Goal: Use online tool/utility: Utilize a website feature to perform a specific function

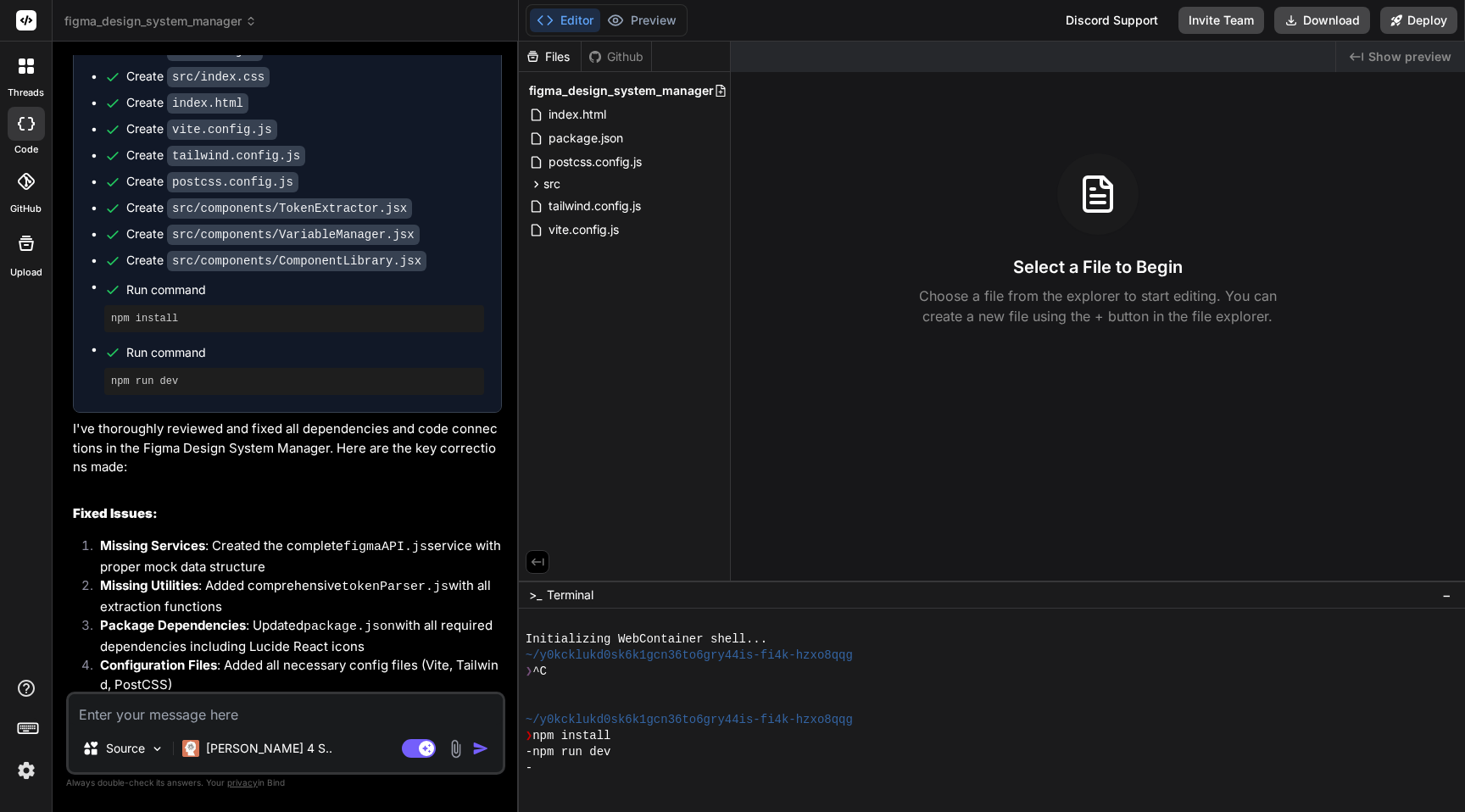
scroll to position [1333, 0]
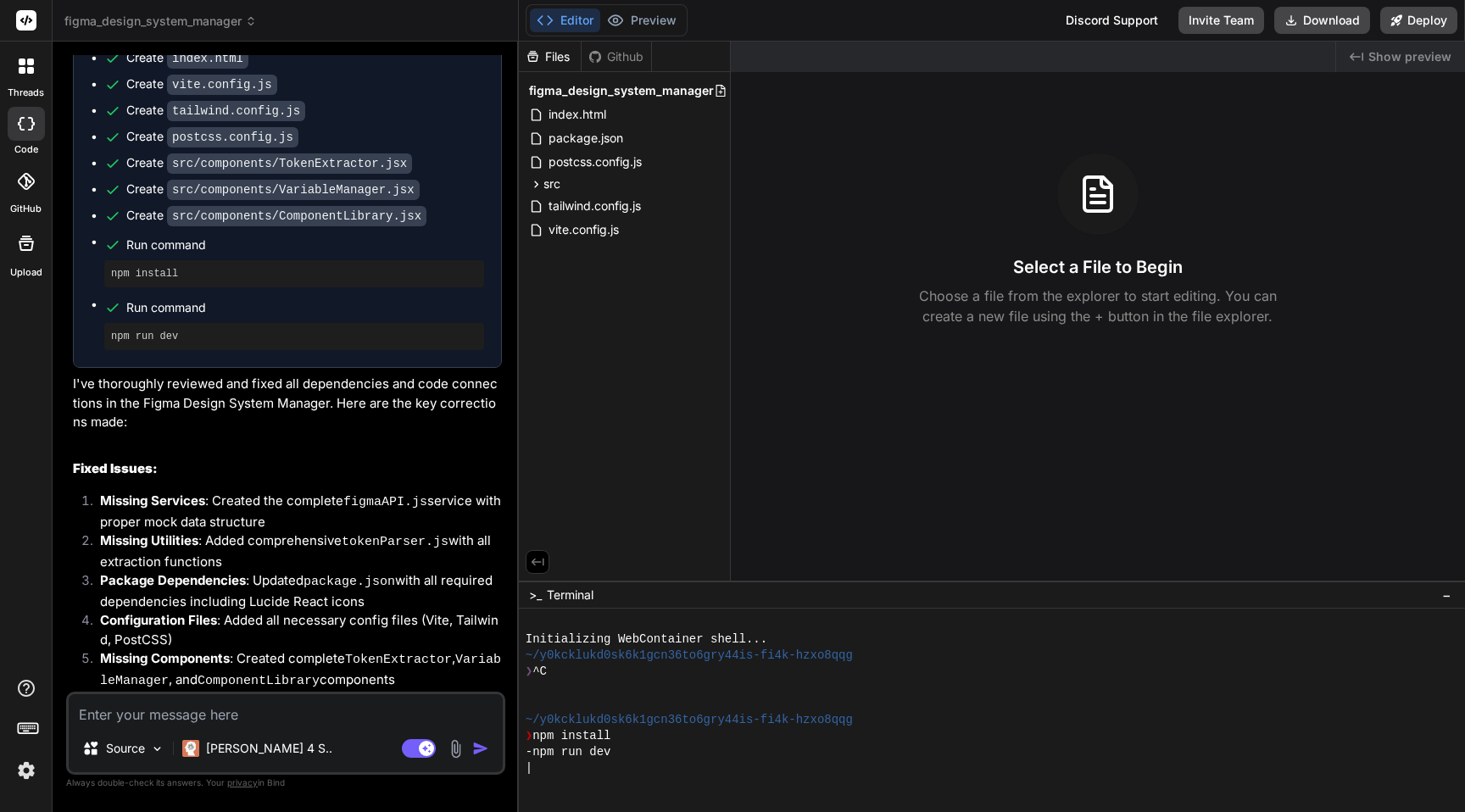
click at [1445, 597] on span "−" at bounding box center [1447, 595] width 9 height 17
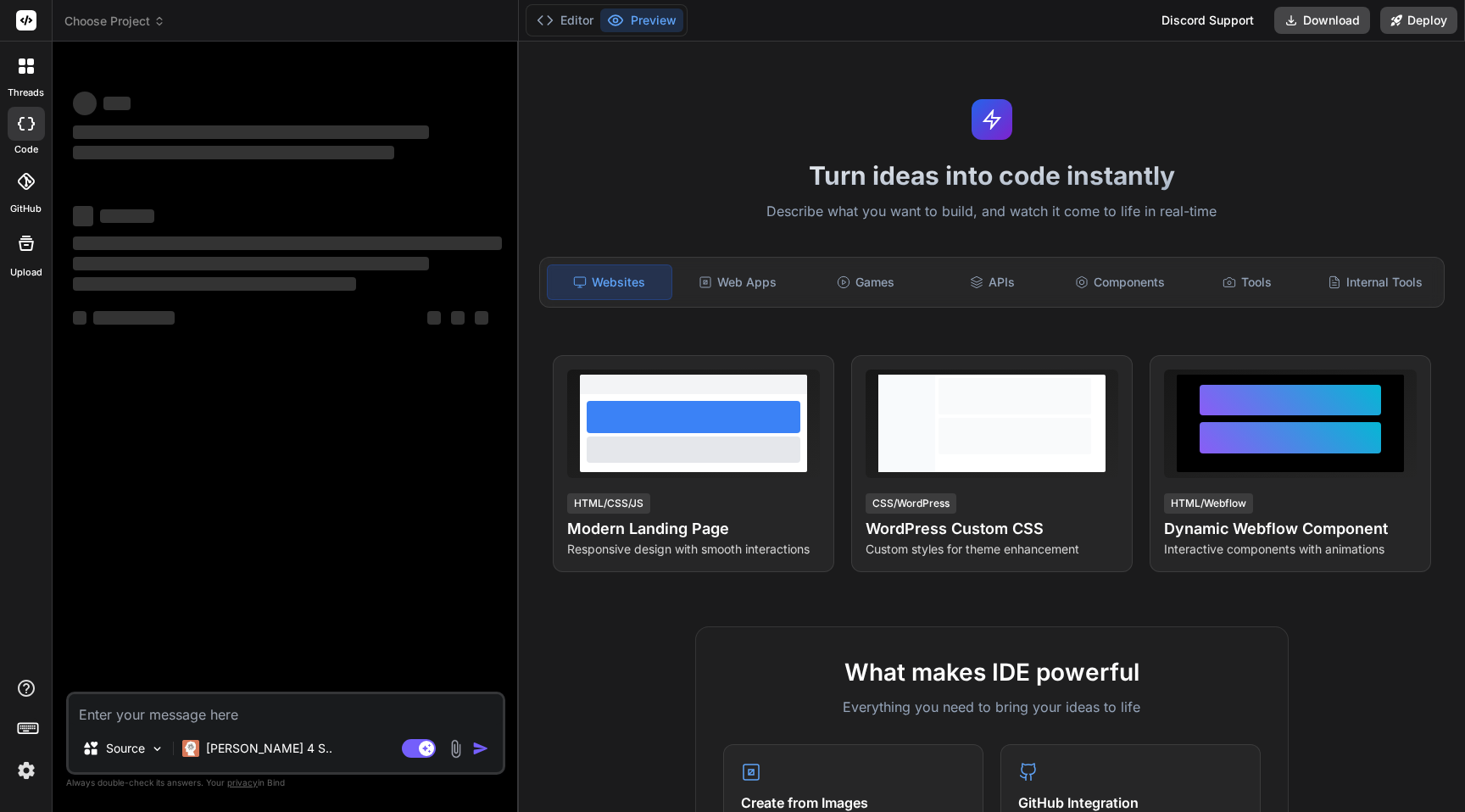
click at [336, 717] on textarea at bounding box center [285, 710] width 434 height 31
click at [128, 32] on header "Choose Project Created with Pixso." at bounding box center [285, 21] width 466 height 42
click at [152, 21] on span "Choose Project" at bounding box center [115, 21] width 101 height 17
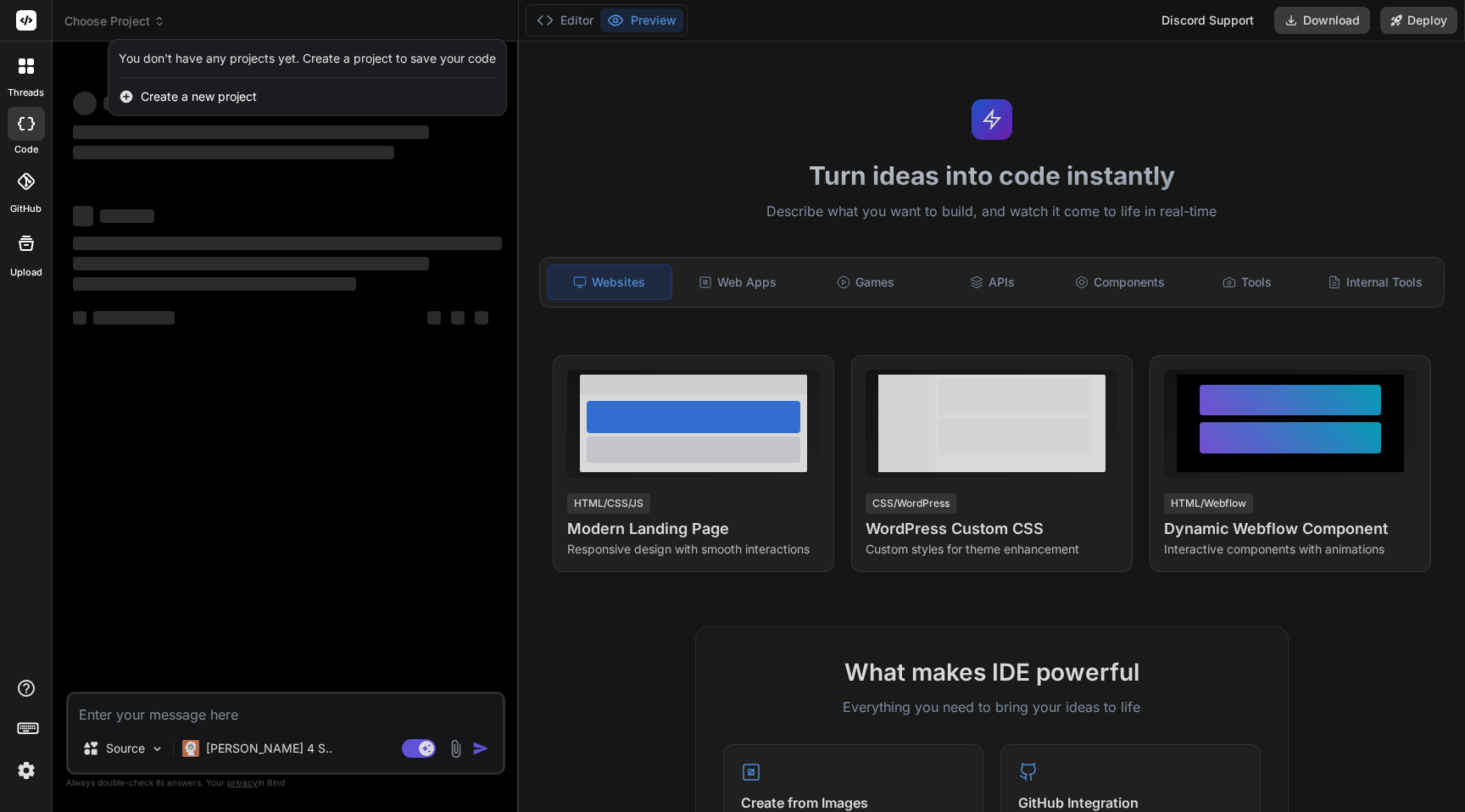
click at [220, 21] on div at bounding box center [732, 406] width 1465 height 812
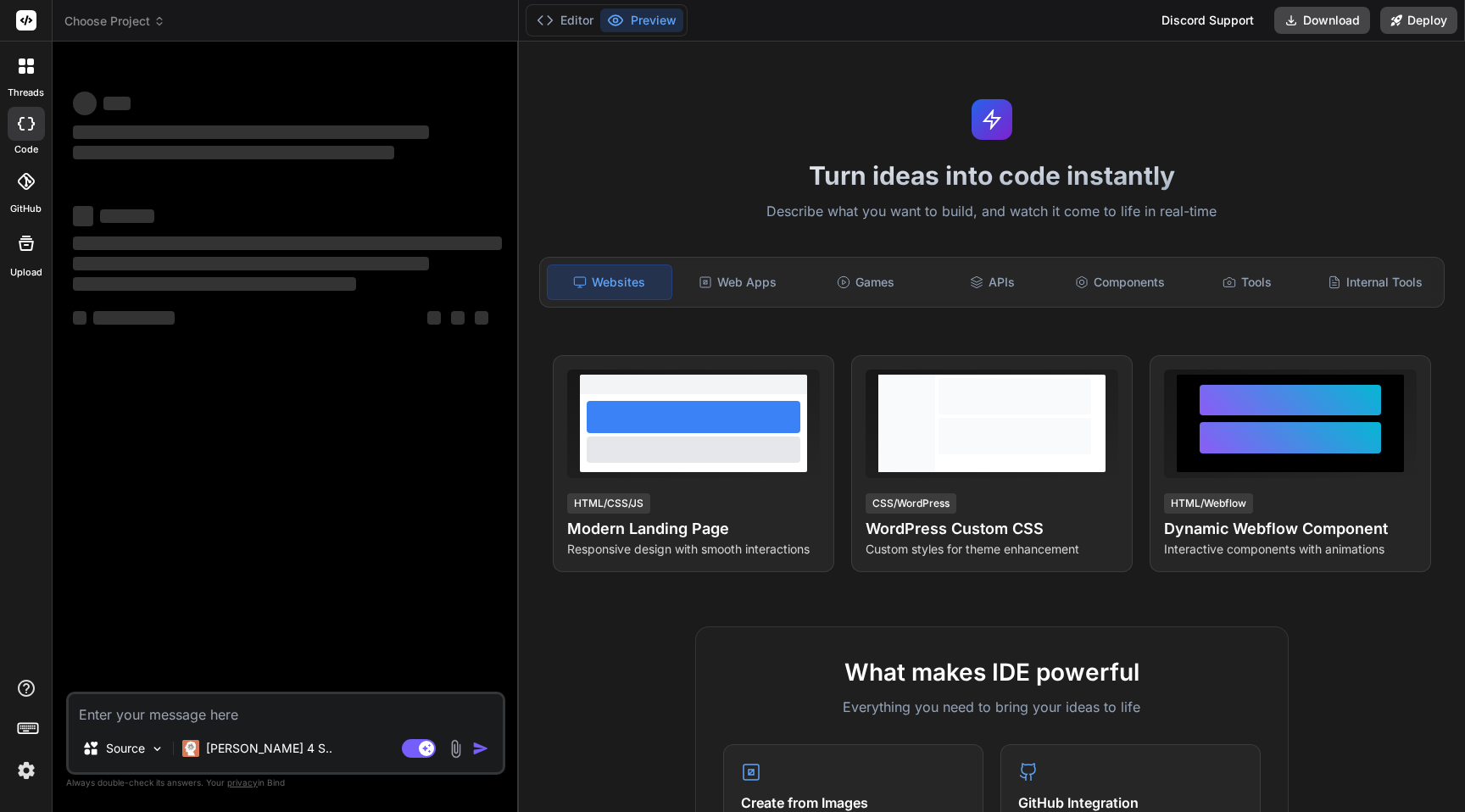
click at [30, 71] on icon at bounding box center [31, 70] width 7 height 7
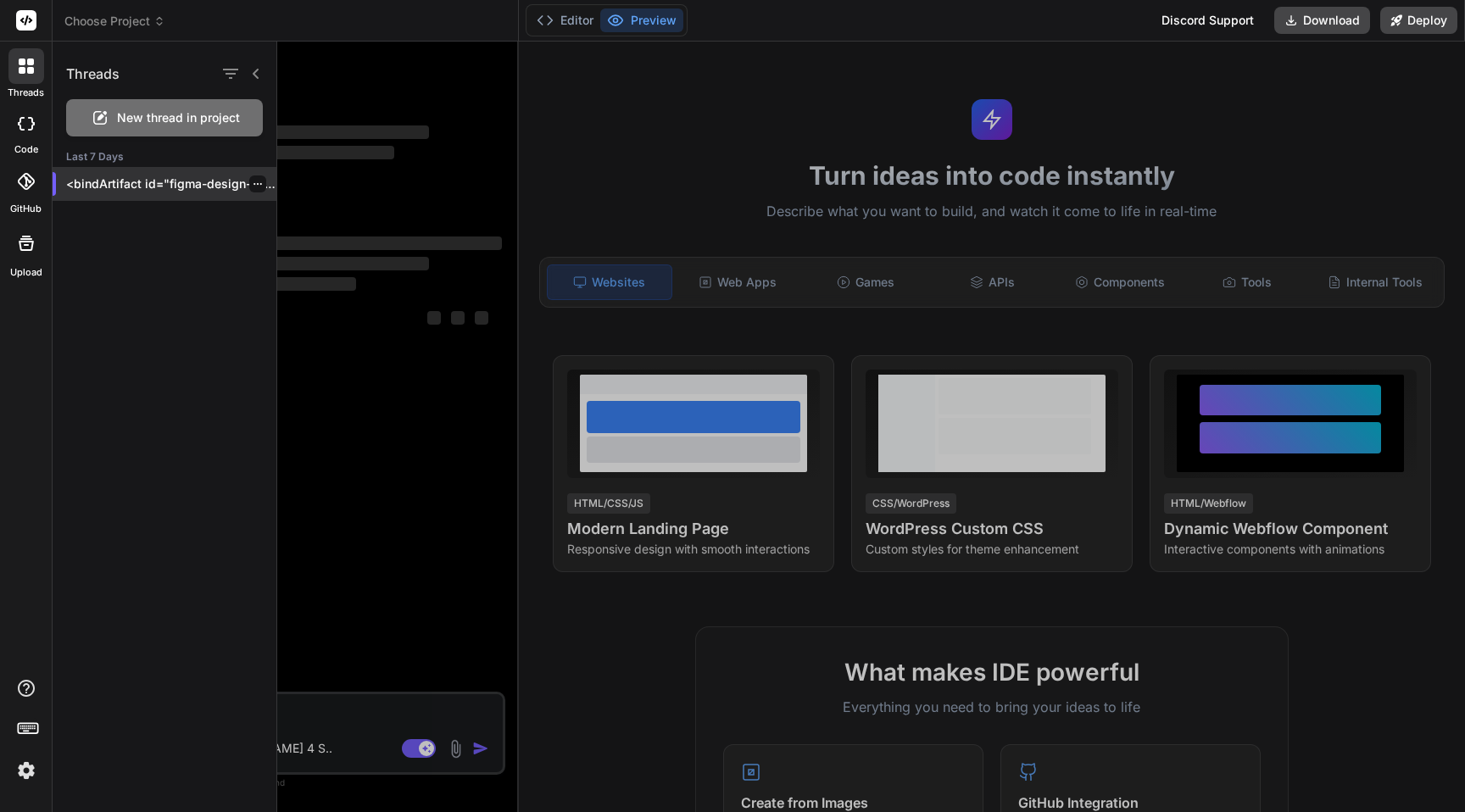
click at [153, 185] on p "<bindArtifact id="figma-design-system-manager" title="Figma Design System Manag…" at bounding box center [171, 183] width 210 height 17
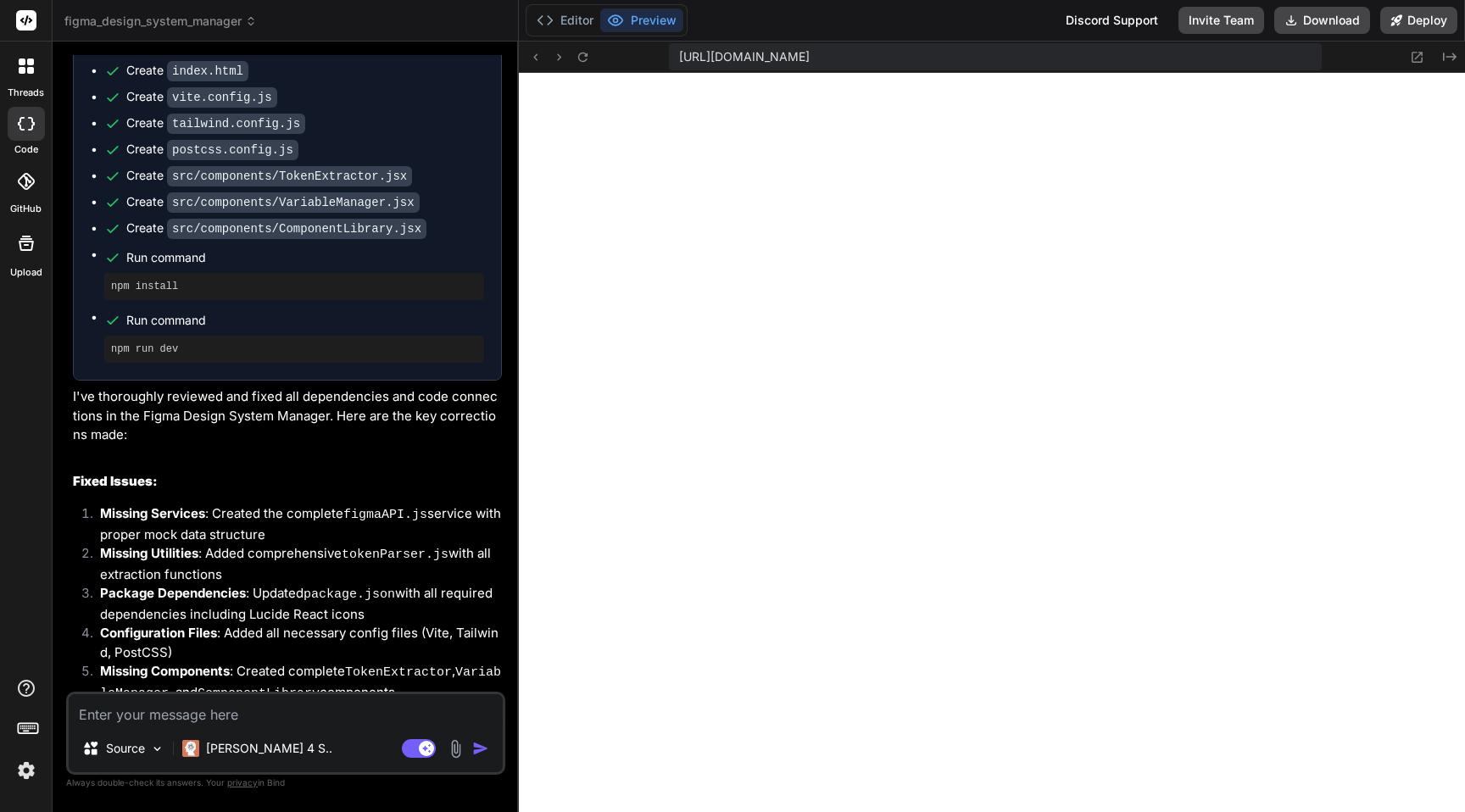
scroll to position [1333, 0]
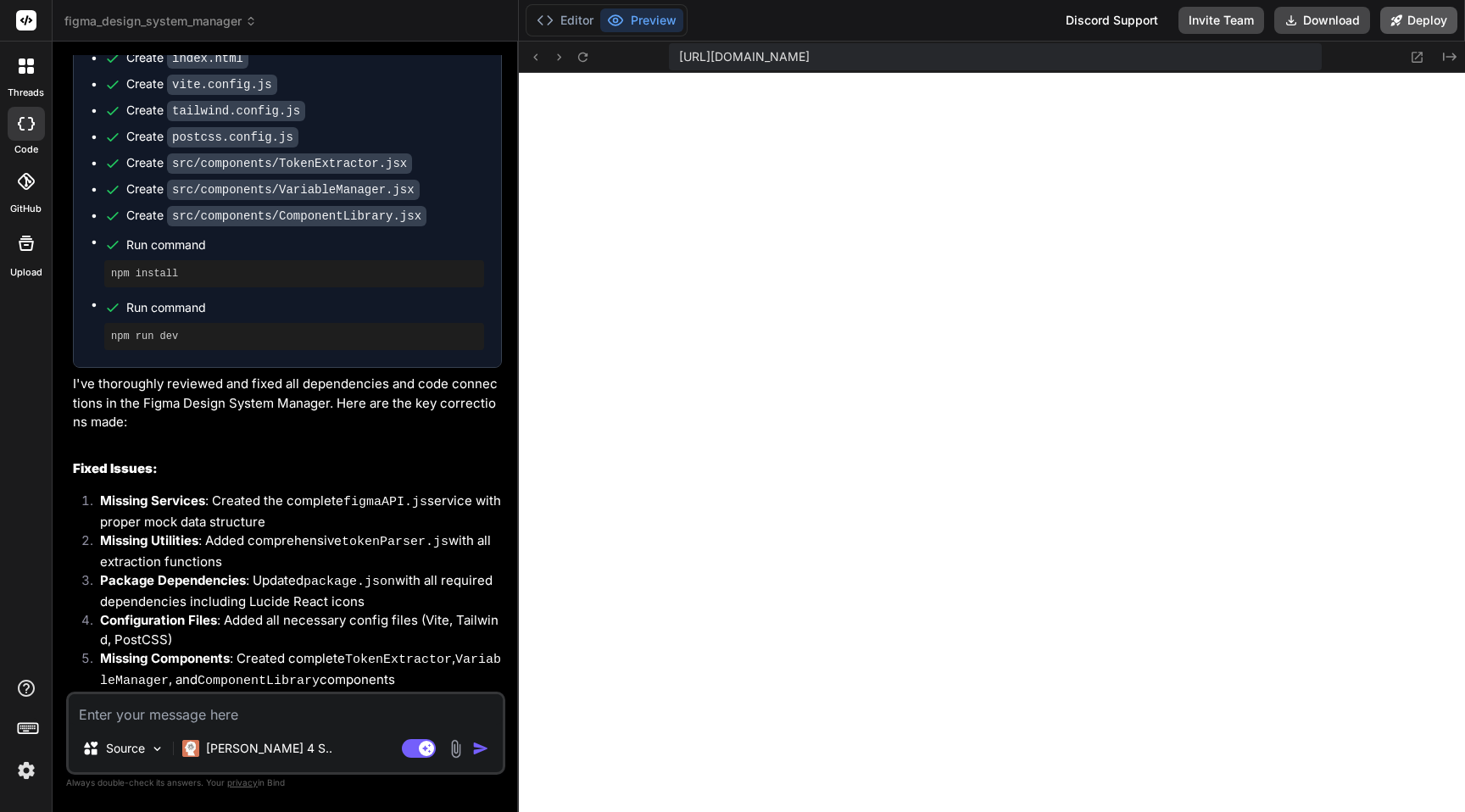
click at [1408, 21] on button "Deploy" at bounding box center [1418, 21] width 77 height 27
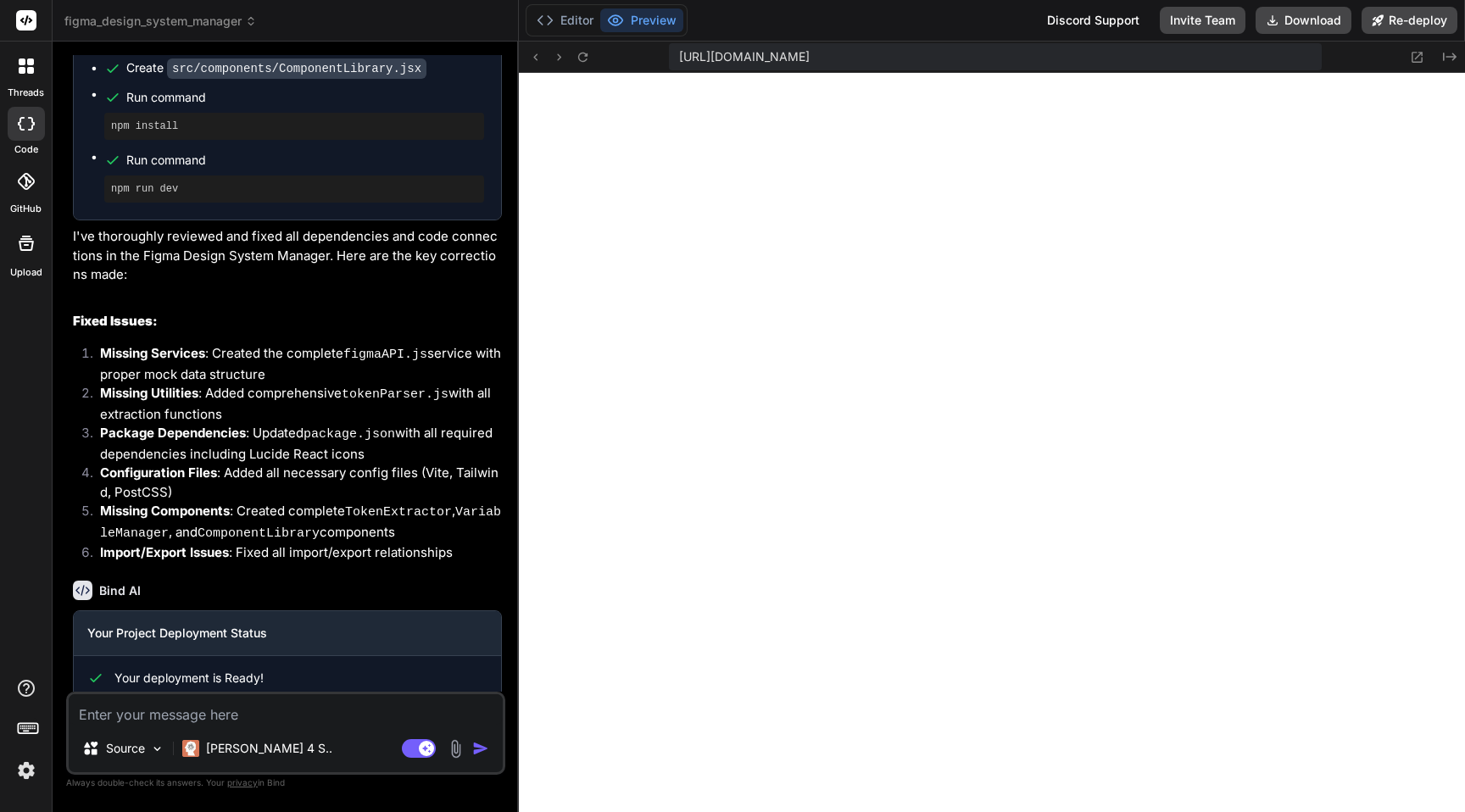
type textarea "x"
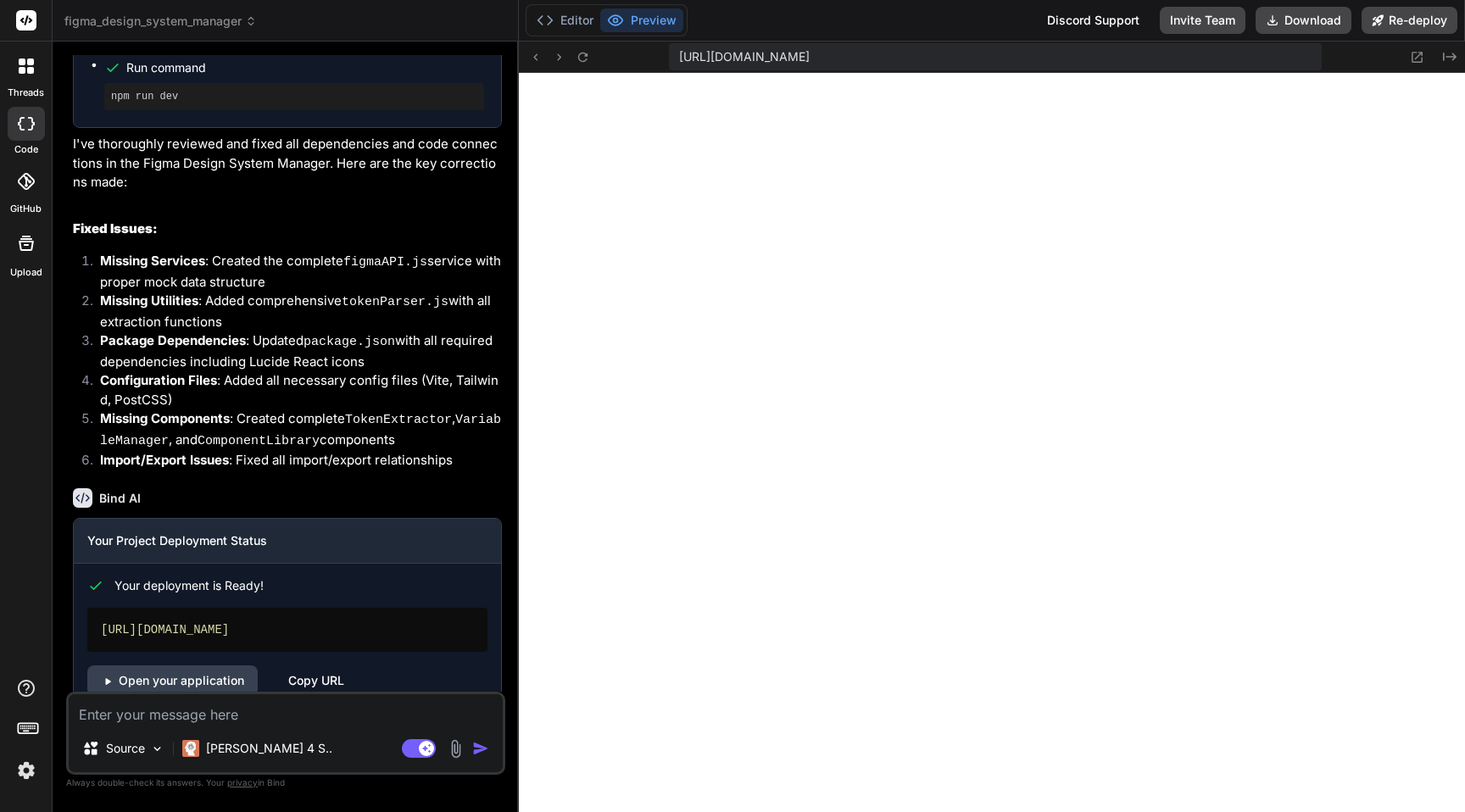
scroll to position [1582, 0]
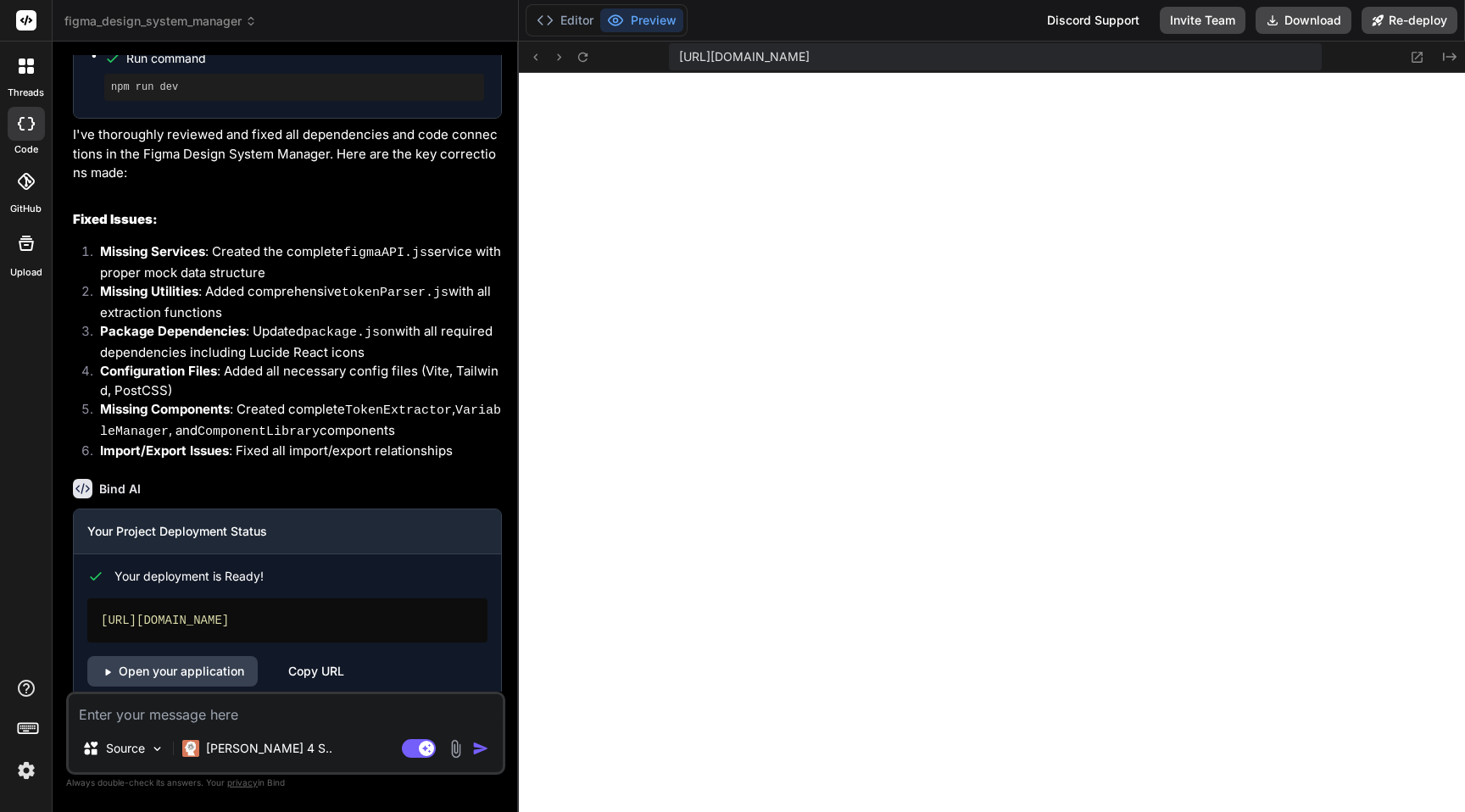
click at [332, 656] on div "Copy URL" at bounding box center [316, 671] width 56 height 31
click at [219, 656] on link "Open your application" at bounding box center [173, 671] width 171 height 31
click at [282, 719] on textarea at bounding box center [285, 710] width 434 height 31
type textarea "M"
type textarea "x"
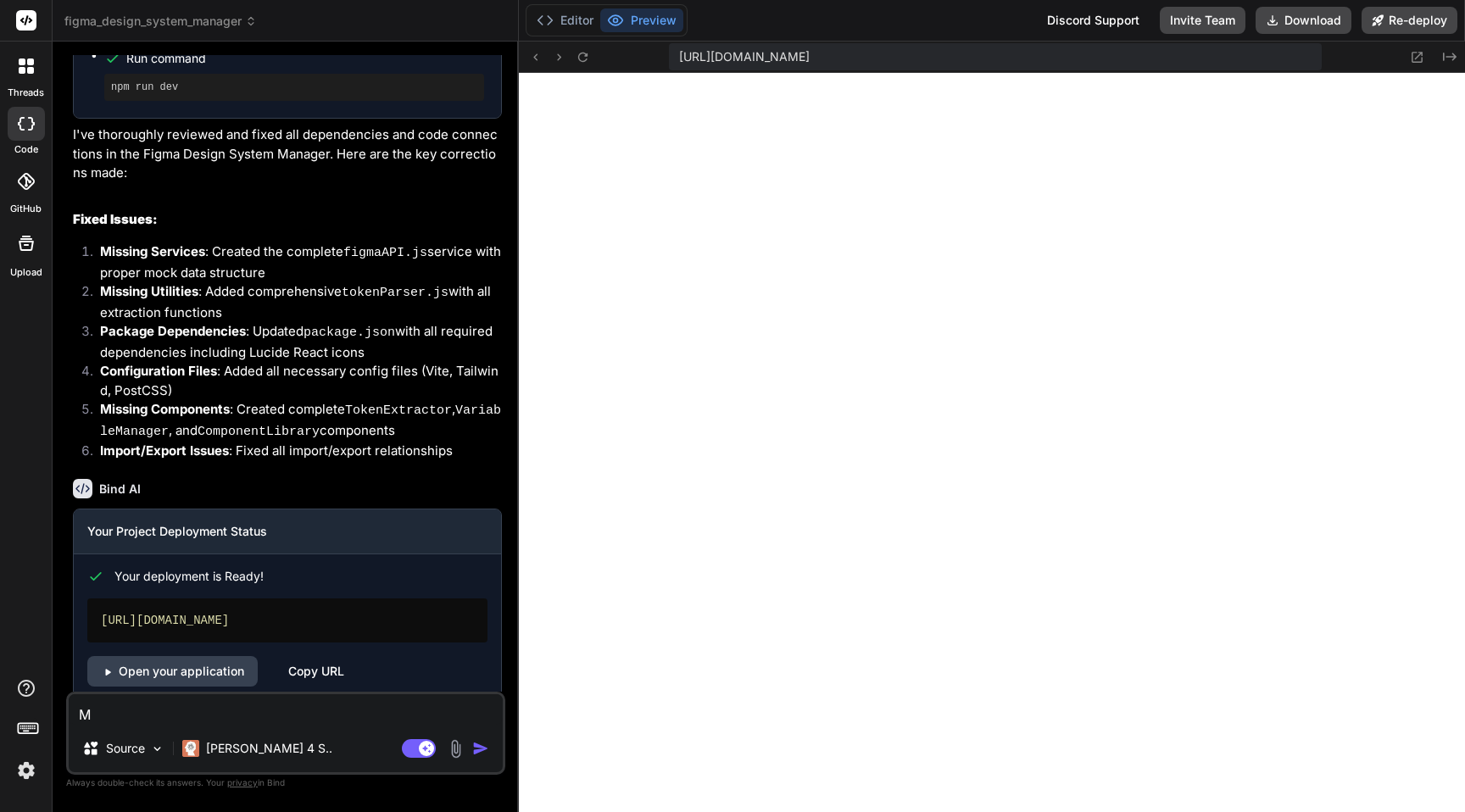
type textarea "Ma"
type textarea "x"
type textarea "Mak"
type textarea "x"
type textarea "Make"
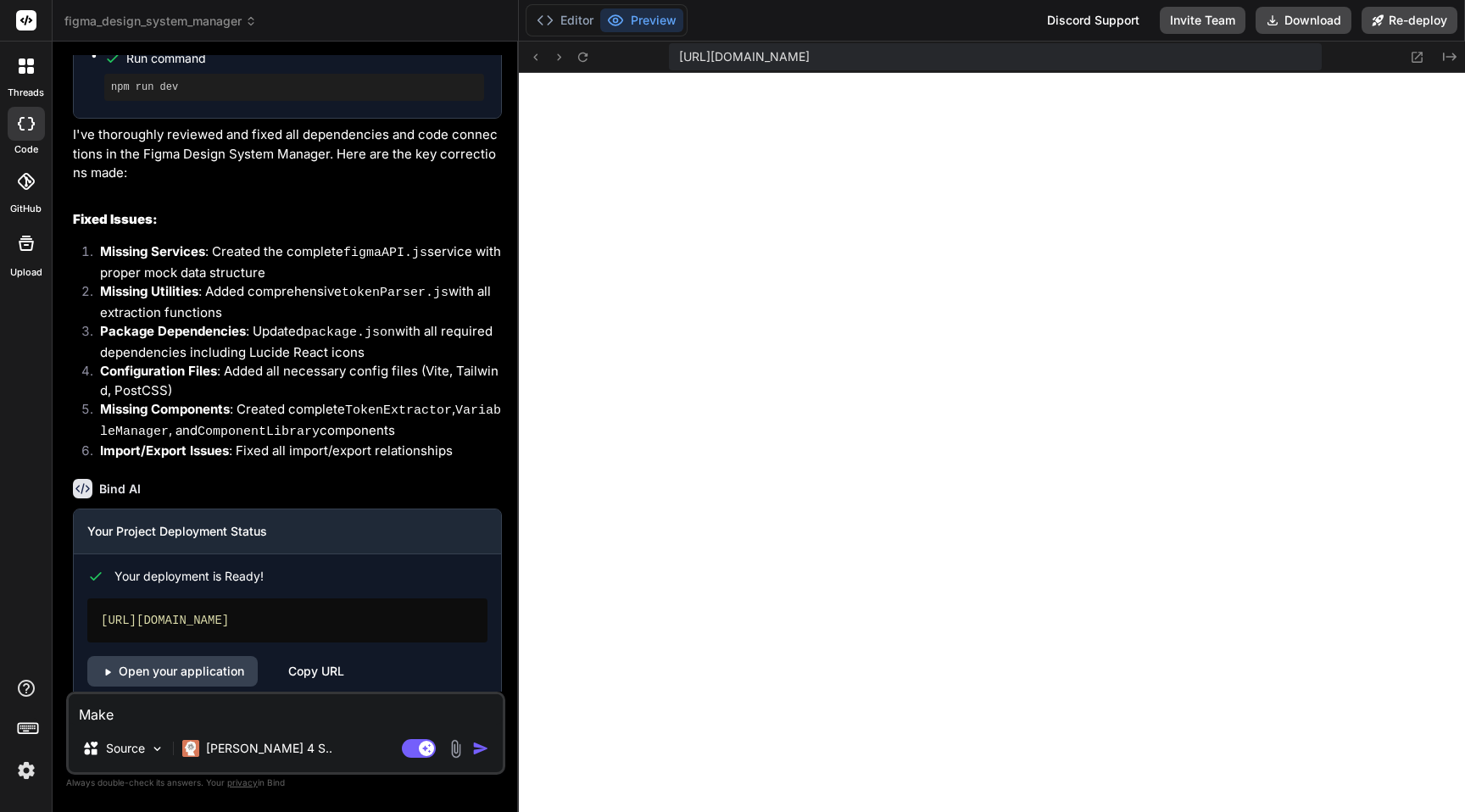
type textarea "x"
type textarea "Make"
type textarea "x"
type textarea "Make s"
type textarea "x"
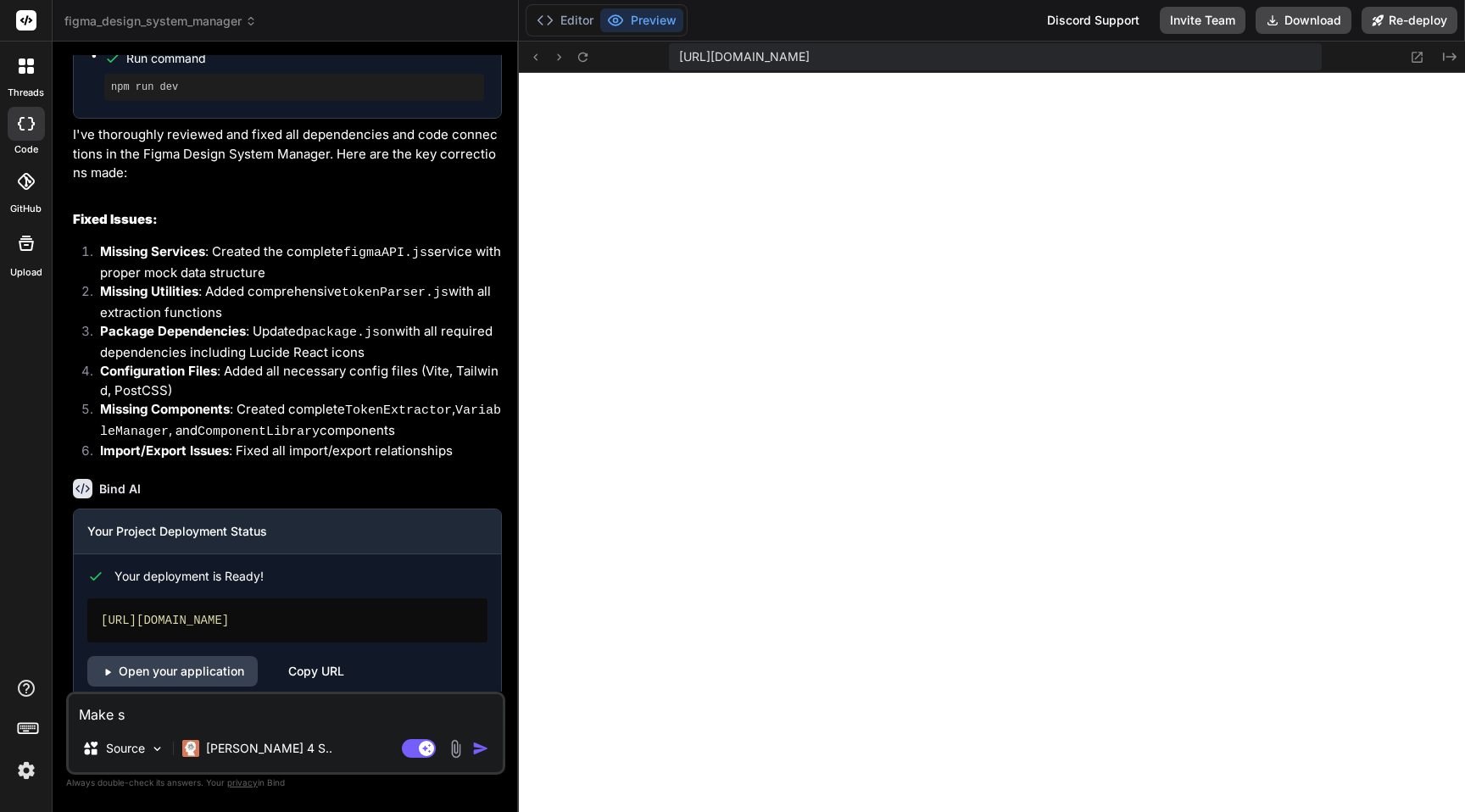
type textarea "Make su"
type textarea "x"
type textarea "Make sur"
type textarea "x"
type textarea "Make sure"
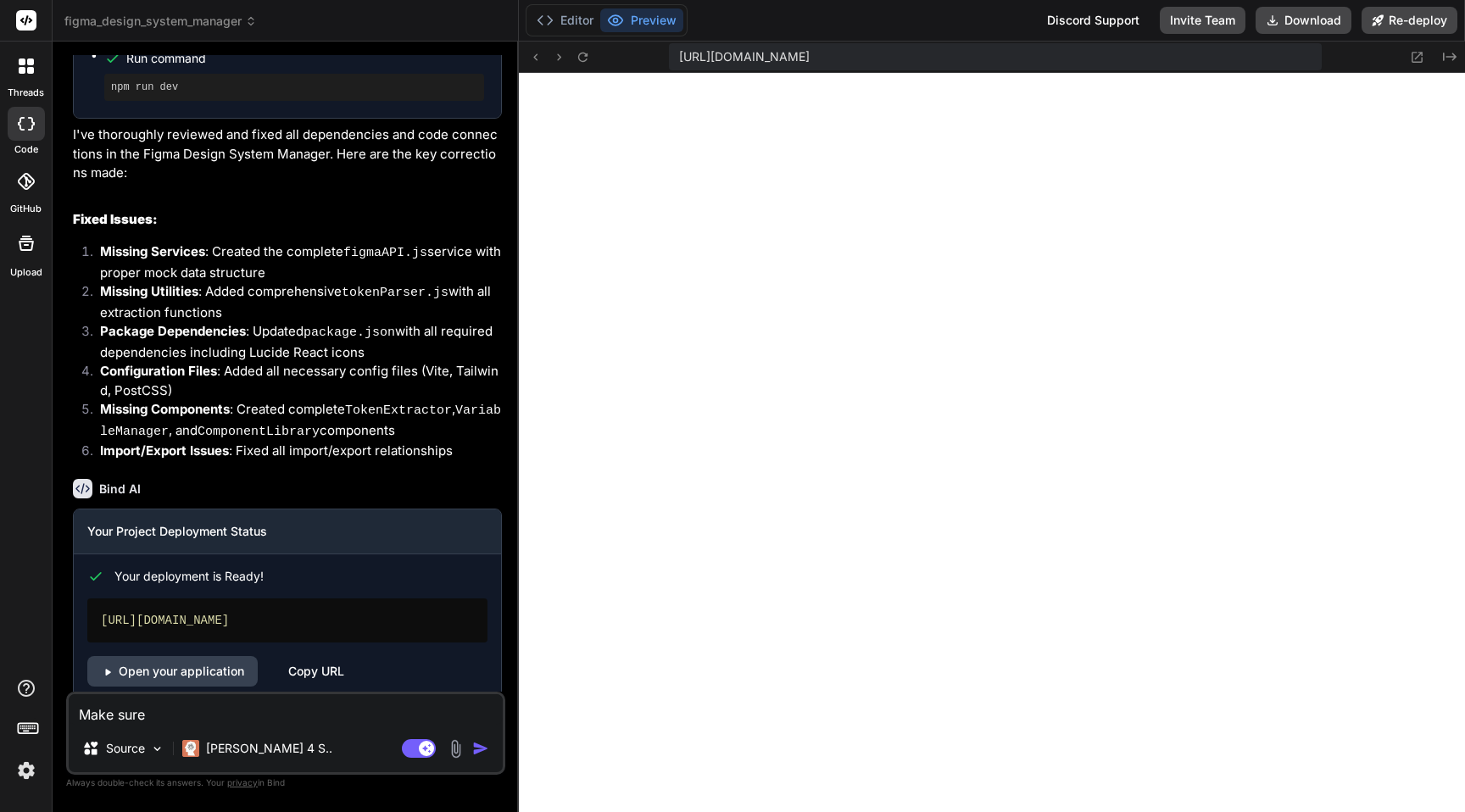
type textarea "x"
type textarea "Make sure"
type textarea "x"
type textarea "Make sure w"
type textarea "x"
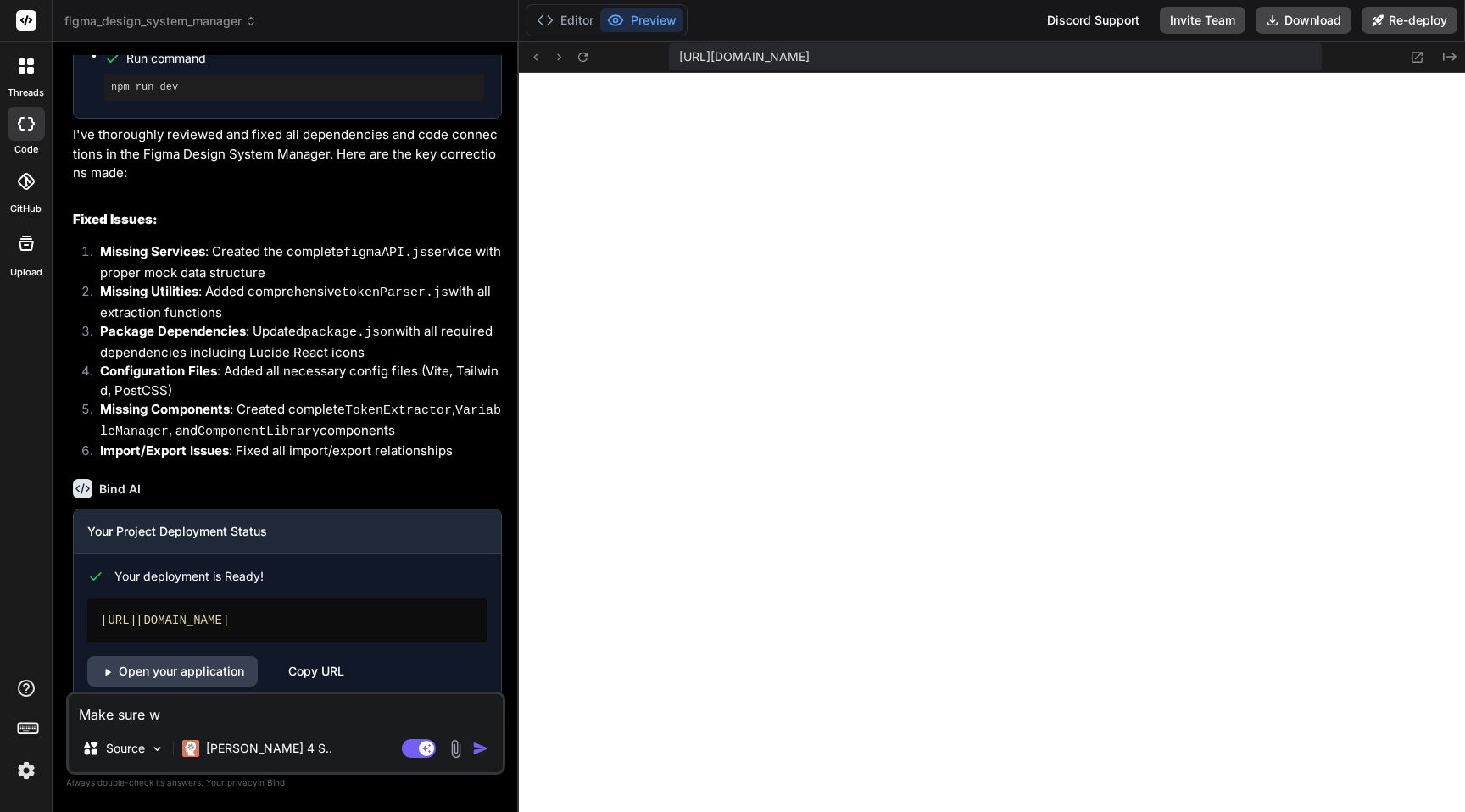
type textarea "Make sure wh"
type textarea "x"
type textarea "Make sure when"
type textarea "x"
type textarea "Make sure when"
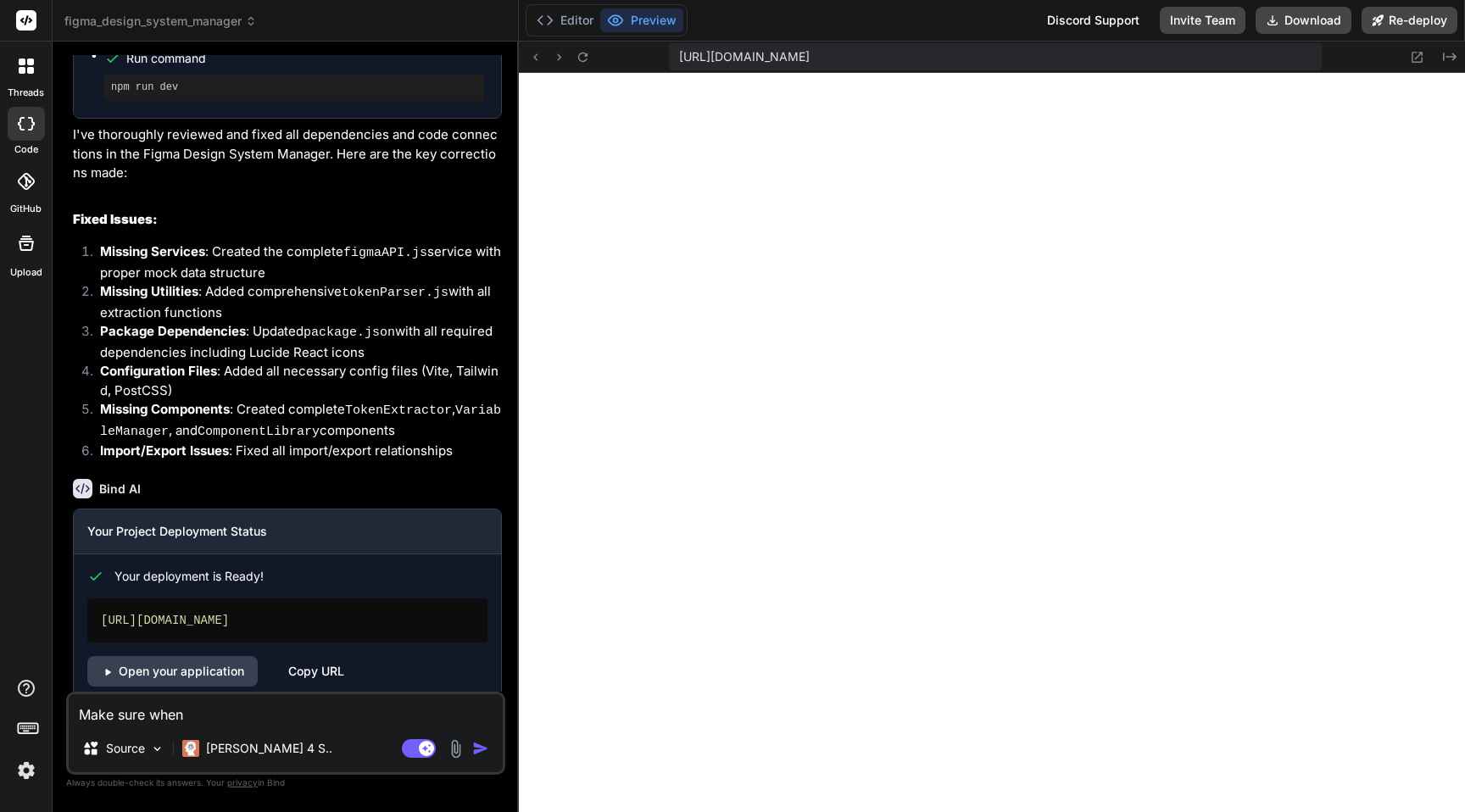
type textarea "x"
type textarea "Make sure when p"
type textarea "x"
type textarea "Make sure when pu"
type textarea "x"
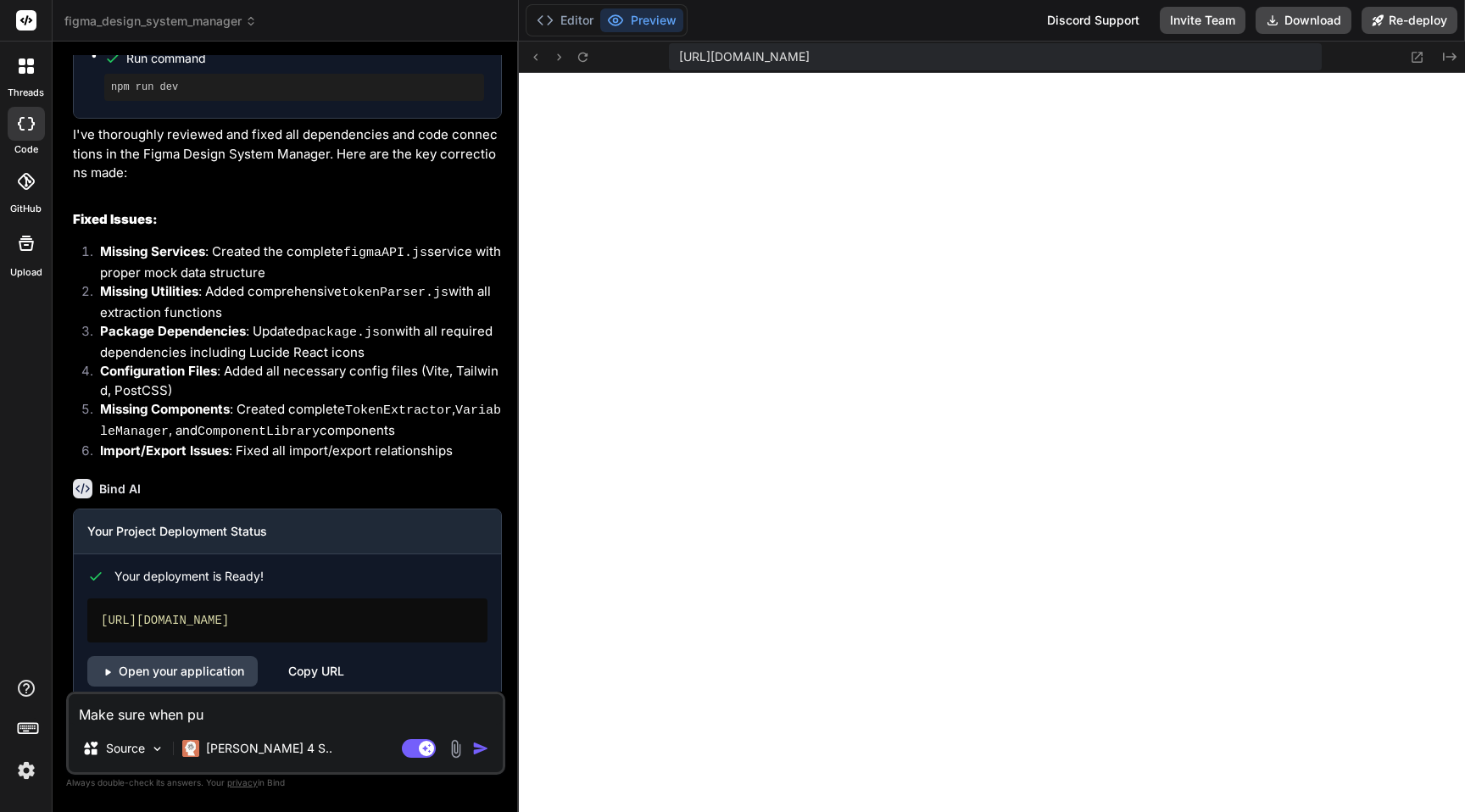
type textarea "Make sure when pul"
type textarea "x"
type textarea "Make sure when pull"
type textarea "x"
type textarea "Make sure when pulli"
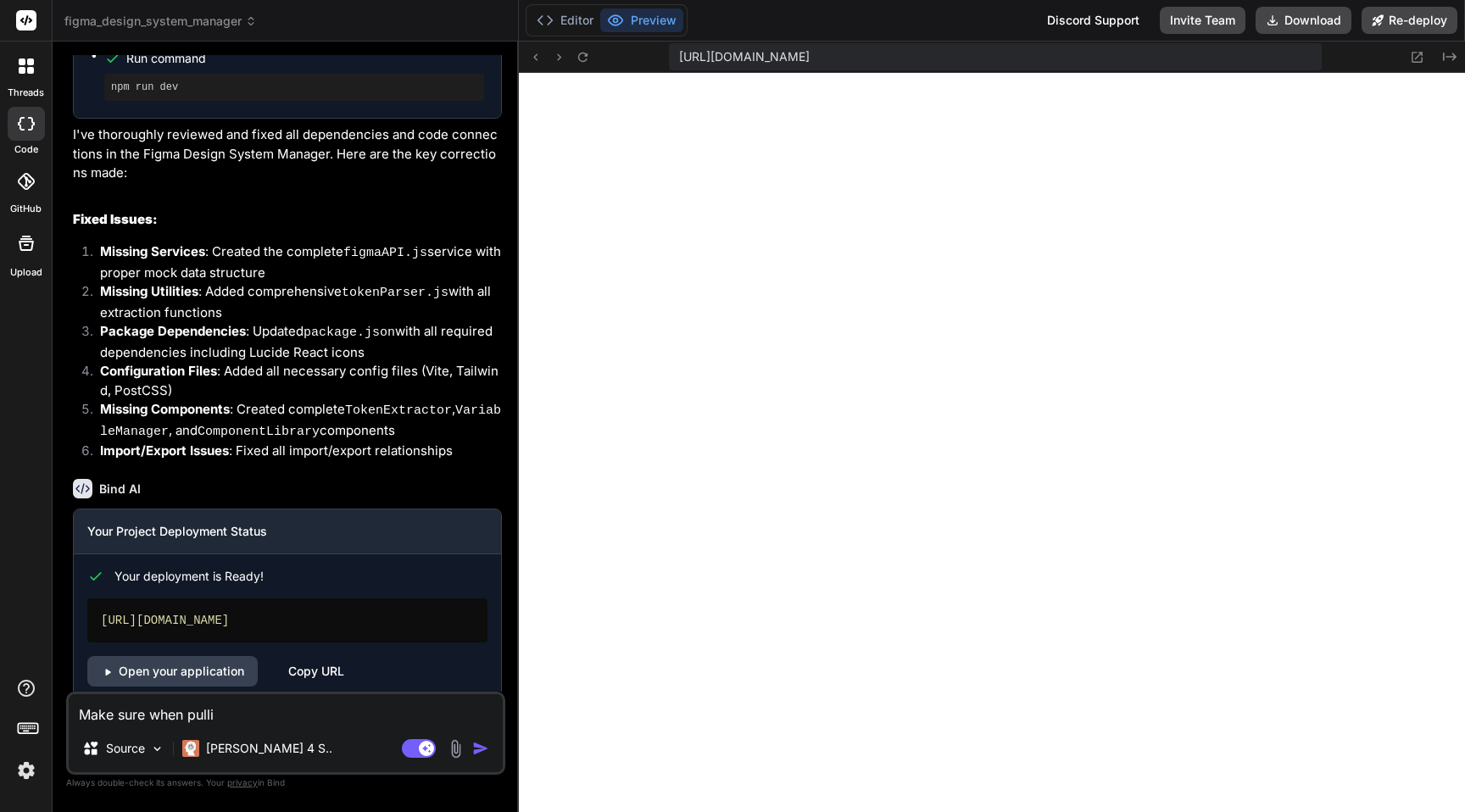
type textarea "x"
type textarea "Make sure when pullin"
type textarea "x"
type textarea "Make sure when pulling"
type textarea "x"
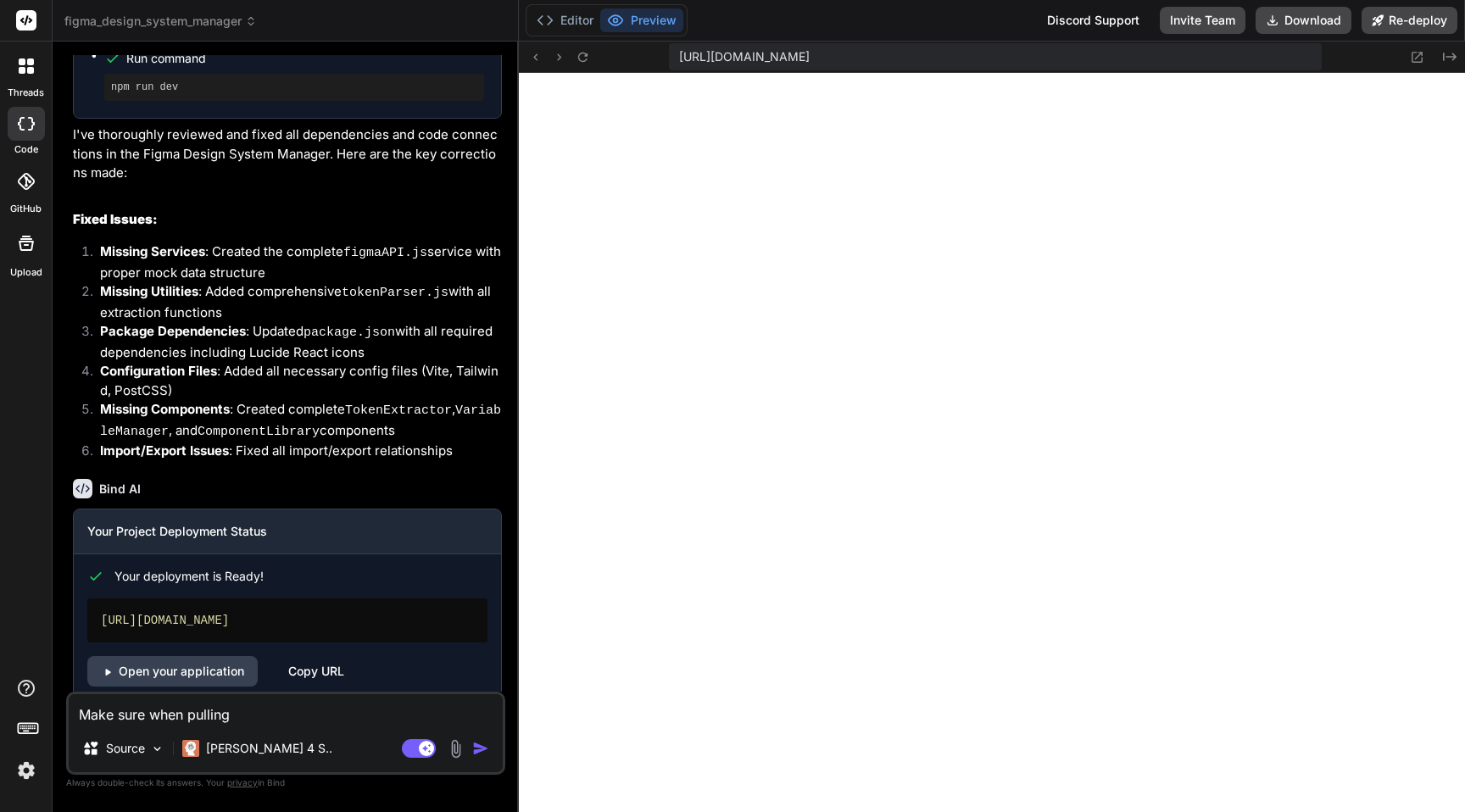
type textarea "Make sure when pulling"
type textarea "x"
type textarea "Make sure when pulling"
type textarea "x"
type textarea "Make sure when pullin"
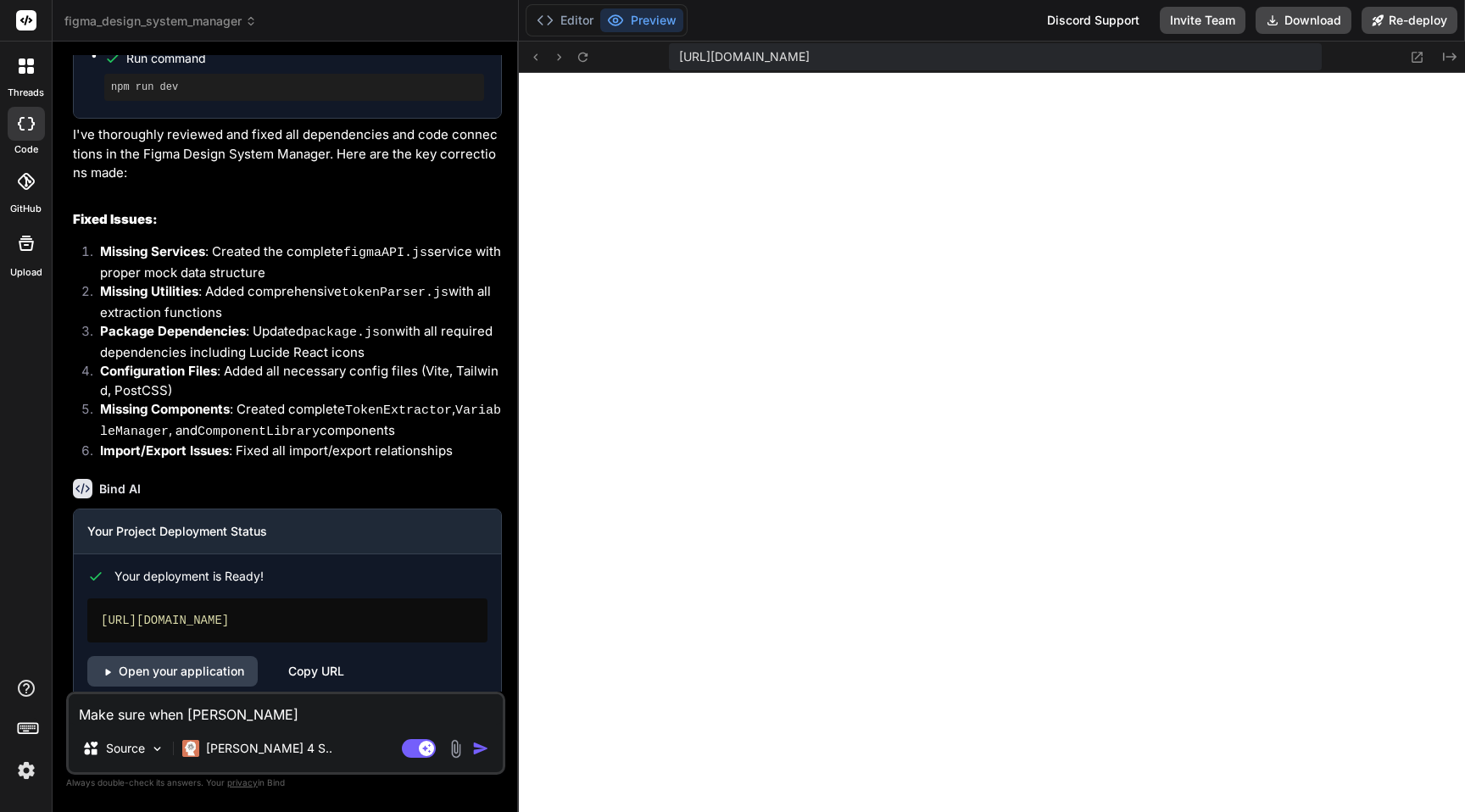
type textarea "x"
type textarea "Make sure when pulli"
type textarea "x"
type textarea "Make sure when pull"
type textarea "x"
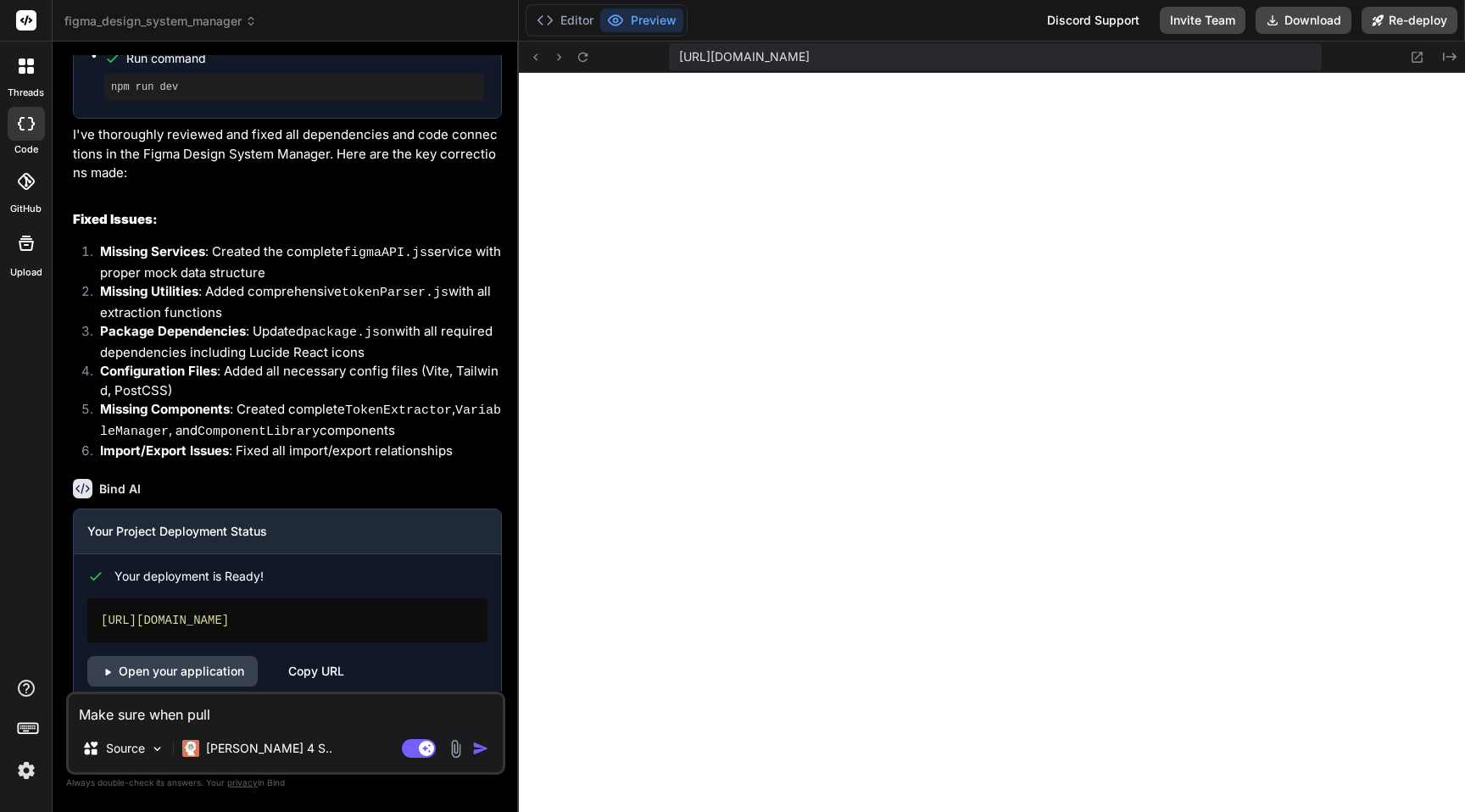
type textarea "Make sure when pul"
type textarea "x"
type textarea "Make sure when pu"
type textarea "x"
type textarea "Make sure when p"
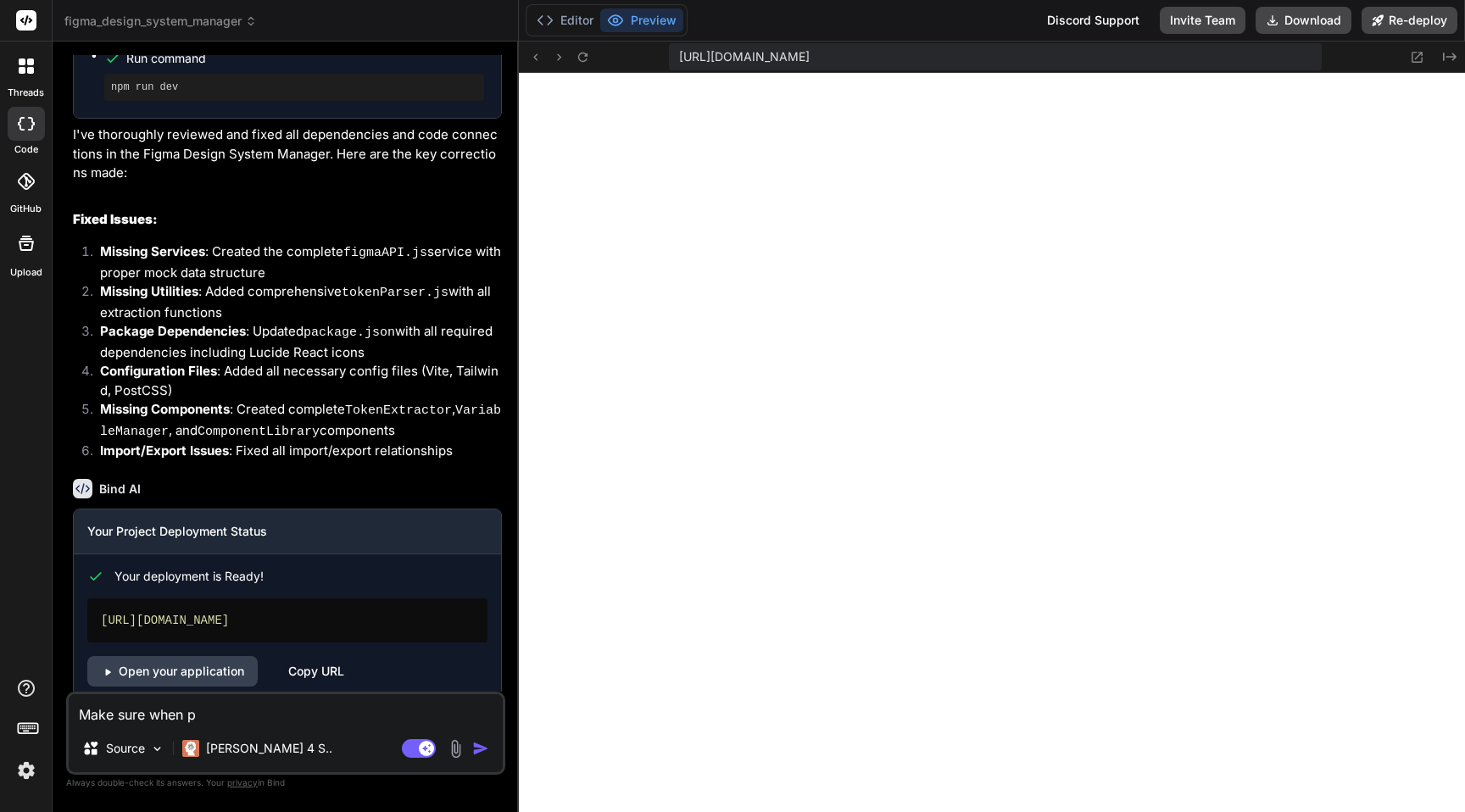
type textarea "x"
type textarea "Make sure when"
type textarea "x"
type textarea "Make sure when e"
type textarea "x"
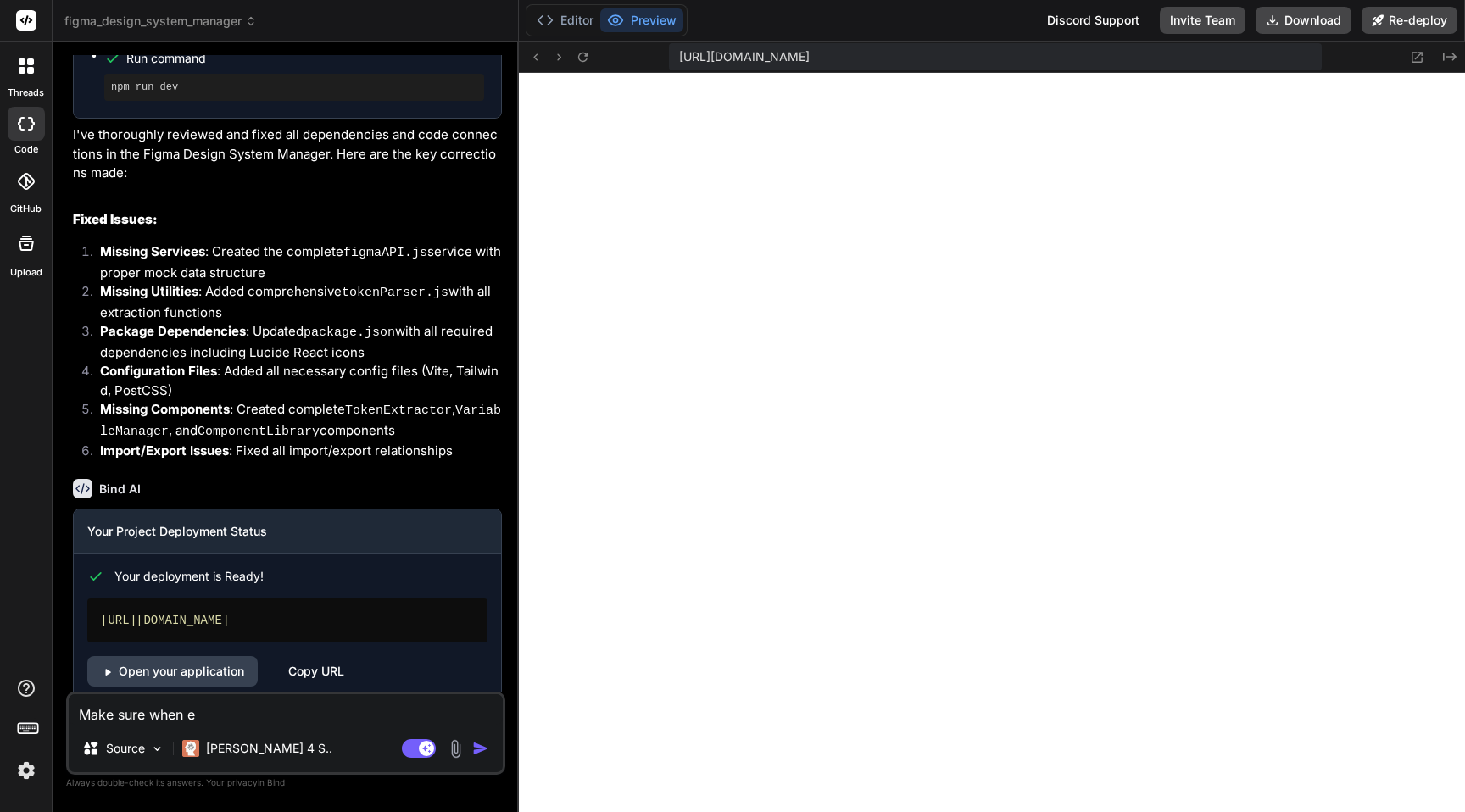
type textarea "Make sure when ex"
type textarea "x"
type textarea "Make sure when ext"
type textarea "x"
type textarea "Make sure when extr"
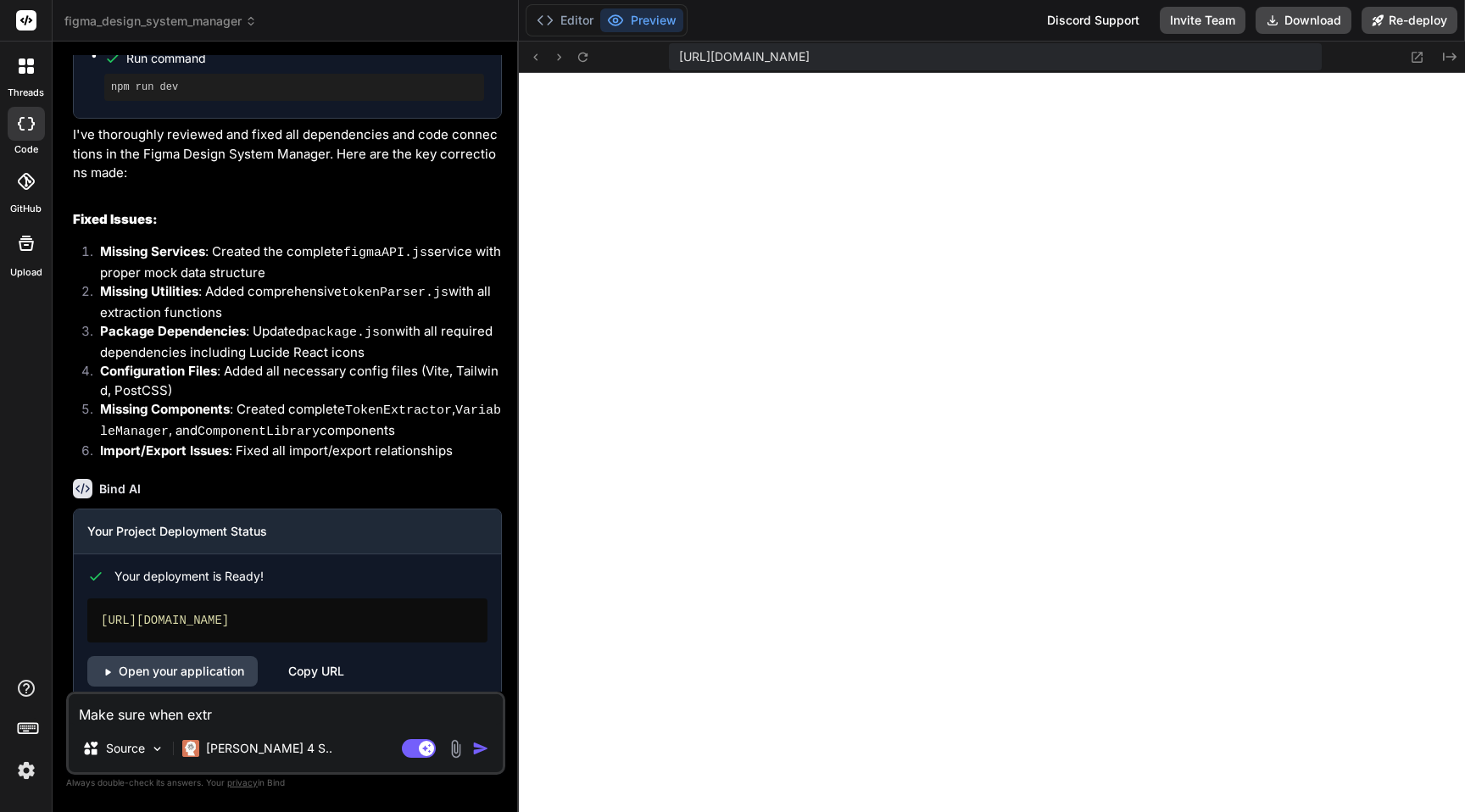
type textarea "x"
type textarea "Make sure when extra"
type textarea "x"
type textarea "Make sure when extrac"
type textarea "x"
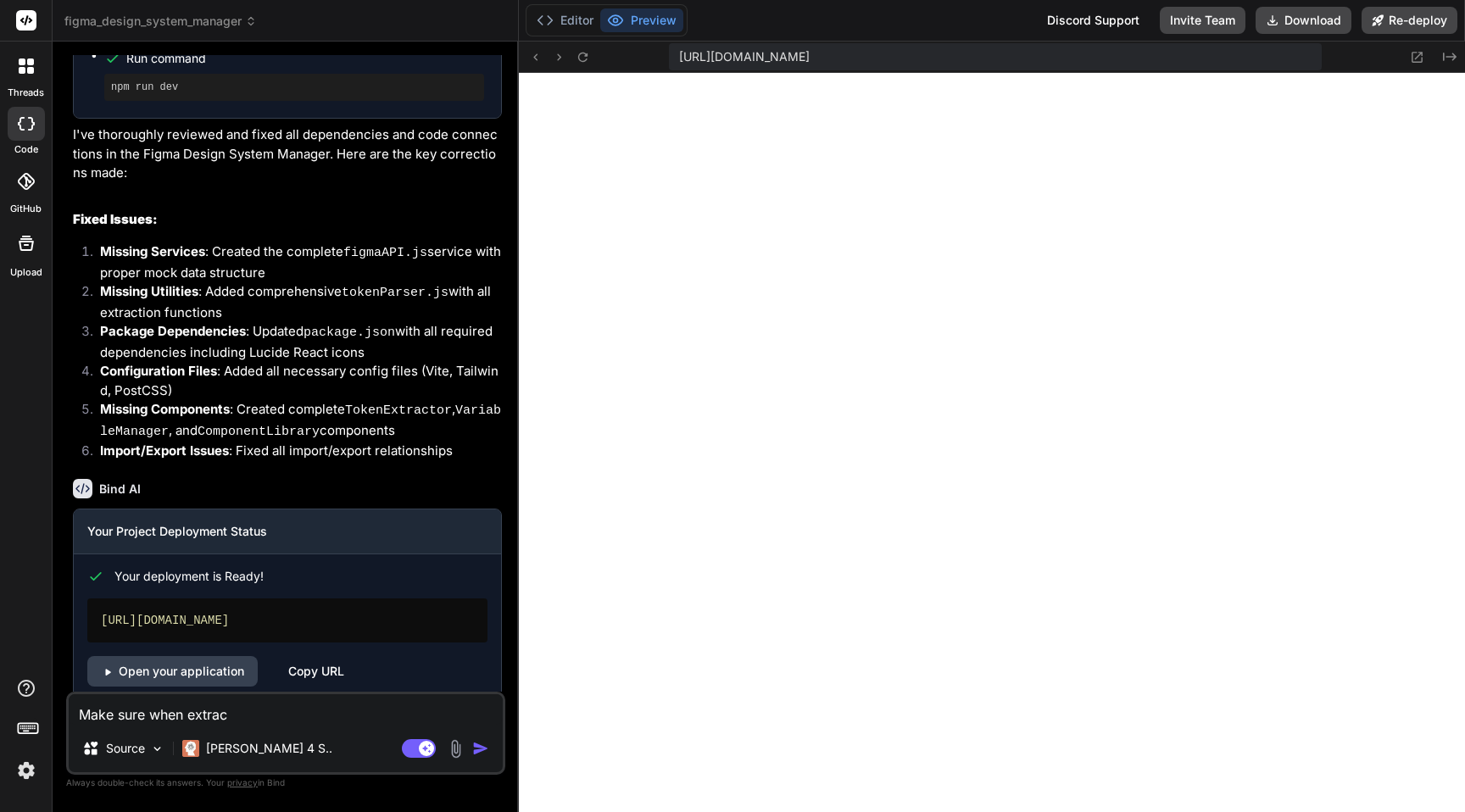
type textarea "Make sure when extract"
type textarea "x"
type textarea "Make sure when extracti"
type textarea "x"
type textarea "Make sure when extractin"
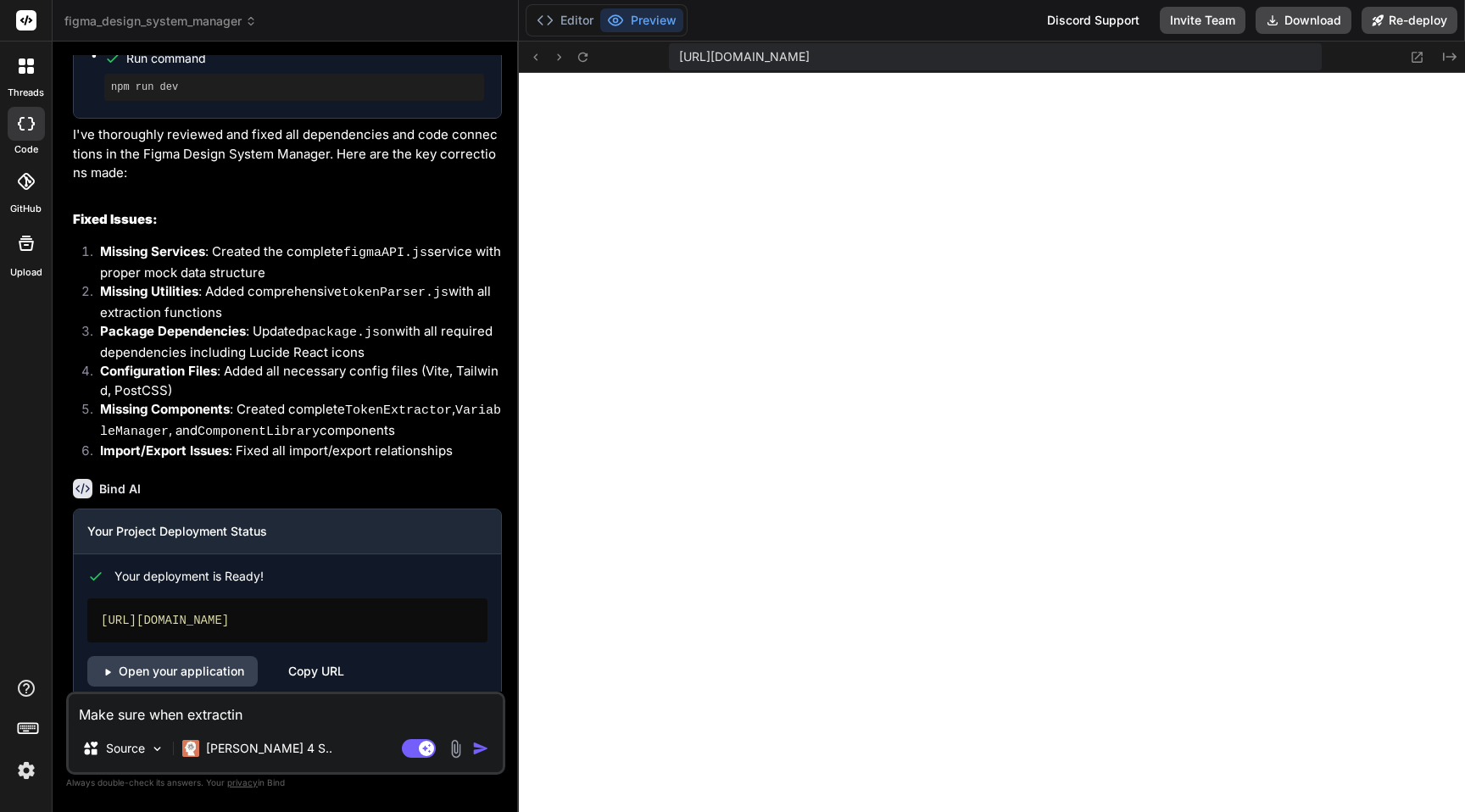
type textarea "x"
type textarea "Make sure when extracting"
type textarea "x"
type textarea "Make sure when extracting"
type textarea "x"
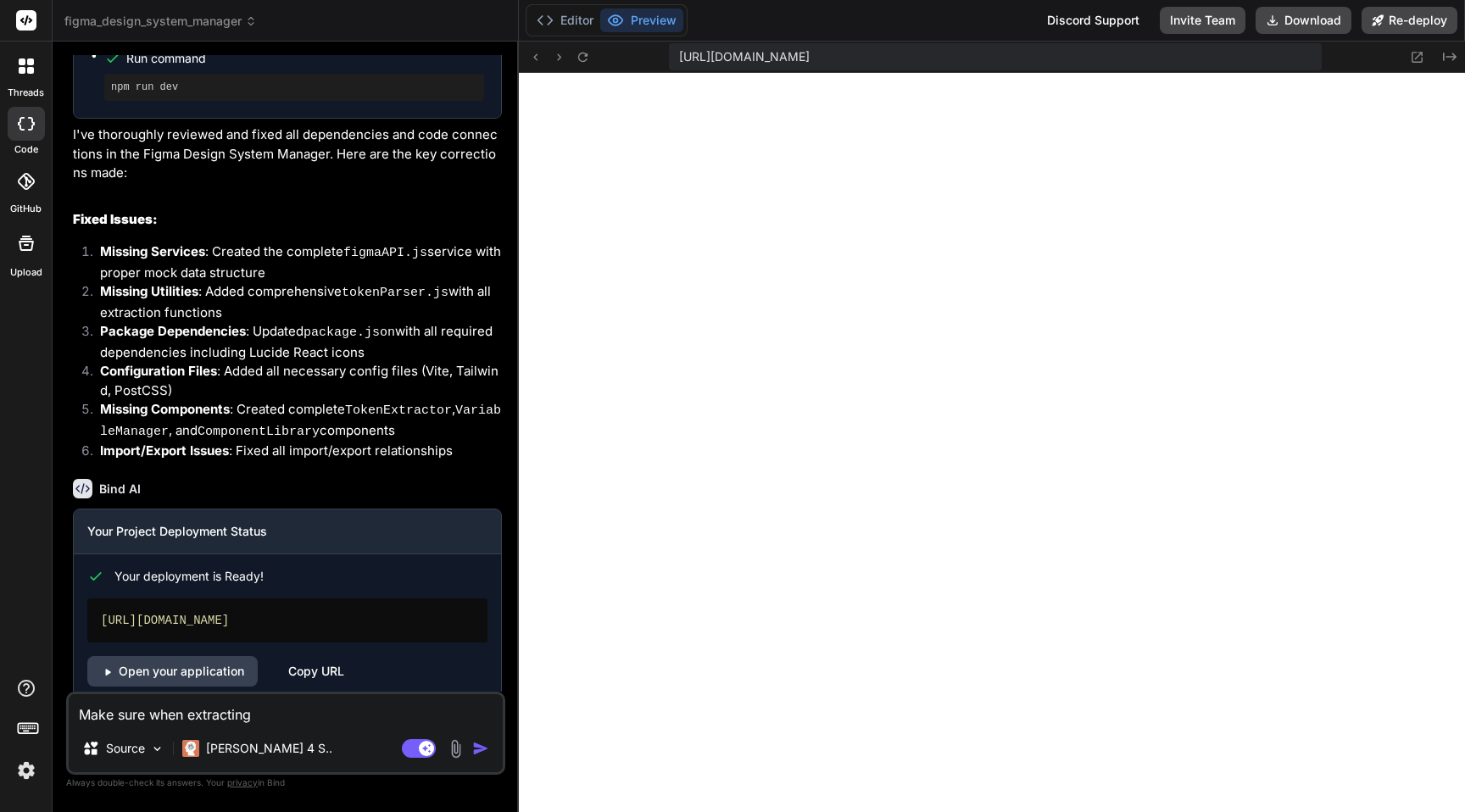
type textarea "Make sure when extracting t"
type textarea "x"
type textarea "Make sure when extracting to"
type textarea "x"
type textarea "Make sure when extracting tok"
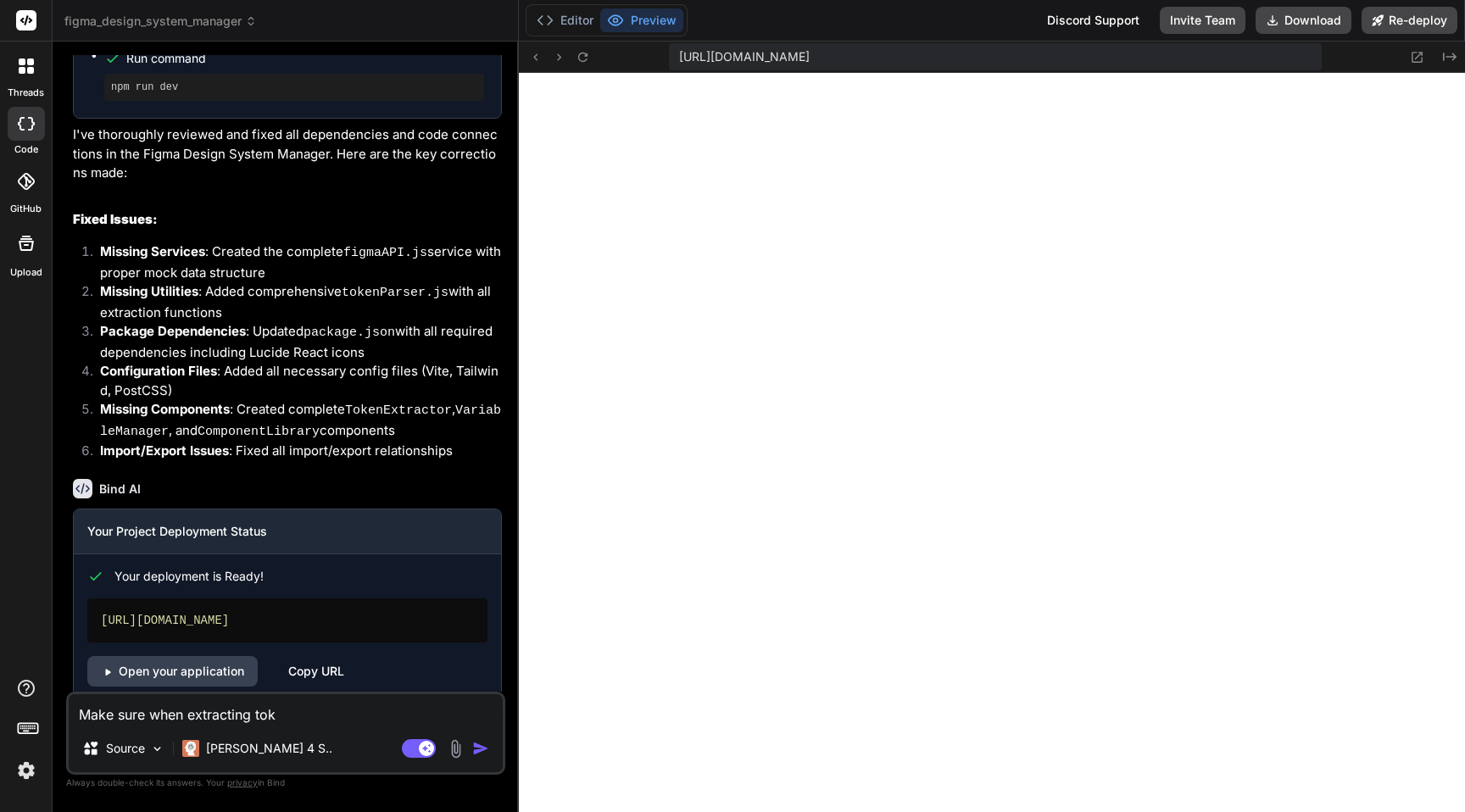
type textarea "x"
type textarea "Make sure when extracting toke"
type textarea "x"
type textarea "Make sure when extracting token"
type textarea "x"
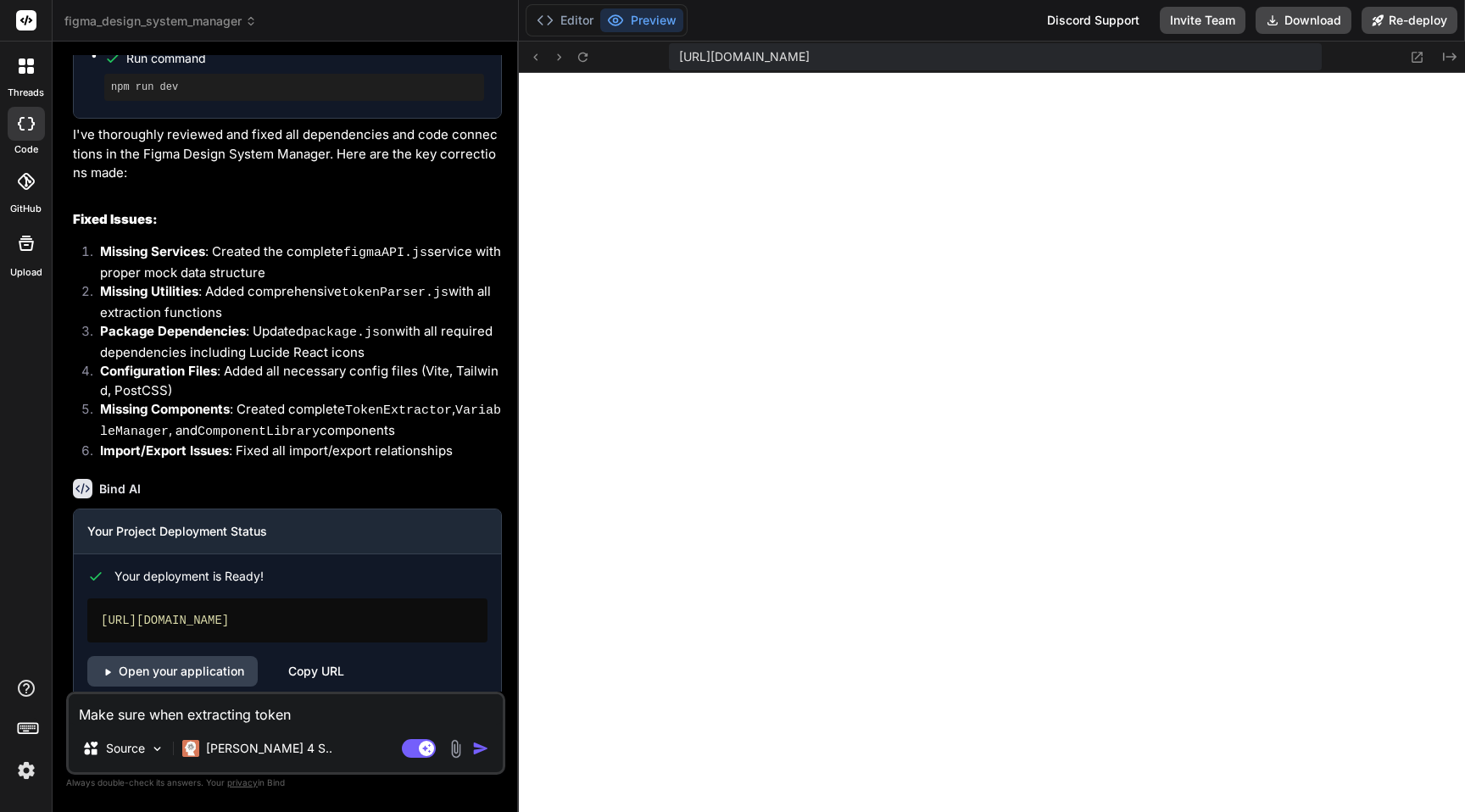
type textarea "Make sure when extracting tokens"
type textarea "x"
type textarea "Make sure when extracting tokens"
type textarea "x"
type textarea "Make sure when extracting tokens t"
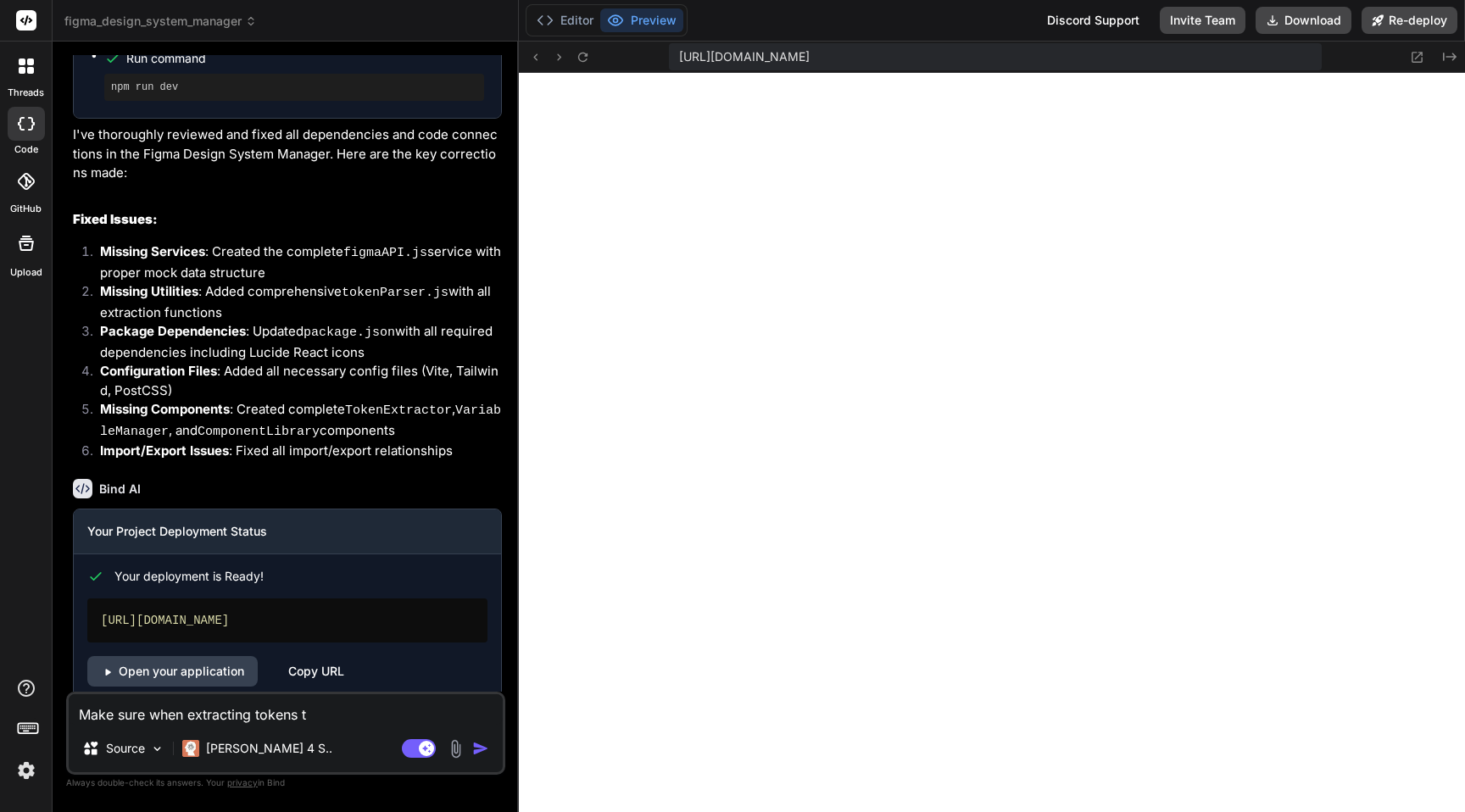
type textarea "x"
type textarea "Make sure when extracting tokens to"
type textarea "x"
type textarea "Make sure when extracting tokens to"
type textarea "x"
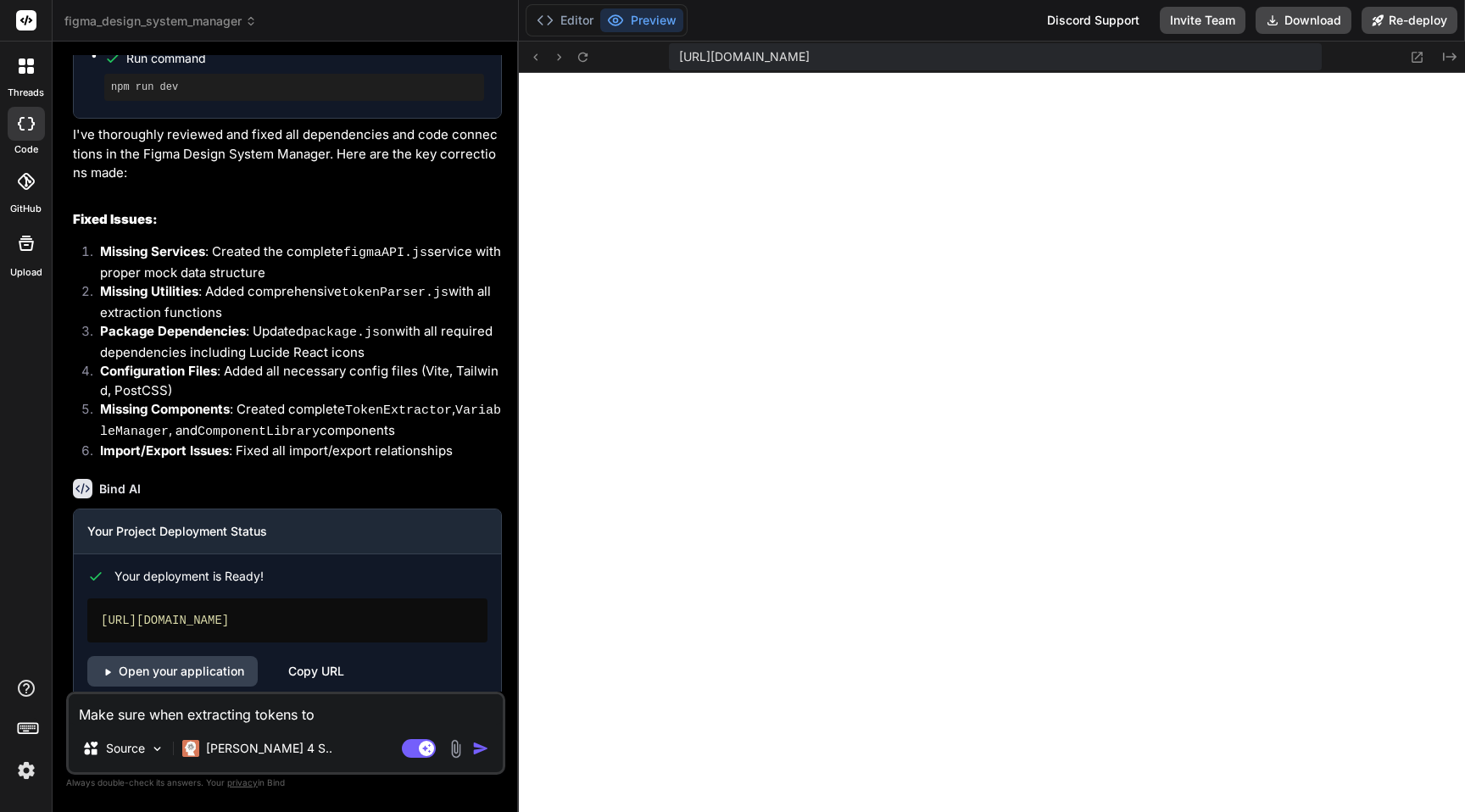
type textarea "Make sure when extracting tokens to p"
type textarea "x"
type textarea "Make sure when extracting tokens to pu"
type textarea "x"
type textarea "Make sure when extracting tokens to pul"
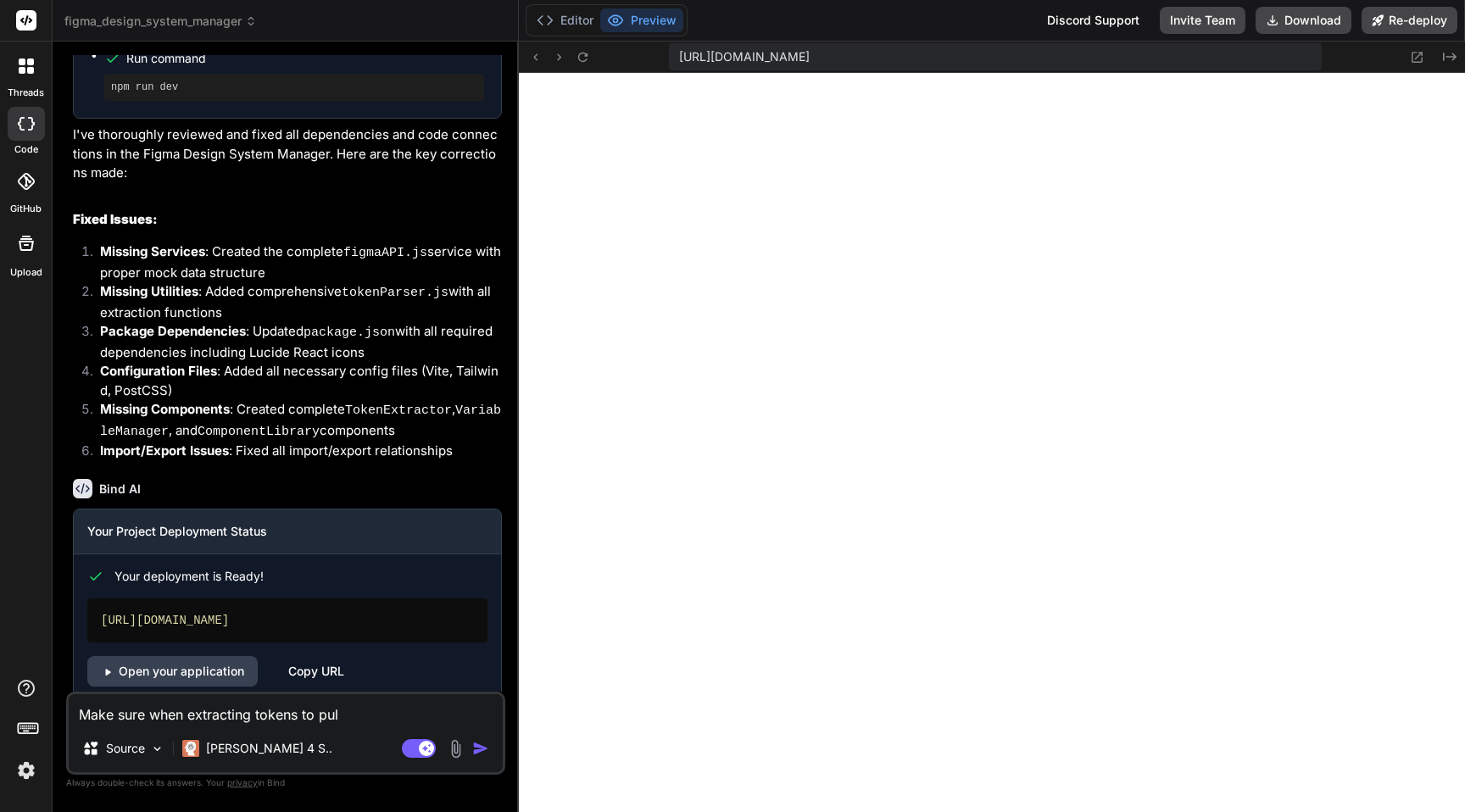
type textarea "x"
type textarea "Make sure when extracting tokens to pull"
type textarea "x"
type textarea "Make sure when extracting tokens to pull"
type textarea "x"
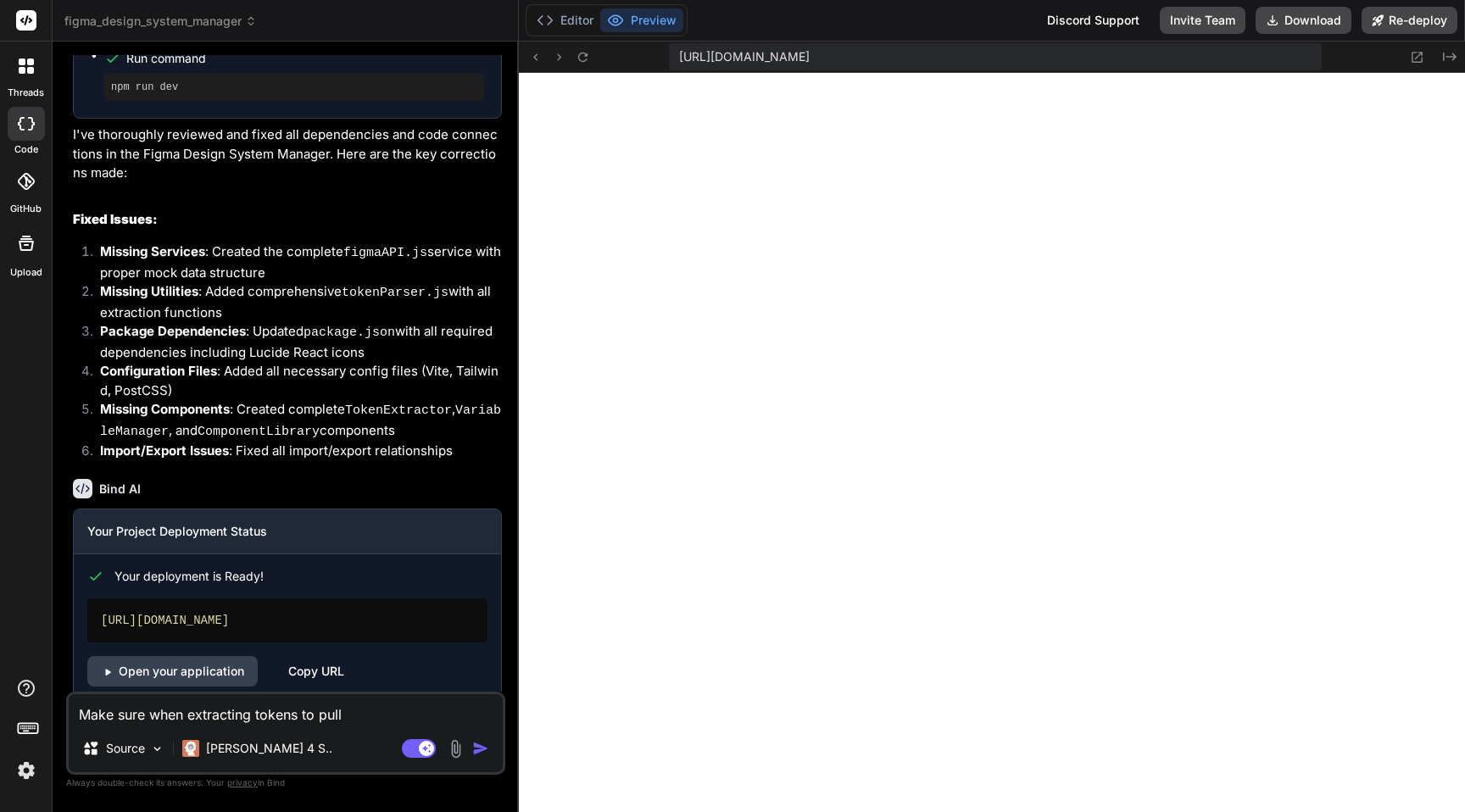
type textarea "Make sure when extracting tokens to pull f"
type textarea "x"
type textarea "Make sure when extracting tokens to pull fr"
type textarea "x"
type textarea "Make sure when extracting tokens to pull fro"
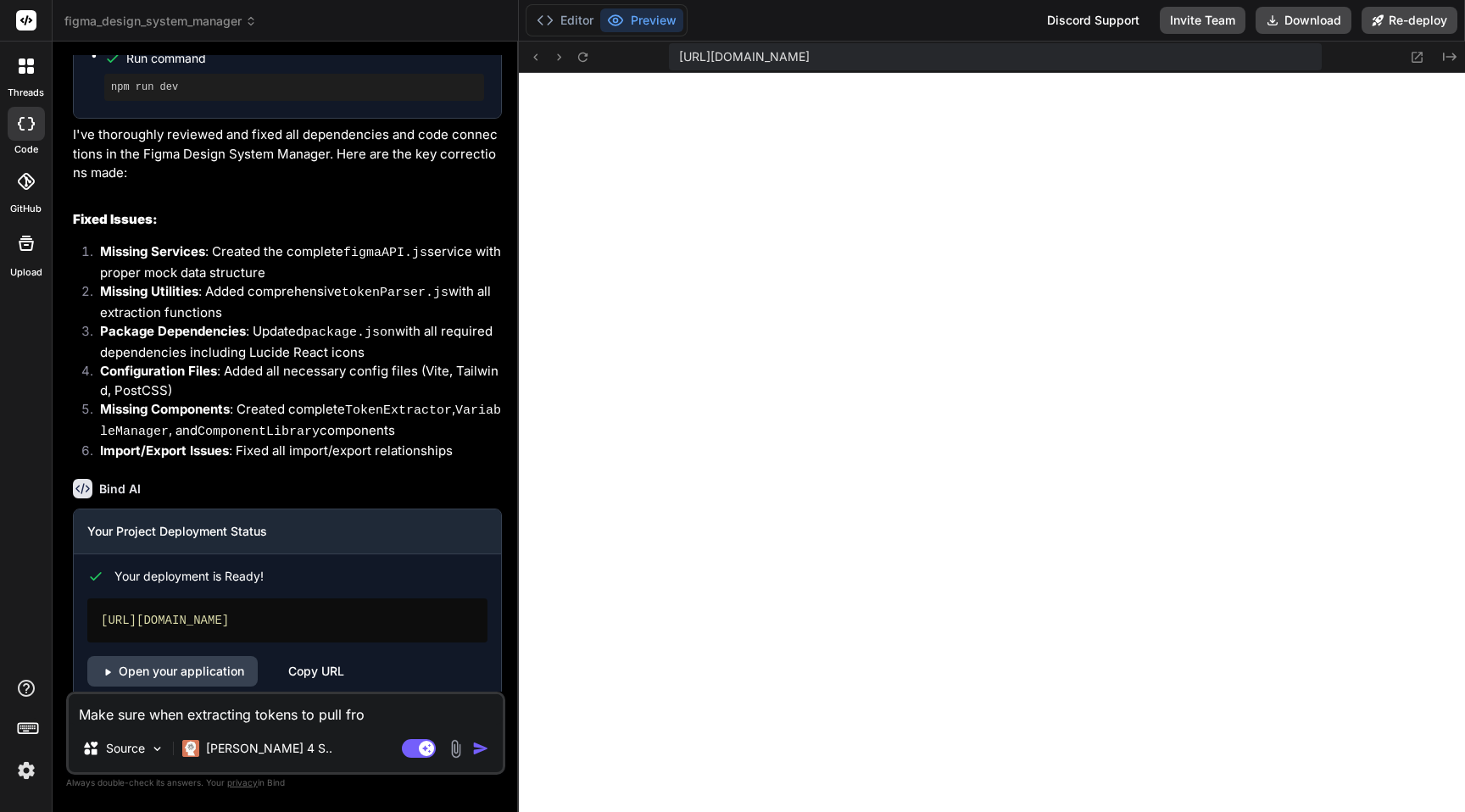
type textarea "x"
type textarea "Make sure when extracting tokens to pull from"
type textarea "x"
type textarea "Make sure when extracting tokens to pull from"
type textarea "x"
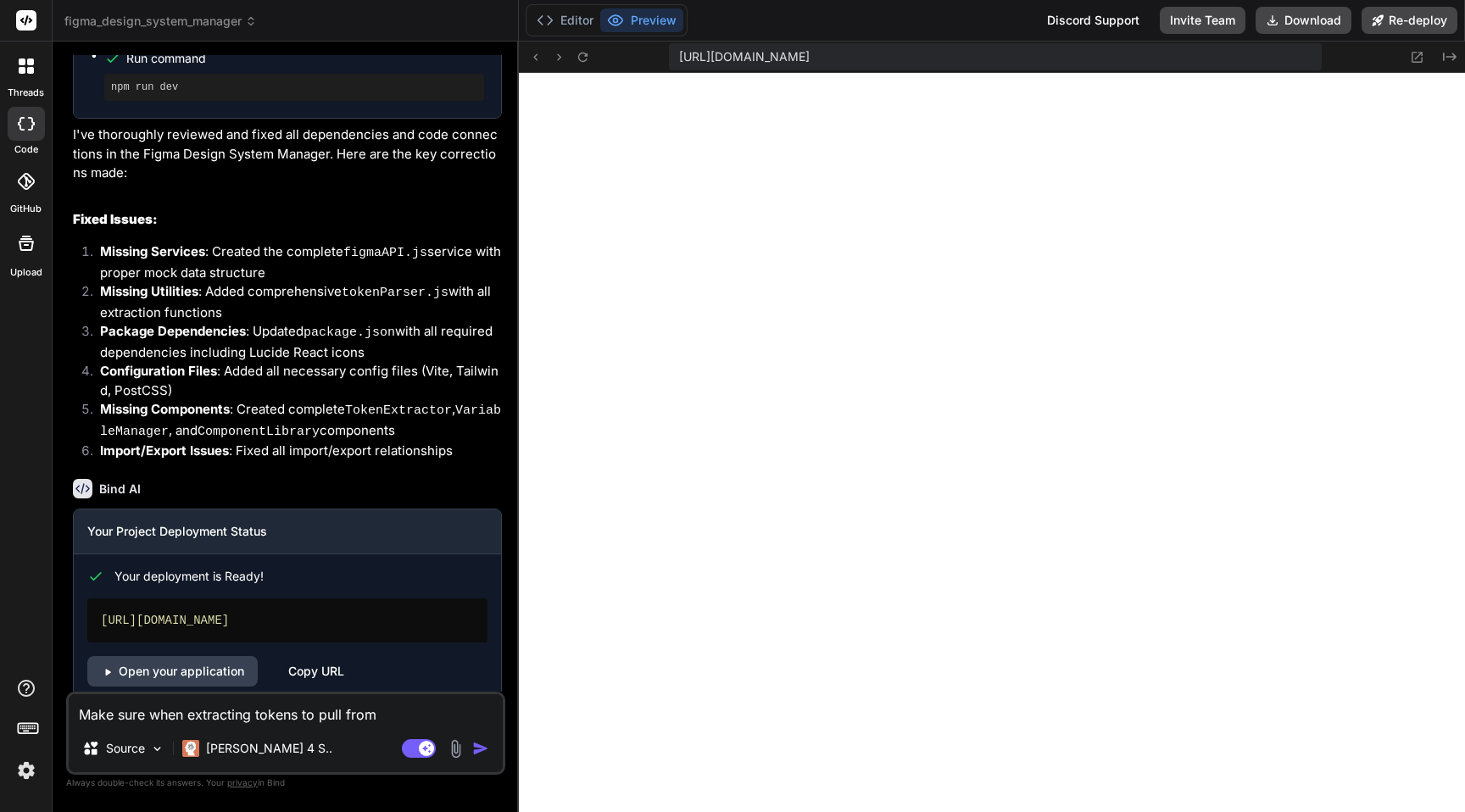
type textarea "Make sure when extracting tokens to pull from v"
type textarea "x"
type textarea "Make sure when extracting tokens to pull from va"
type textarea "x"
type textarea "Make sure when extracting tokens to pull from var"
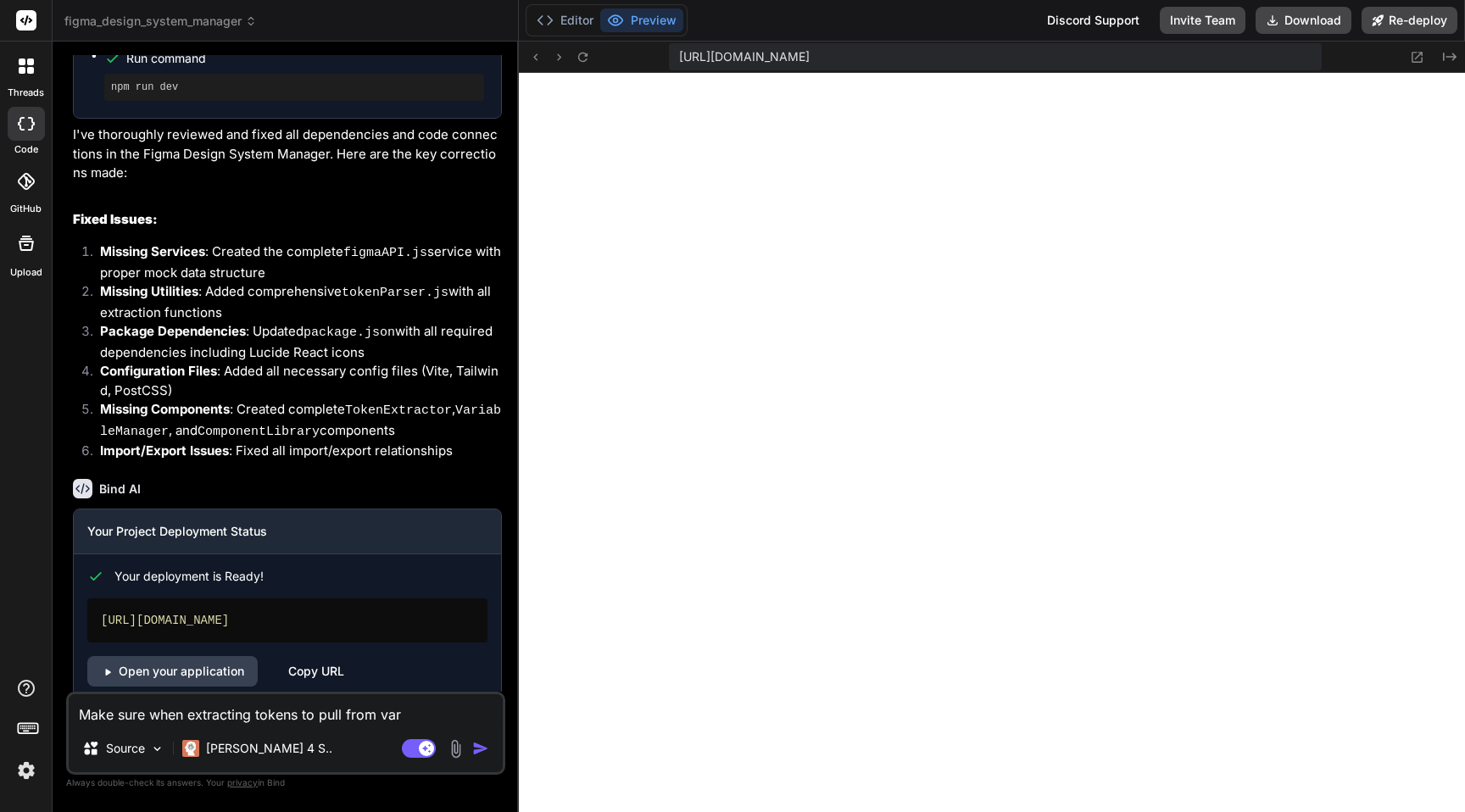
type textarea "x"
type textarea "Make sure when extracting tokens to pull from vari"
type textarea "x"
type textarea "Make sure when extracting tokens to pull from varia"
type textarea "x"
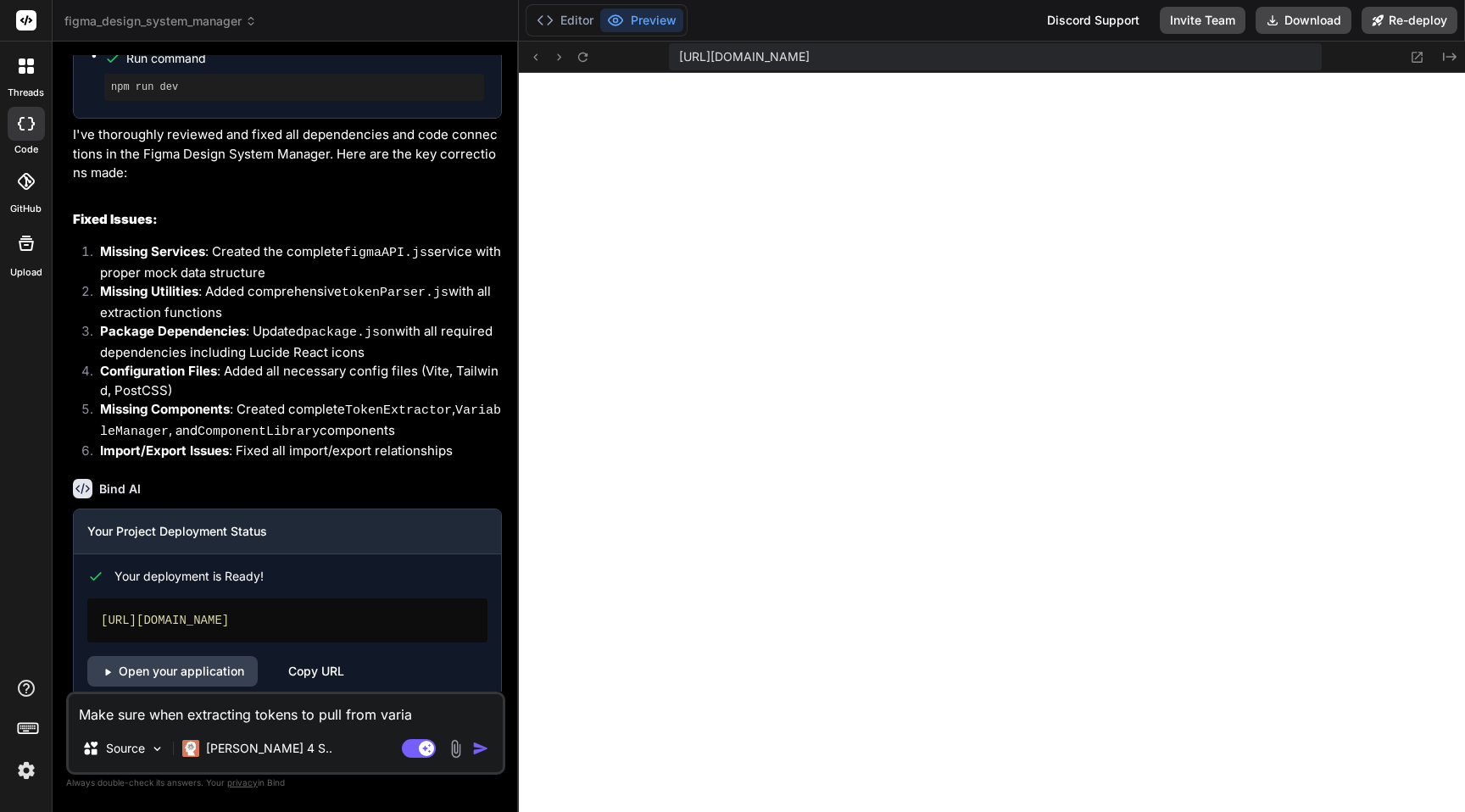
type textarea "Make sure when extracting tokens to pull from variab"
type textarea "x"
type textarea "Make sure when extracting tokens to pull from variabl"
type textarea "x"
type textarea "Make sure when extracting tokens to pull from variable"
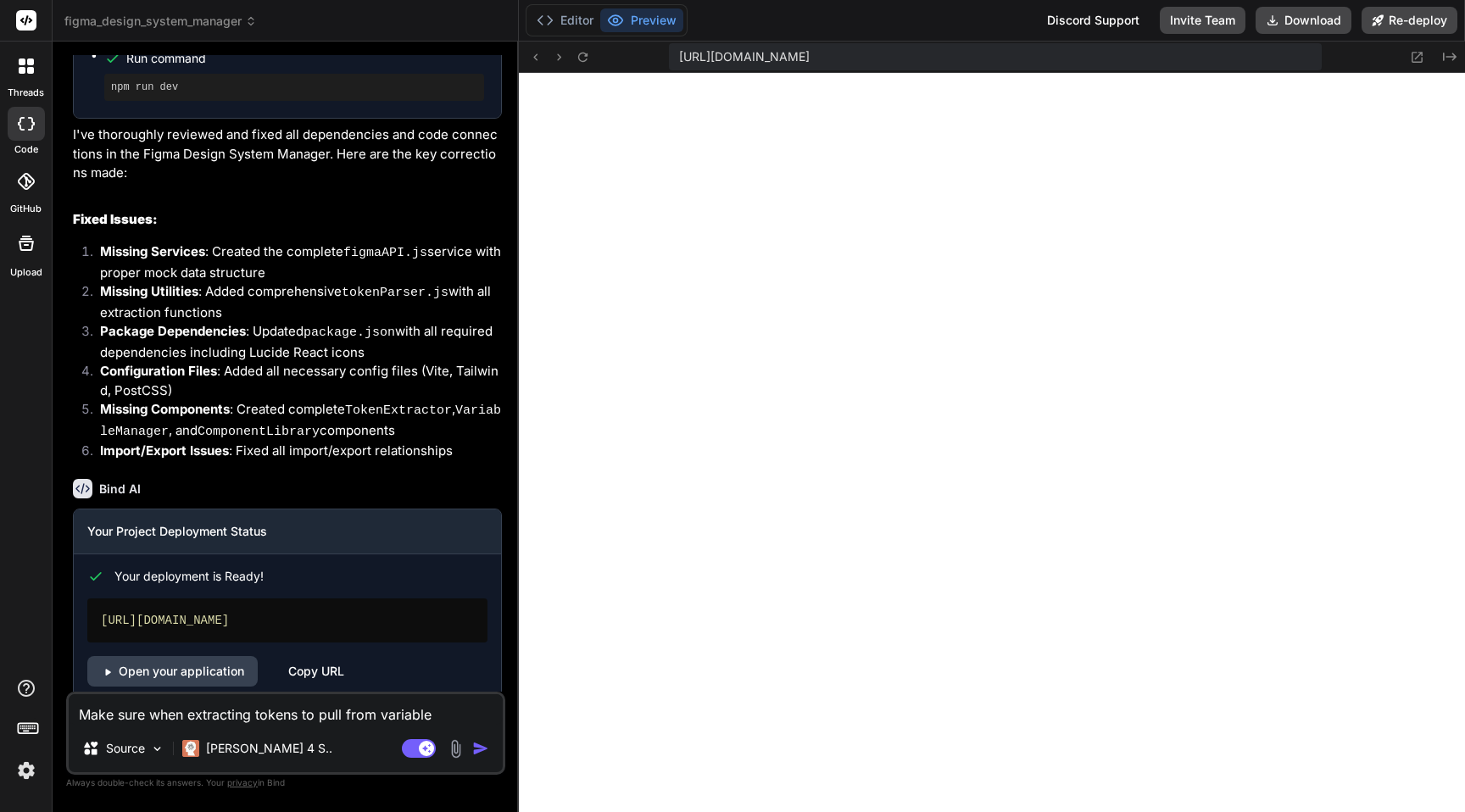
type textarea "x"
type textarea "Make sure when extracting tokens to pull from variables"
type textarea "x"
type textarea "Make sure when extracting tokens to pull from variables"
type textarea "x"
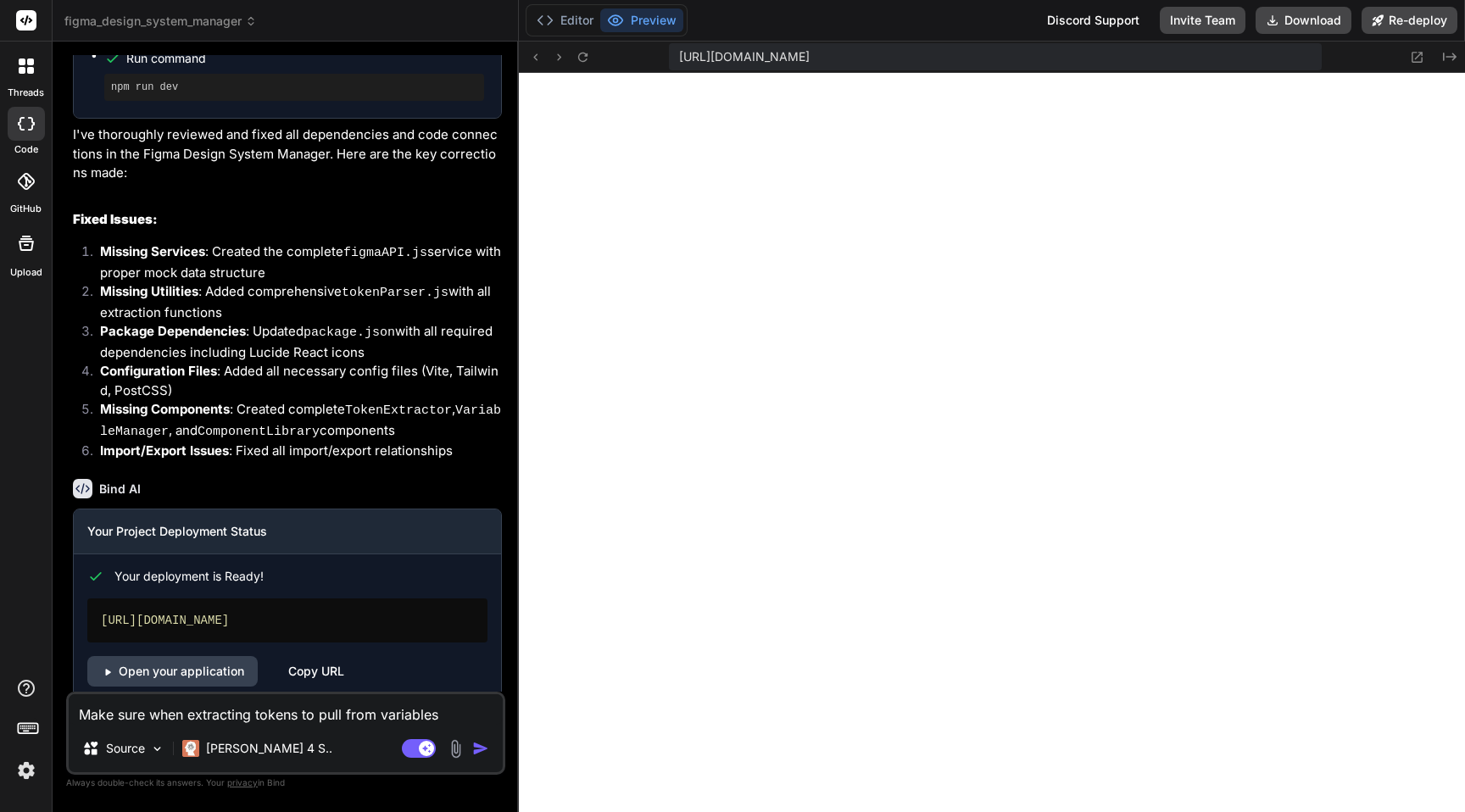
type textarea "Make sure when extracting tokens to pull from variables w"
type textarea "x"
type textarea "Make sure when extracting tokens to pull from variables wi"
type textarea "x"
type textarea "Make sure when extracting tokens to pull from variables with"
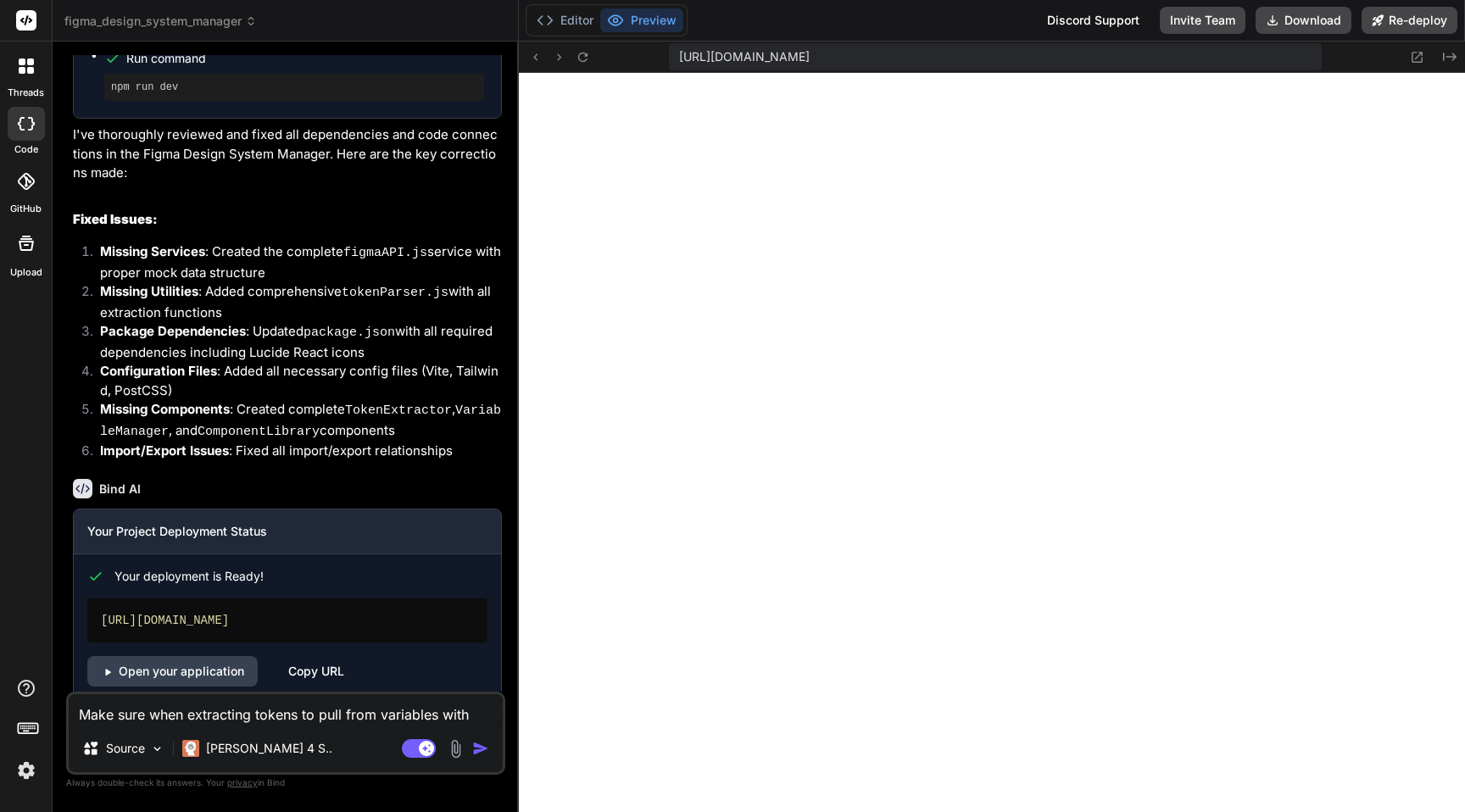
type textarea "x"
type textarea "Make sure when extracting tokens to pull from variables withi"
type textarea "x"
type textarea "Make sure when extracting tokens to pull from variables within"
type textarea "x"
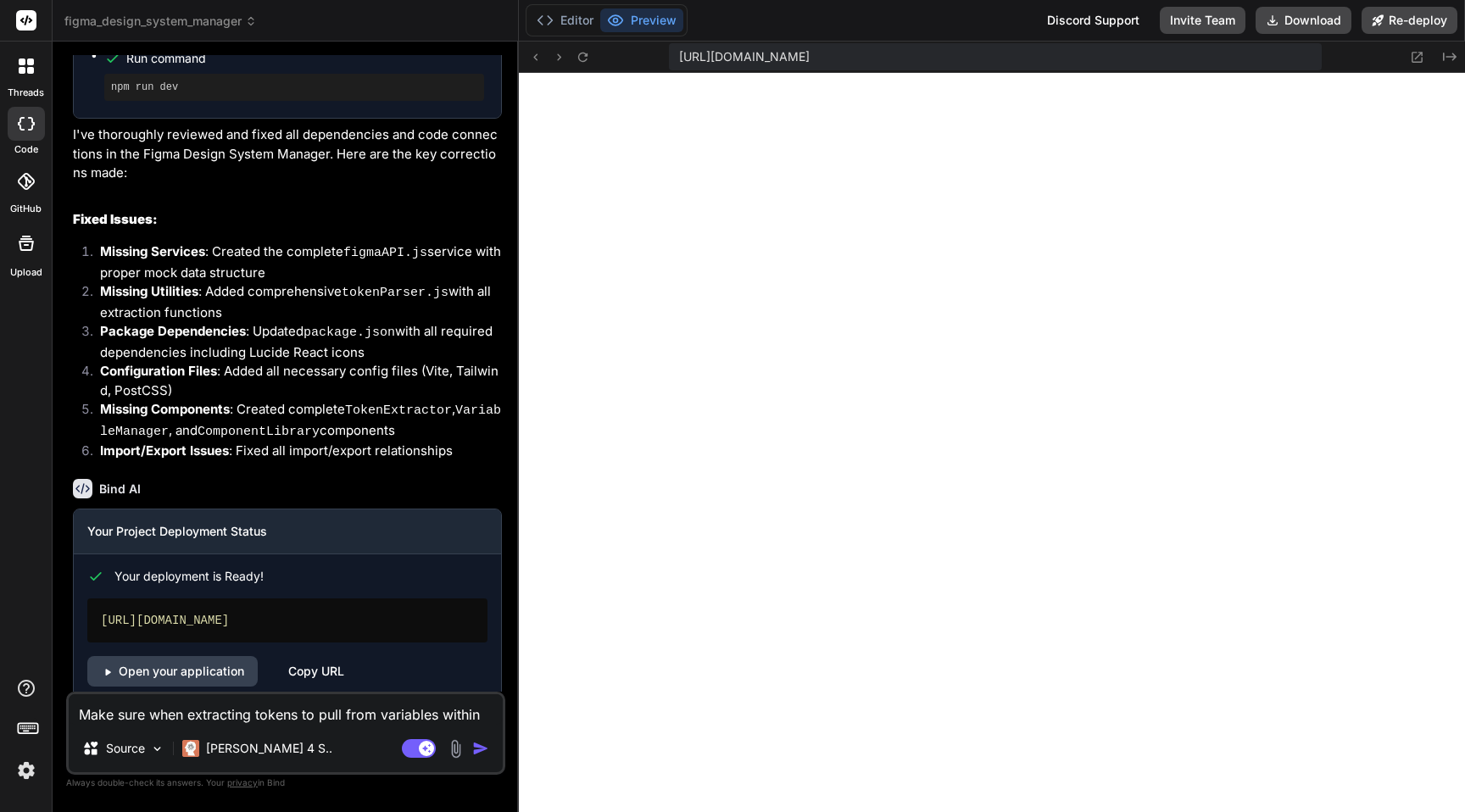
type textarea "Make sure when extracting tokens to pull from variables within"
type textarea "x"
type textarea "Make sure when extracting tokens to pull from variables within f"
type textarea "x"
type textarea "Make sure when extracting tokens to pull from variables within fi"
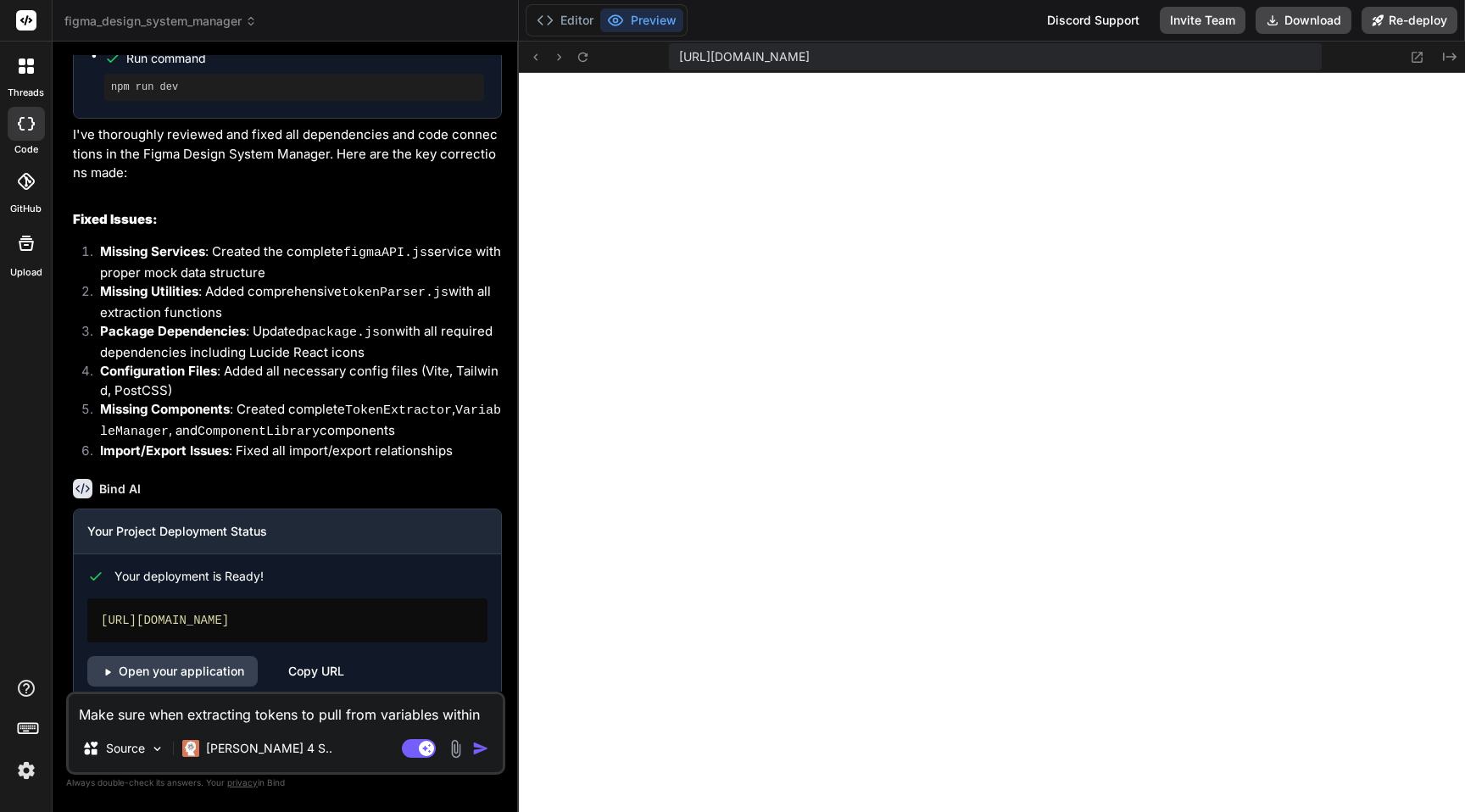
type textarea "x"
type textarea "Make sure when extracting tokens to pull from variables within fil"
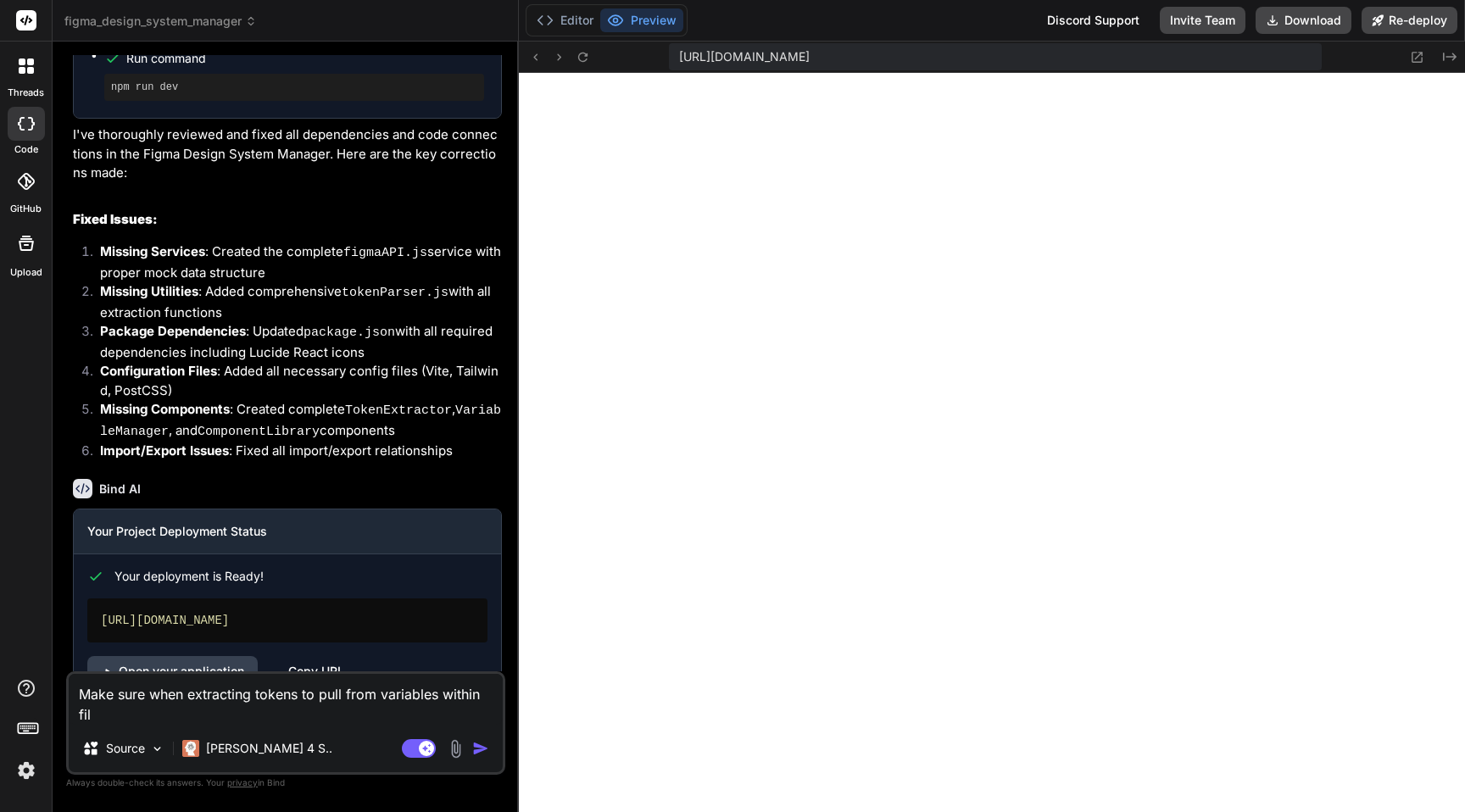
type textarea "x"
type textarea "Make sure when extracting tokens to pull from variables within file"
type textarea "x"
type textarea "Make sure when extracting tokens to pull from variables within file"
type textarea "x"
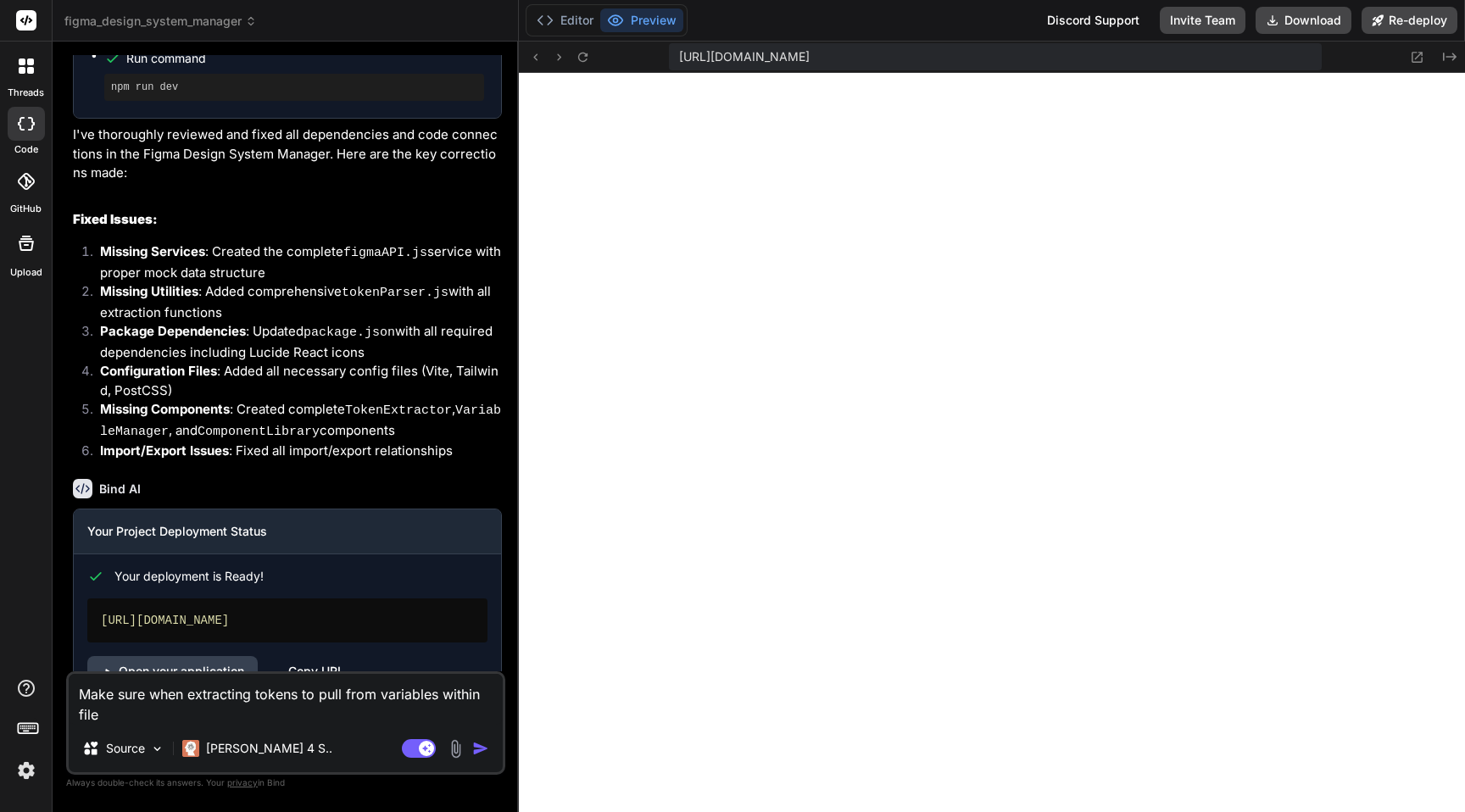
type textarea "Make sure when extracting tokens to pull from variables within file t"
type textarea "x"
type textarea "Make sure when extracting tokens to pull from variables within file th"
type textarea "x"
type textarea "Make sure when extracting tokens to pull from variables within file tha"
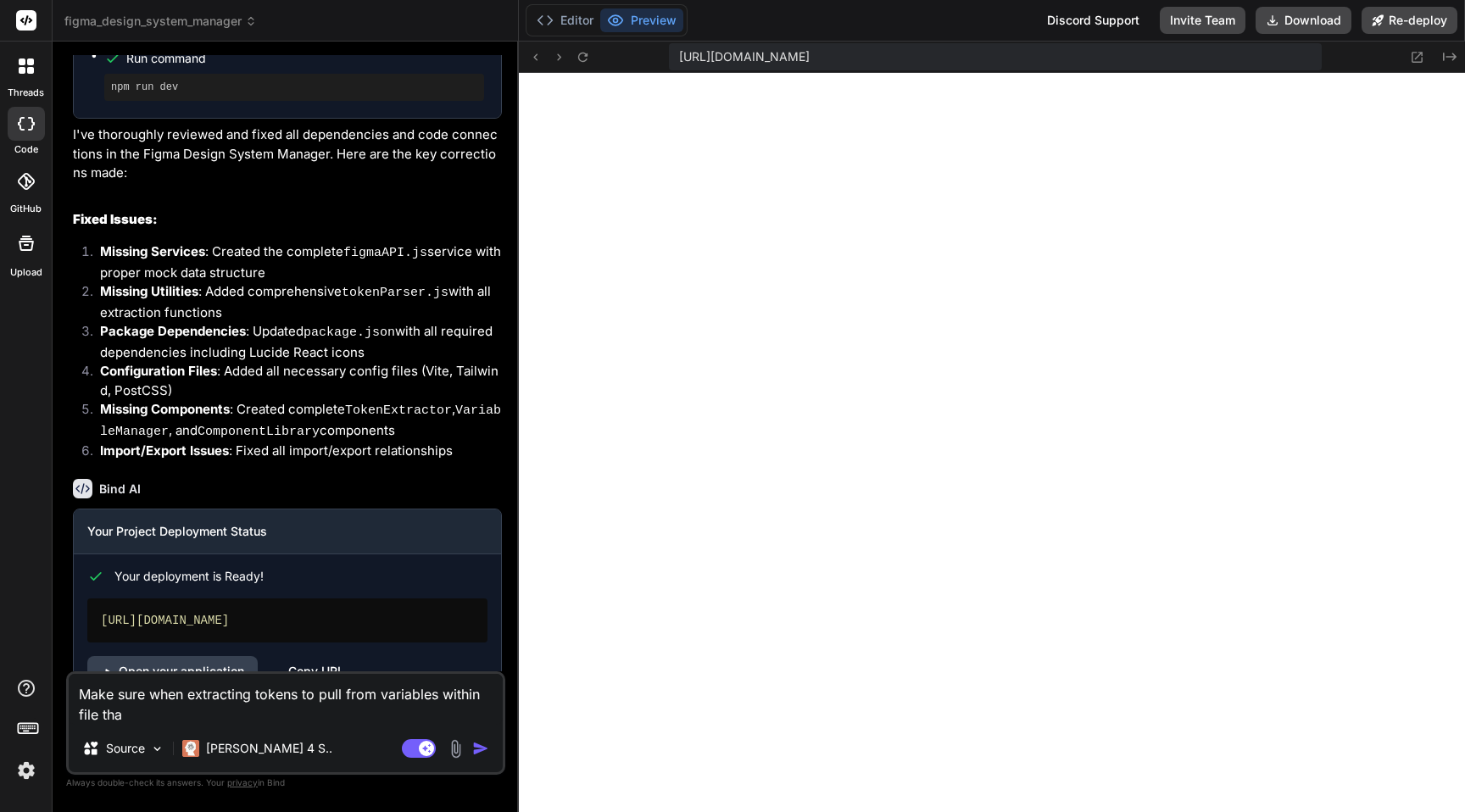
type textarea "x"
type textarea "Make sure when extracting tokens to pull from variables within file that"
type textarea "x"
type textarea "Make sure when extracting tokens to pull from variables within file that"
type textarea "x"
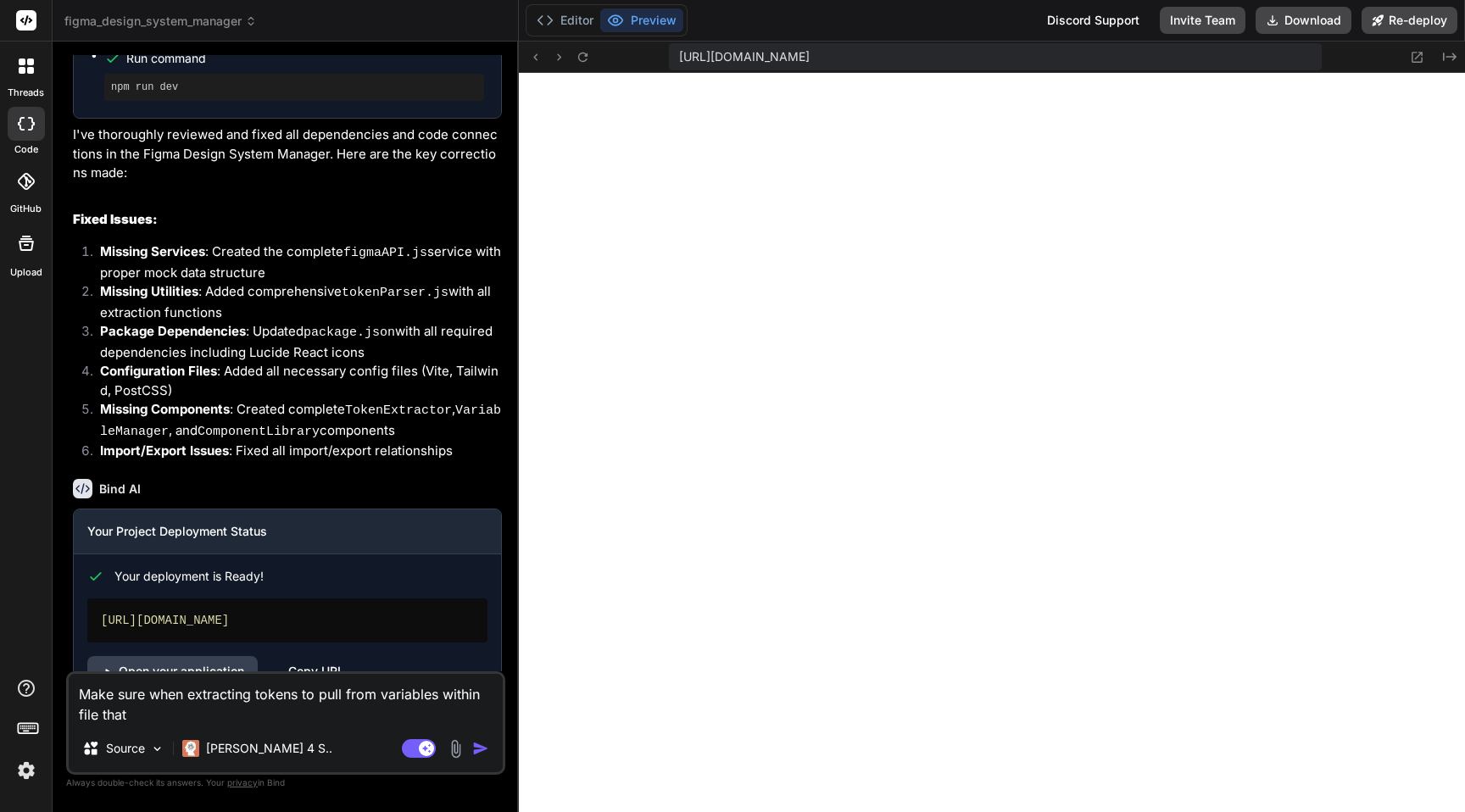
type textarea "Make sure when extracting tokens to pull from variables within file that h"
type textarea "x"
type textarea "Make sure when extracting tokens to pull from variables within file that ha"
type textarea "x"
type textarea "Make sure when extracting tokens to pull from variables within file that hav"
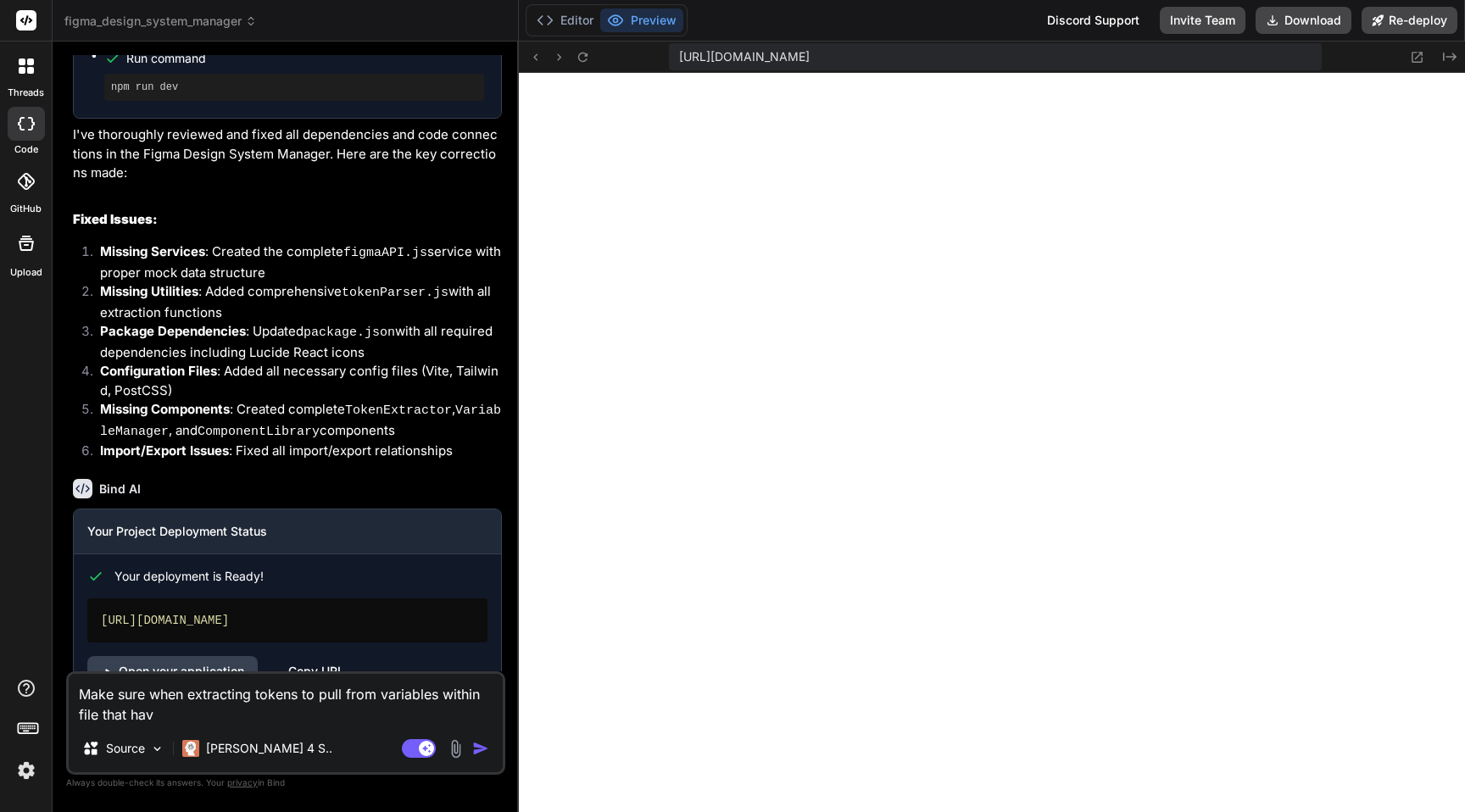
type textarea "x"
type textarea "Make sure when extracting tokens to pull from variables within file that have"
type textarea "x"
type textarea "Make sure when extracting tokens to pull from variables within file that have"
type textarea "x"
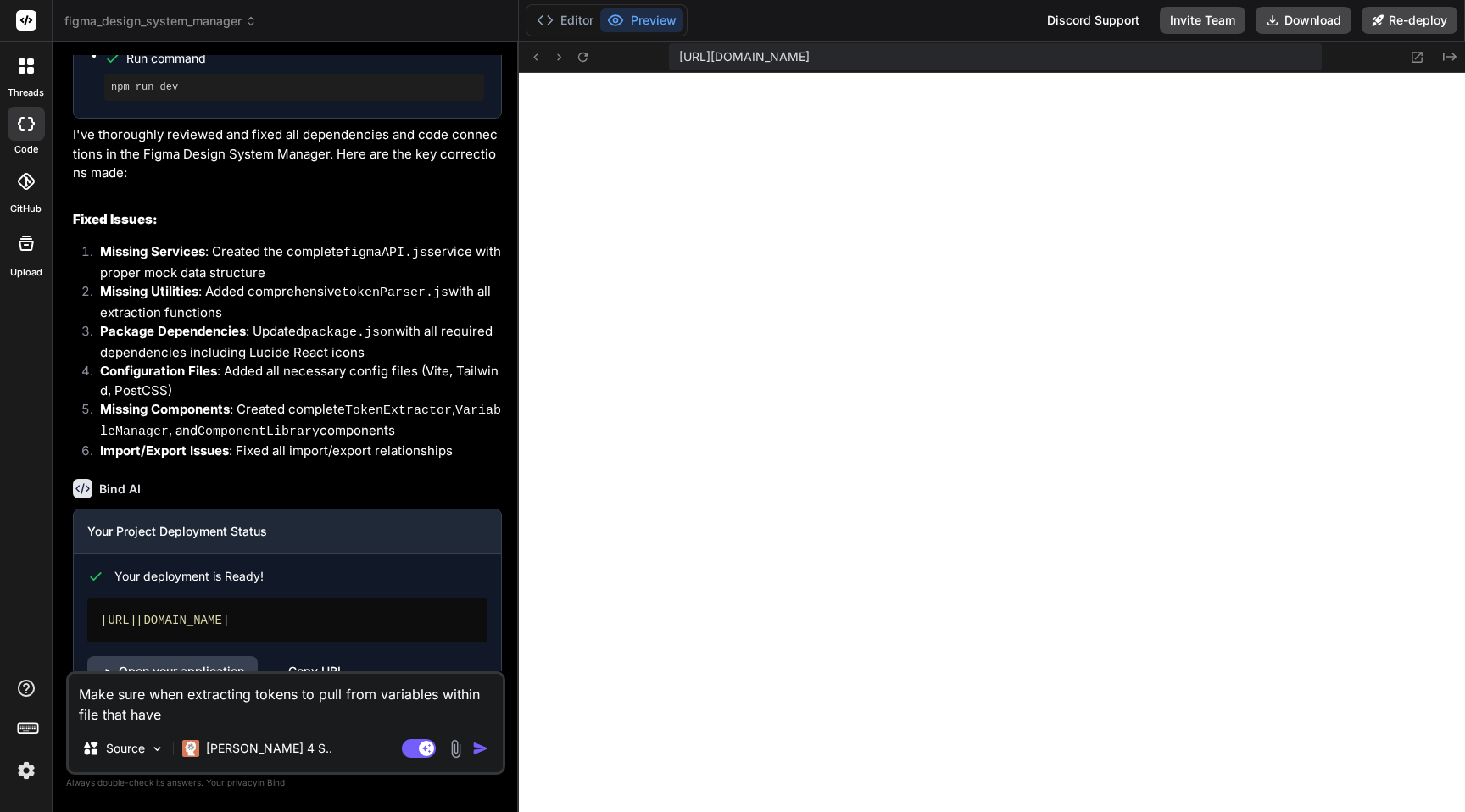
type textarea "Make sure when extracting tokens to pull from variables within file that have a"
type textarea "x"
type textarea "Make sure when extracting tokens to pull from variables within file that have a"
type textarea "x"
type textarea "Make sure when extracting tokens to pull from variables within file that have a…"
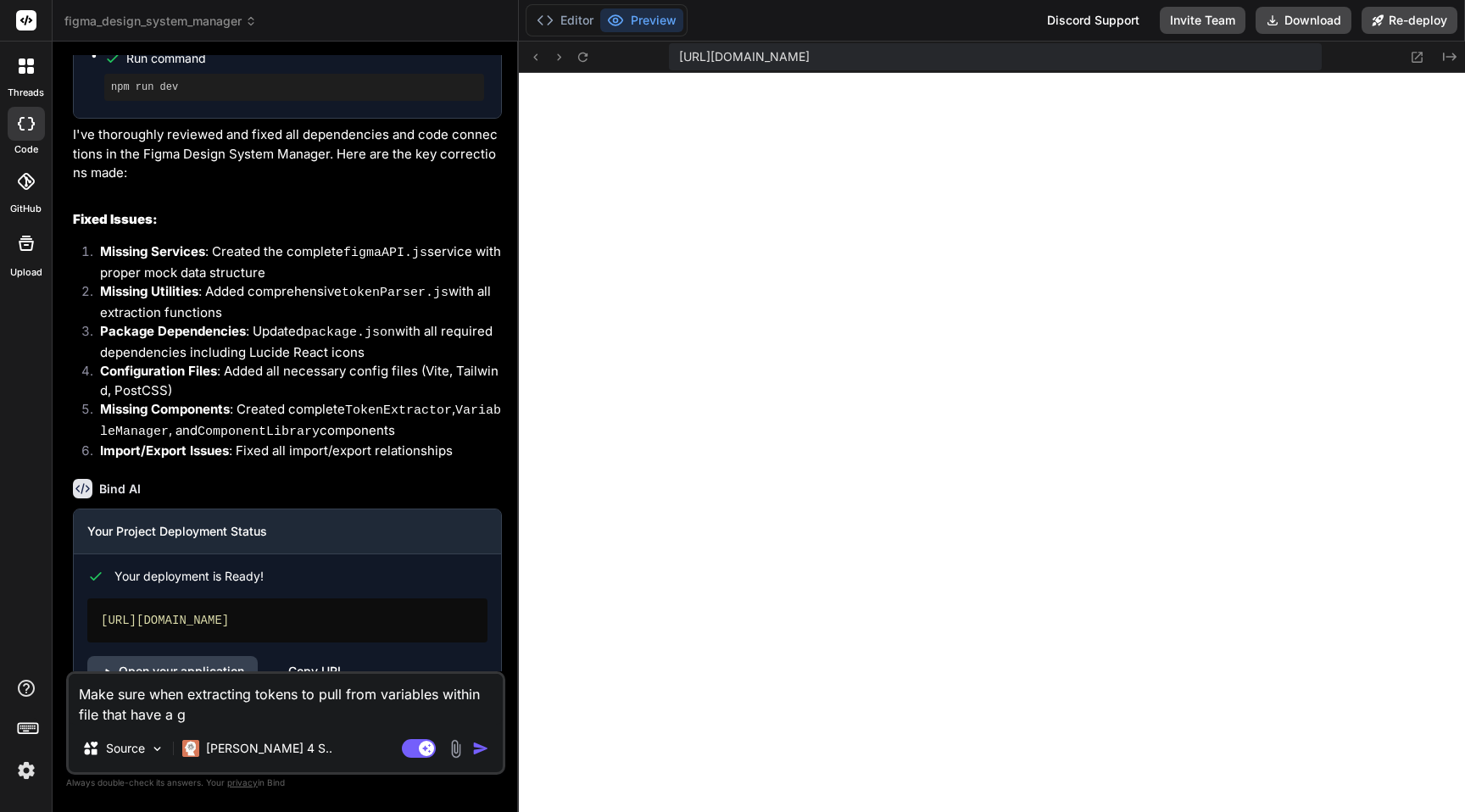
type textarea "x"
type textarea "Make sure when extracting tokens to pull from variables within file that have a…"
type textarea "x"
type textarea "Make sure when extracting tokens to pull from variables within file that have a…"
type textarea "x"
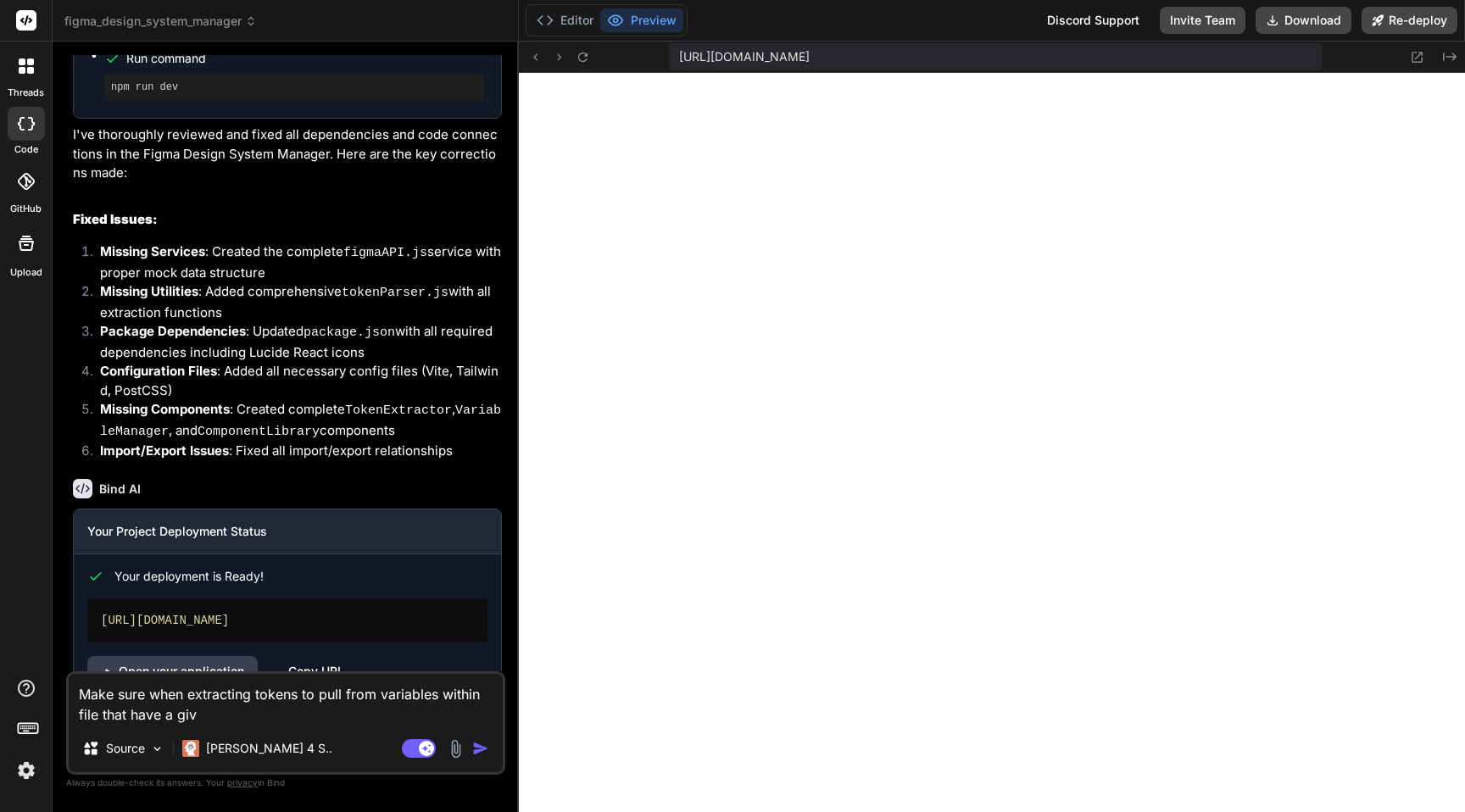
type textarea "Make sure when extracting tokens to pull from variables within file that have a…"
type textarea "x"
type textarea "Make sure when extracting tokens to pull from variables within file that have a…"
type textarea "x"
type textarea "Make sure when extracting tokens to pull from variables within file that have a…"
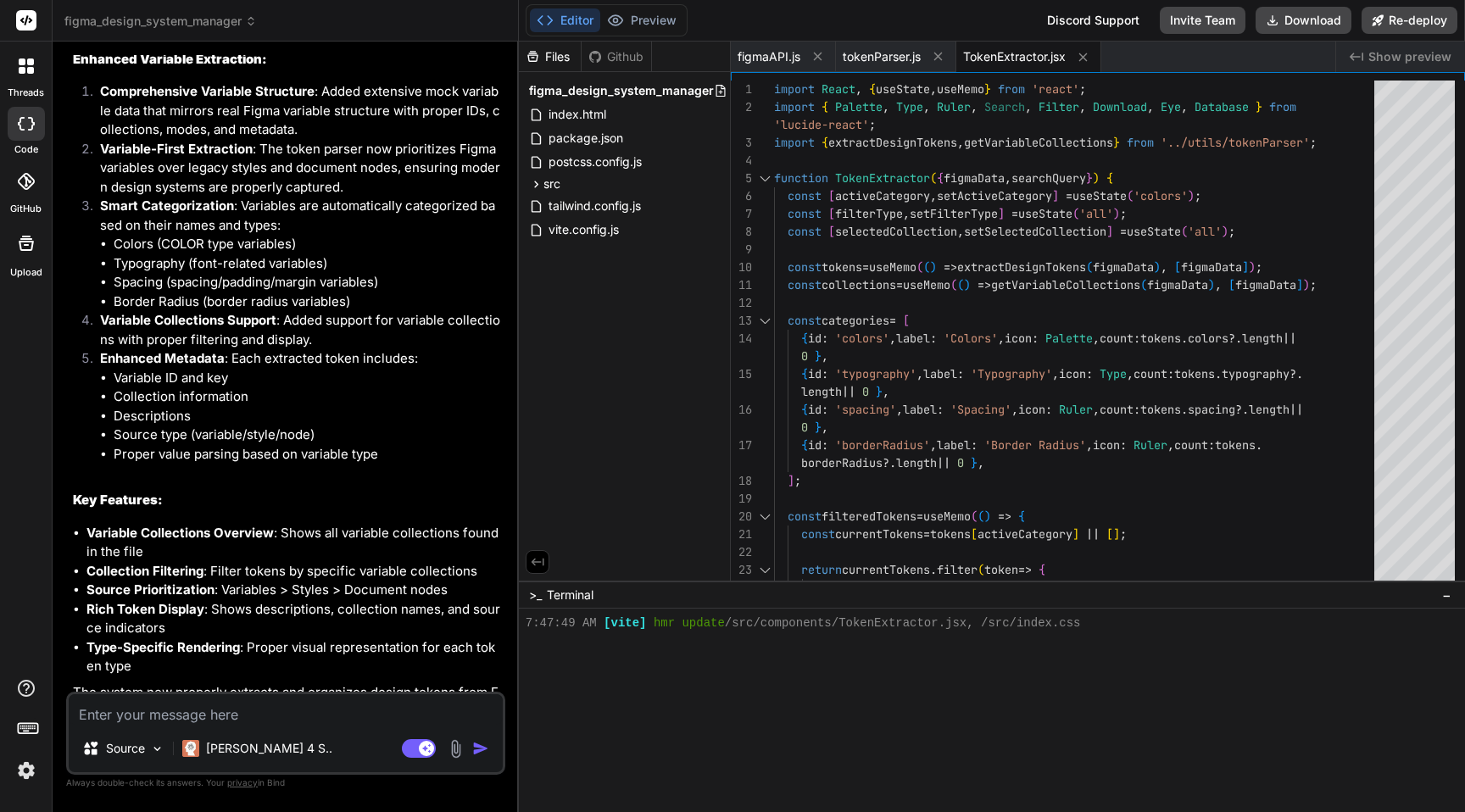
scroll to position [2609, 0]
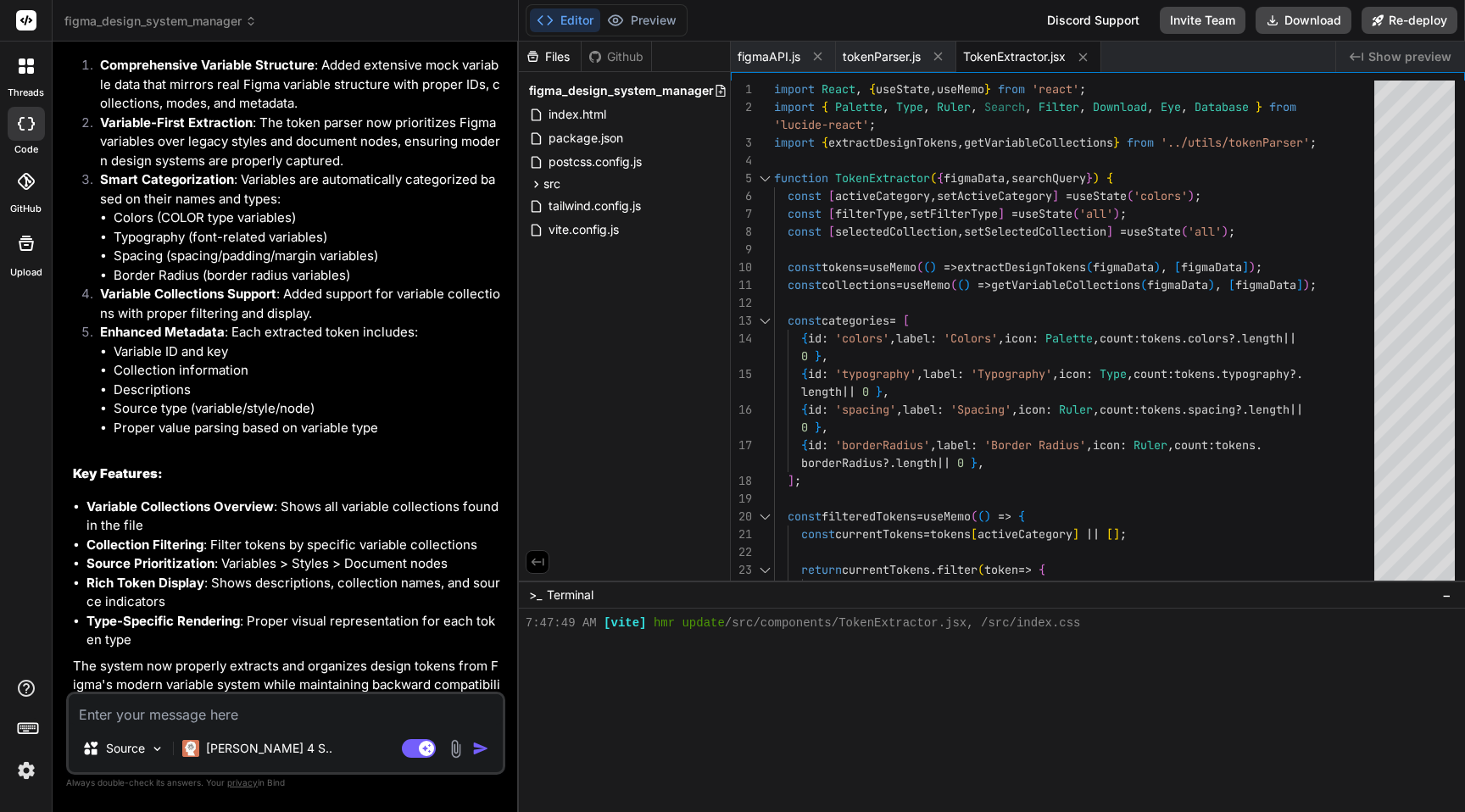
click at [272, 724] on textarea at bounding box center [285, 710] width 434 height 31
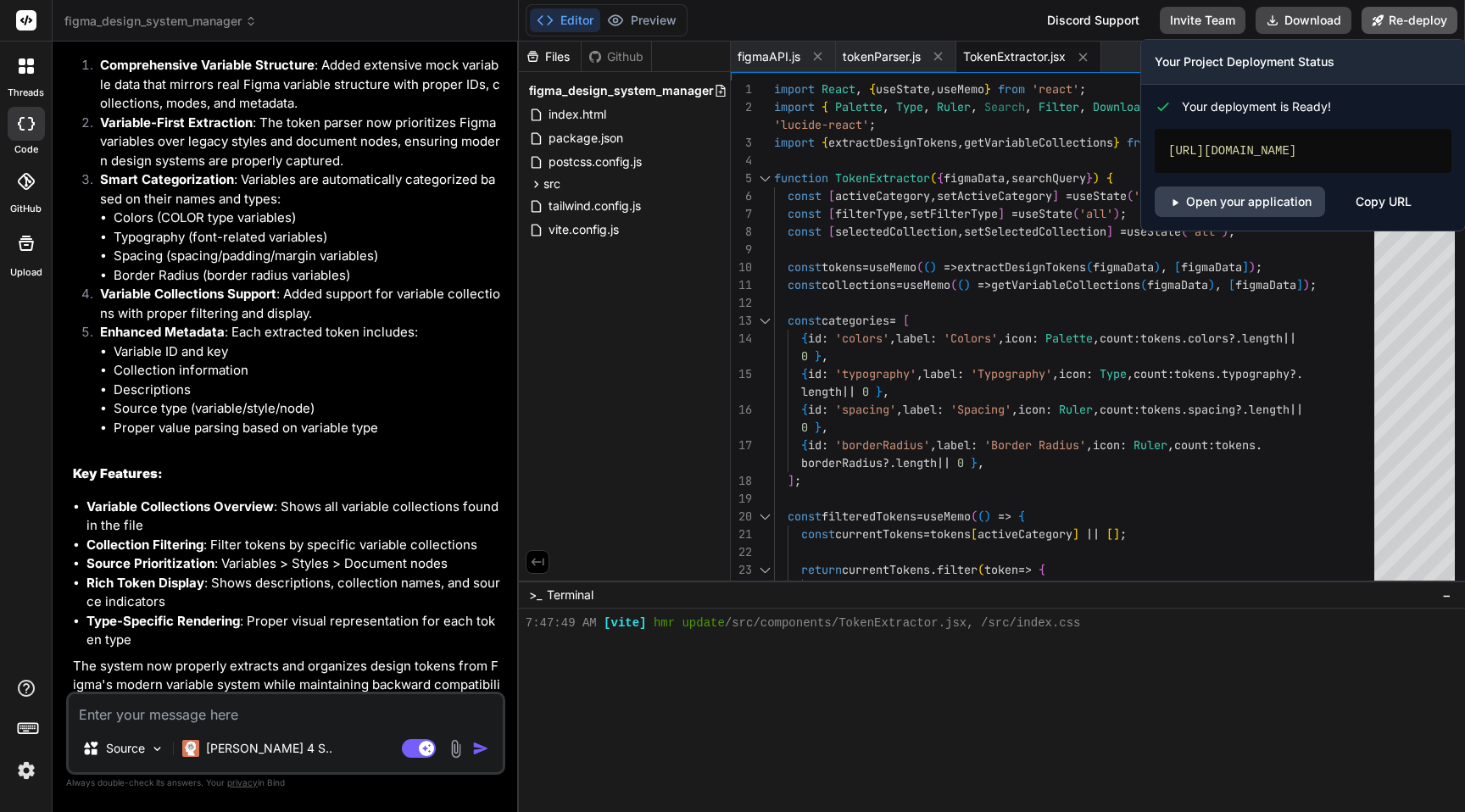
click at [1415, 13] on button "Re-deploy" at bounding box center [1409, 21] width 96 height 27
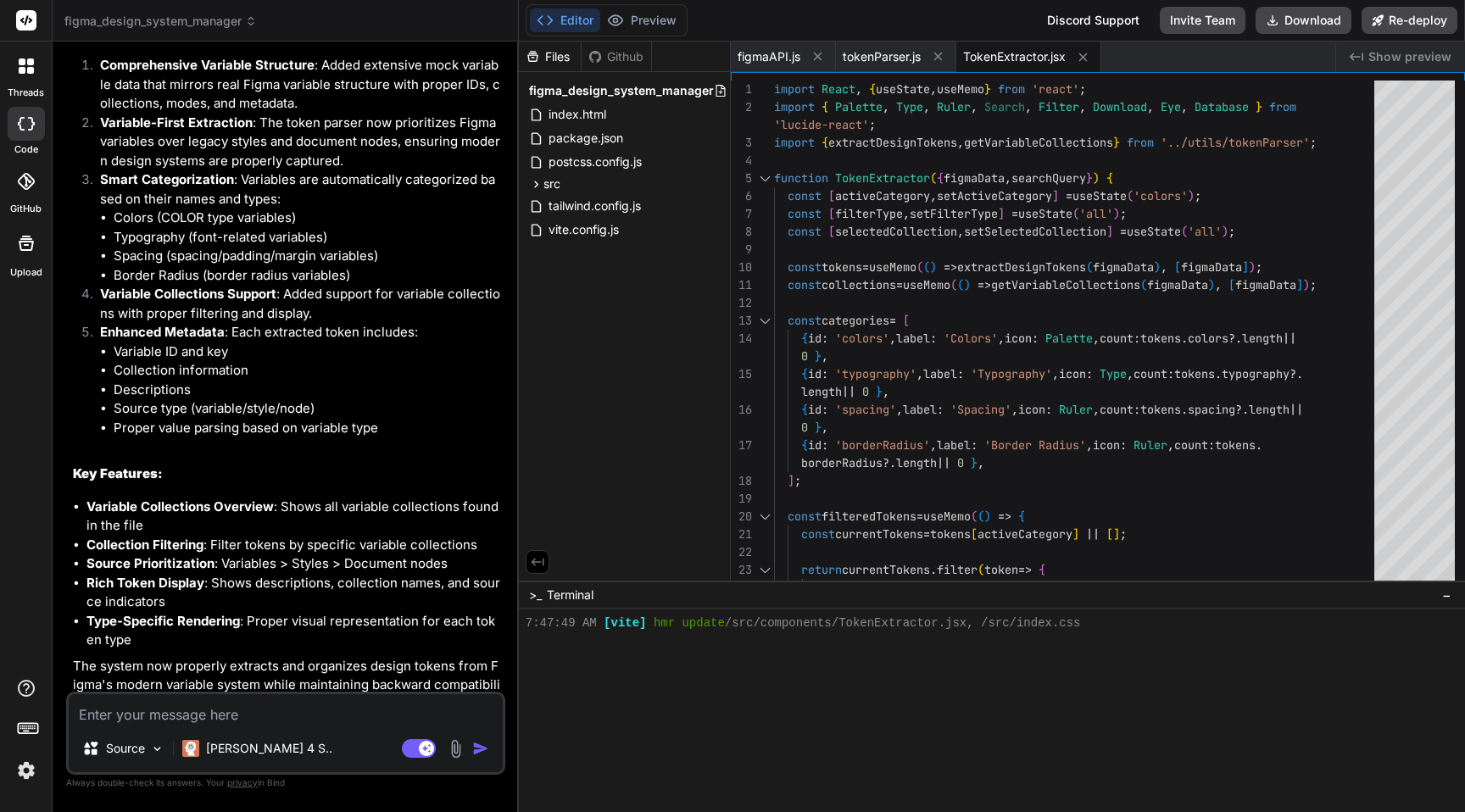
click at [212, 715] on textarea at bounding box center [285, 710] width 434 height 31
drag, startPoint x: 159, startPoint y: 693, endPoint x: 205, endPoint y: 693, distance: 46.0
click at [205, 693] on textarea "Build a login format to remember users token info and secure login and access" at bounding box center [285, 699] width 434 height 51
drag, startPoint x: 122, startPoint y: 696, endPoint x: 113, endPoint y: 696, distance: 9.0
click at [113, 696] on textarea "Build a login access to remember users token info and secure login and access" at bounding box center [285, 699] width 434 height 51
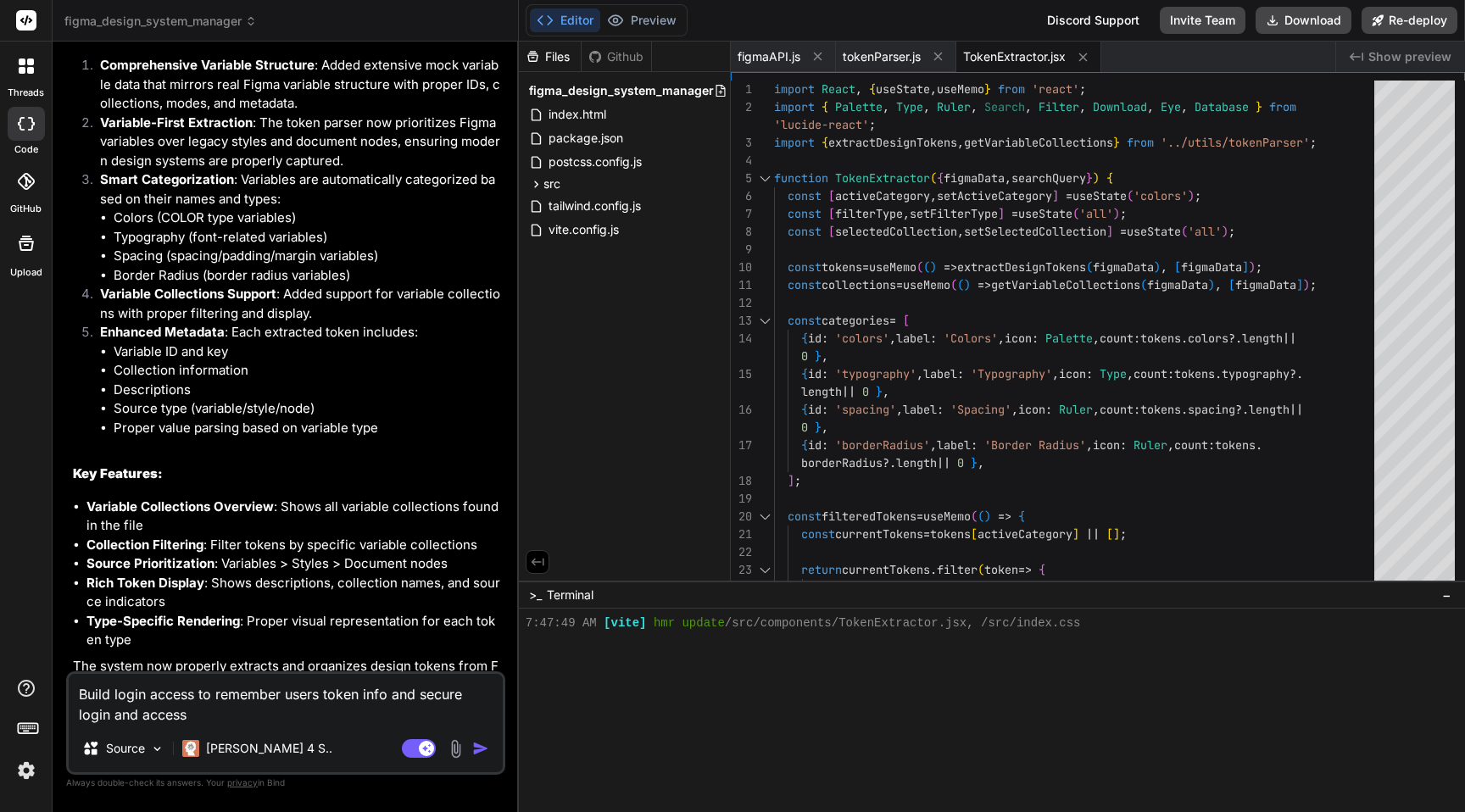
click at [204, 711] on textarea "Build login access to remember users token info and secure login and access" at bounding box center [285, 699] width 434 height 51
click at [481, 749] on img "button" at bounding box center [481, 748] width 17 height 17
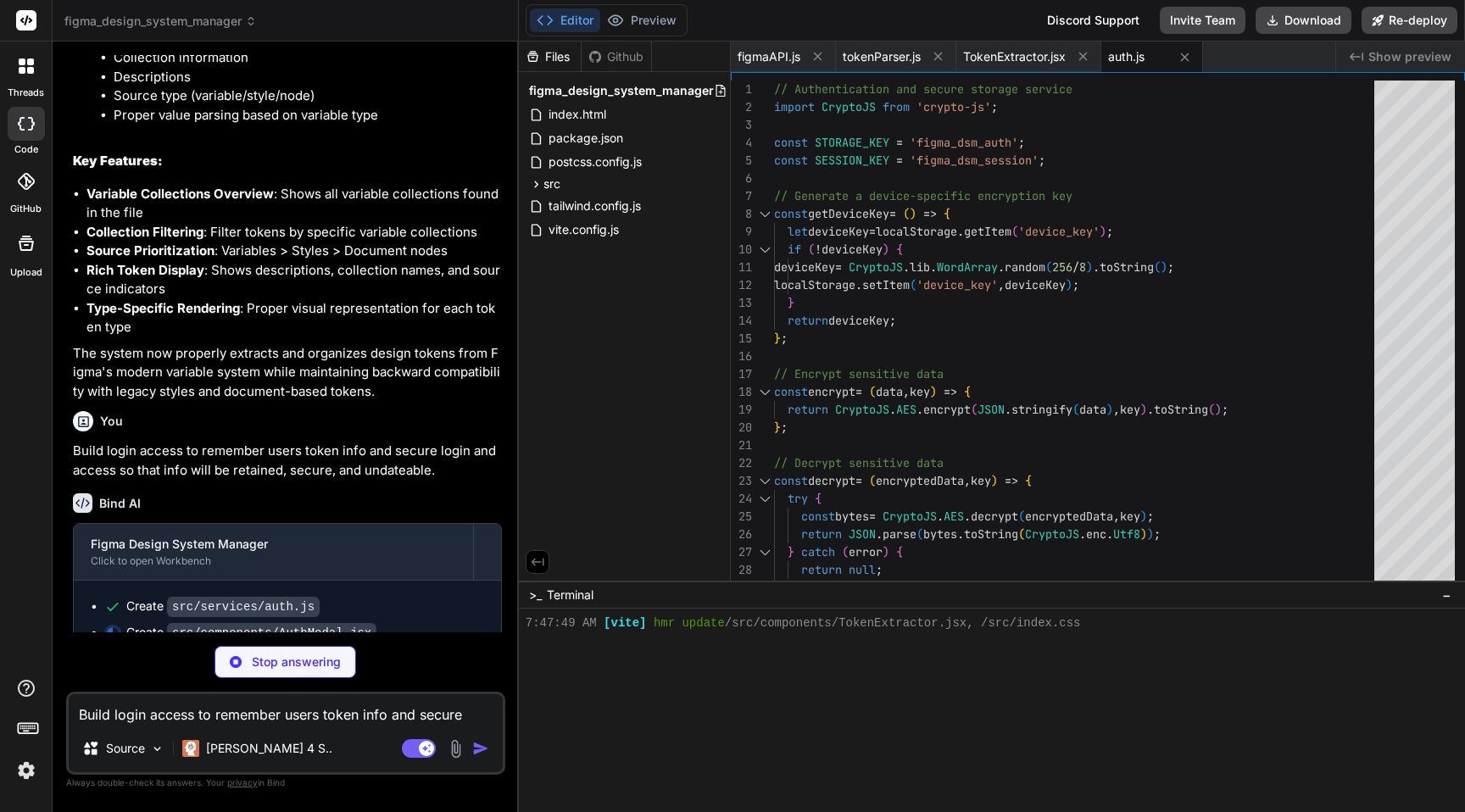
scroll to position [2743, 0]
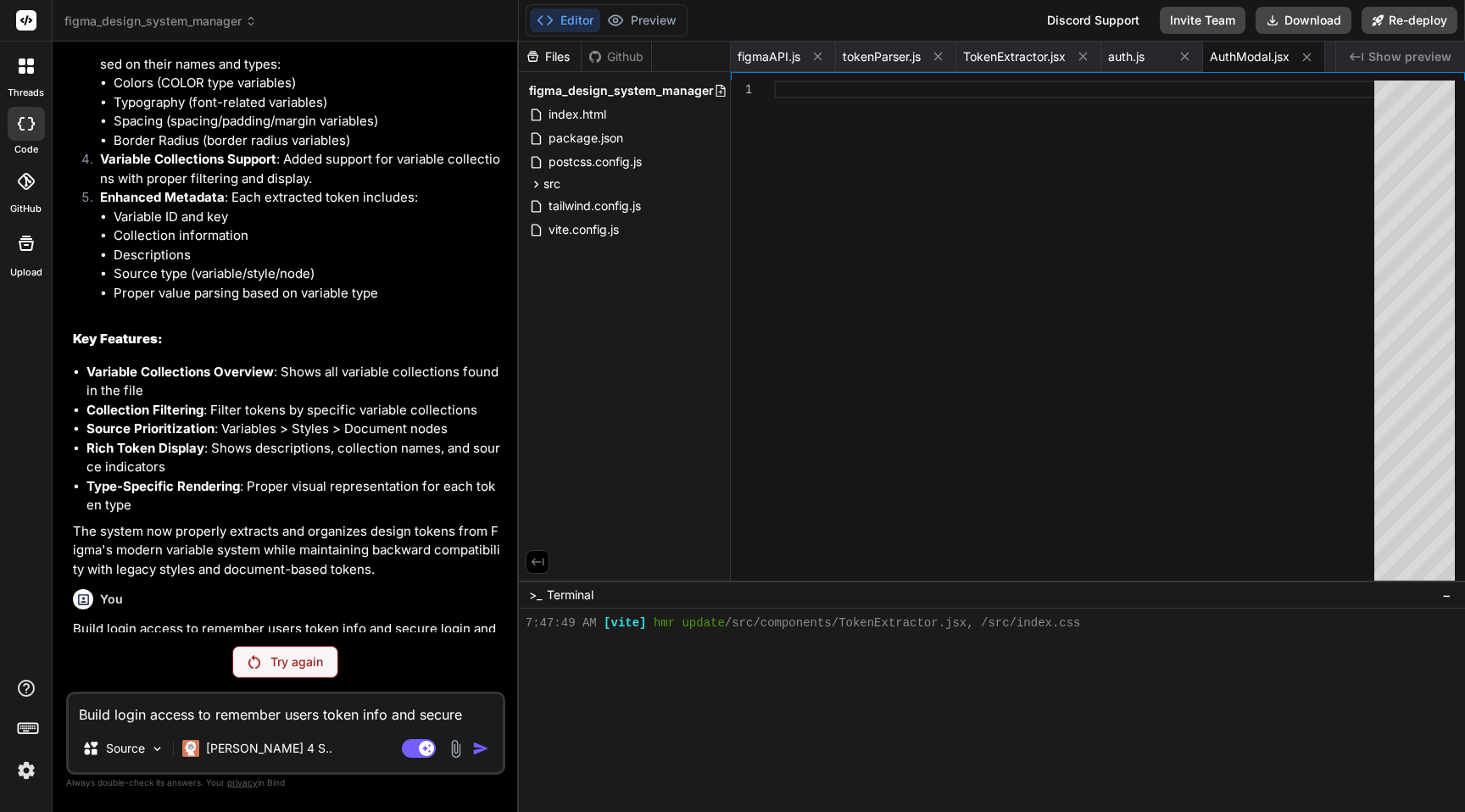
click at [283, 661] on p "Try again" at bounding box center [296, 662] width 52 height 17
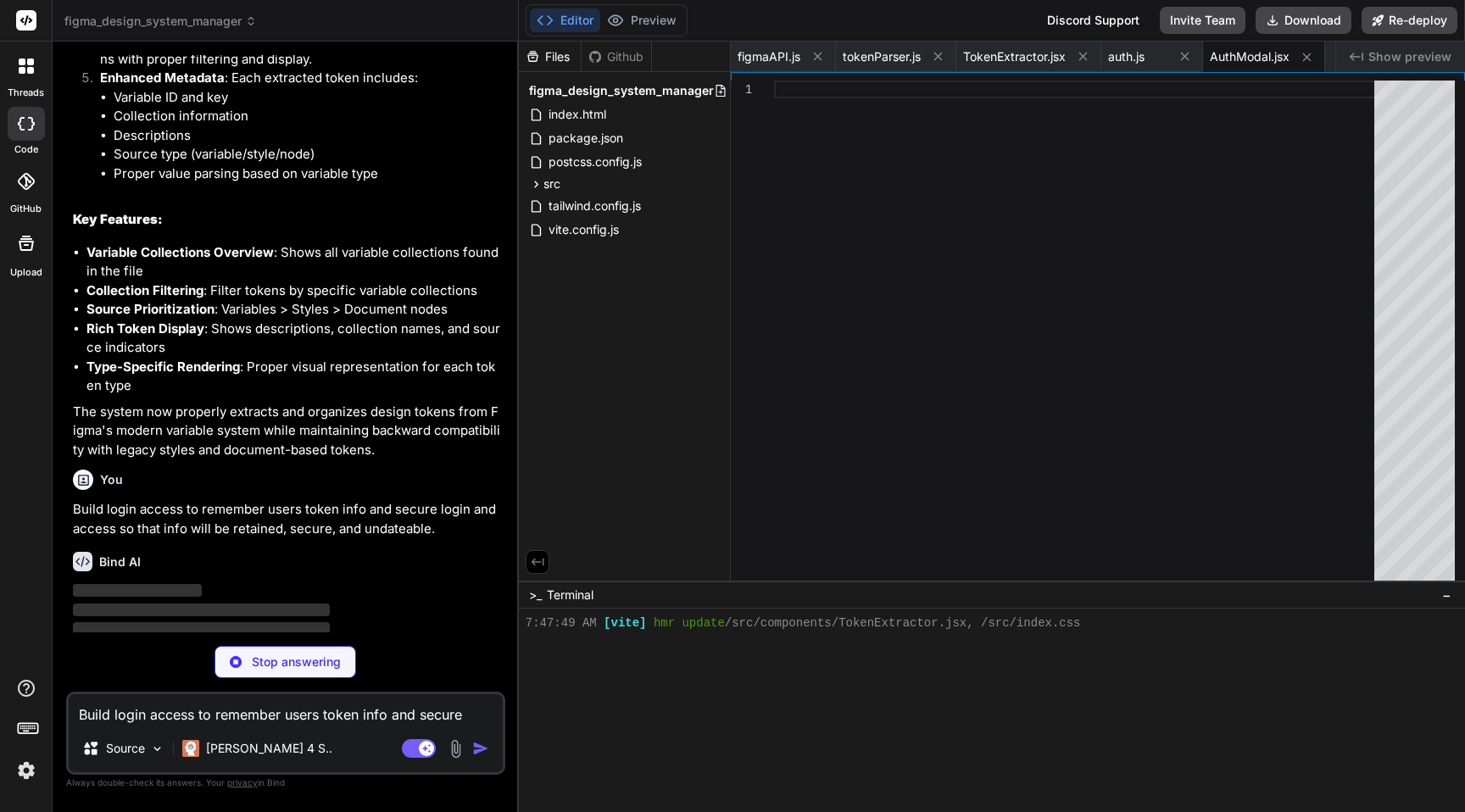
click at [283, 661] on p "Stop answering" at bounding box center [296, 662] width 89 height 17
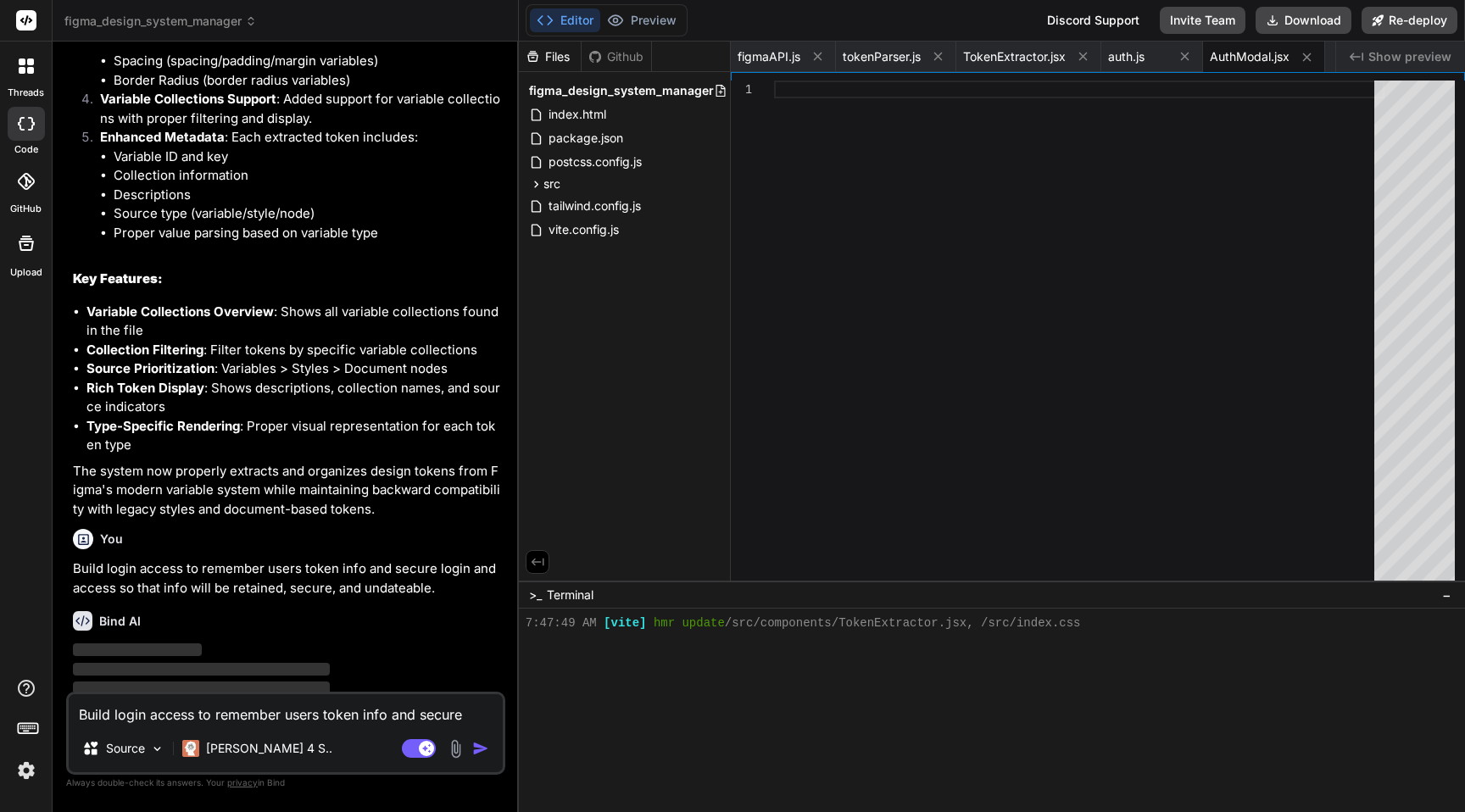
click at [435, 559] on p "Build login access to remember users token info and secure login and access so …" at bounding box center [287, 578] width 429 height 38
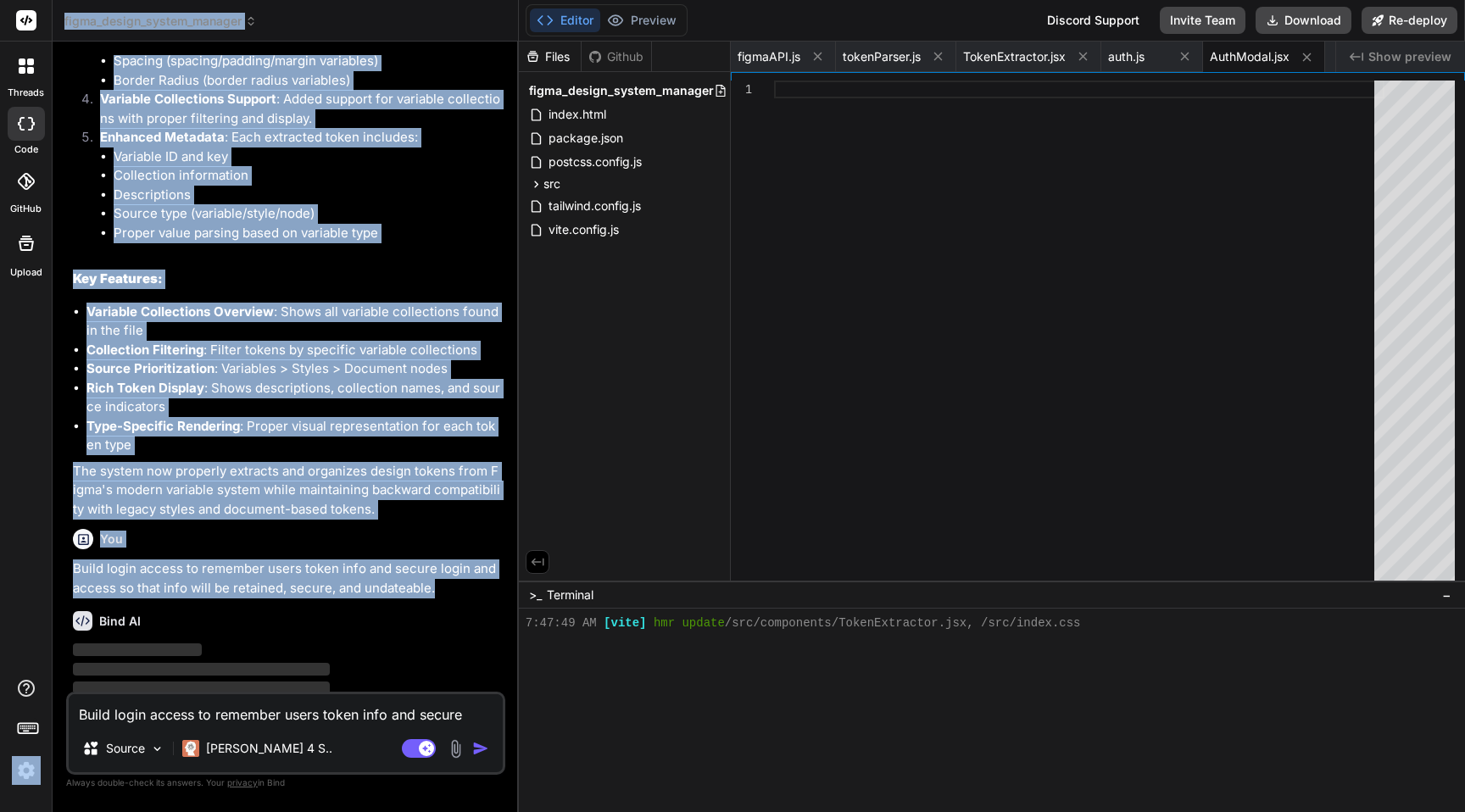
drag, startPoint x: 433, startPoint y: 565, endPoint x: 20, endPoint y: 533, distance: 414.2
click at [20, 533] on div "threads code GitHub Upload figma_design_system_manager Created with Pixso. Bind…" at bounding box center [732, 406] width 1465 height 812
click at [253, 565] on p "Build login access to remember users token info and secure login and access so …" at bounding box center [287, 578] width 429 height 38
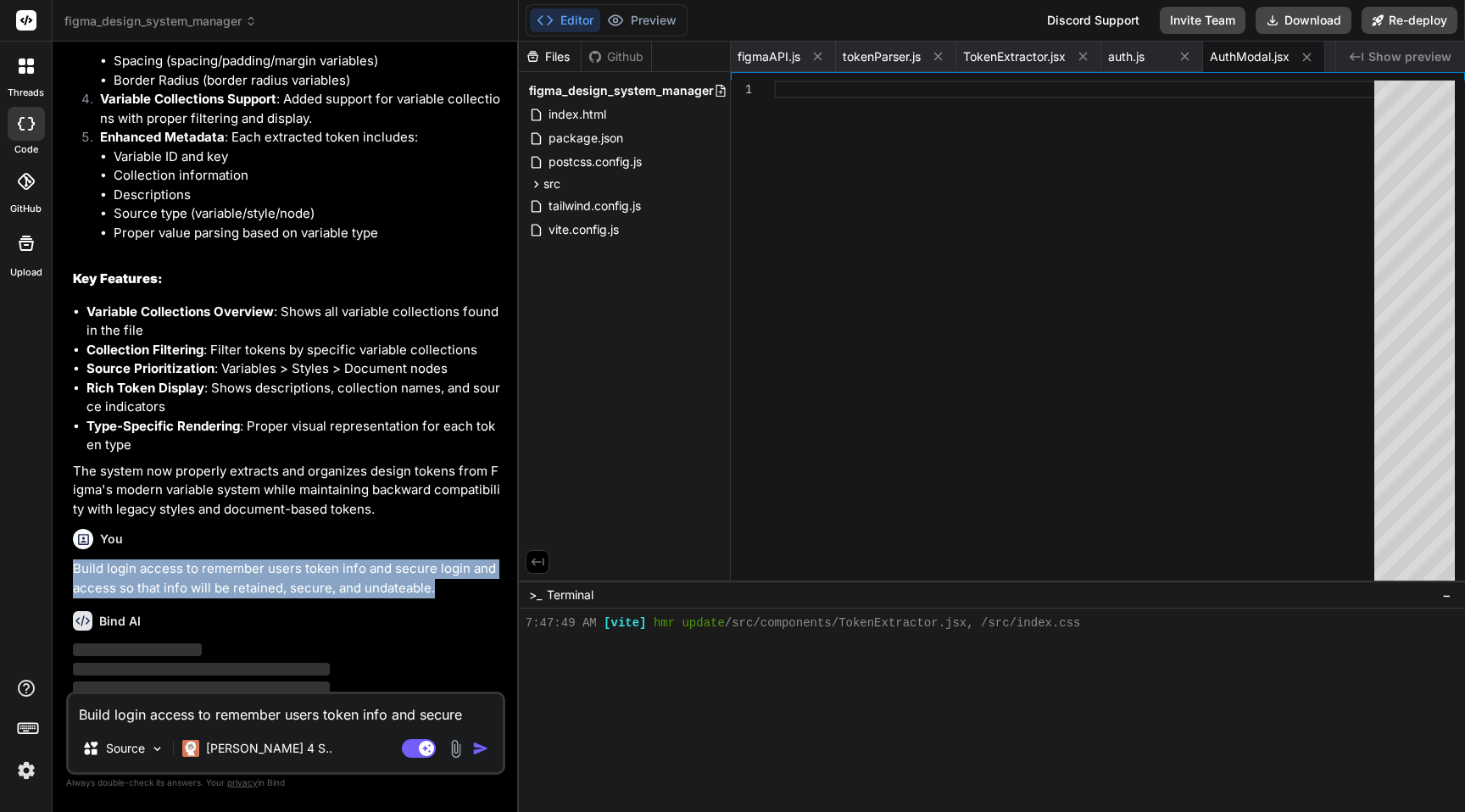
drag, startPoint x: 436, startPoint y: 565, endPoint x: 74, endPoint y: 542, distance: 362.7
click at [74, 559] on p "Build login access to remember users token info and secure login and access so …" at bounding box center [287, 578] width 429 height 38
copy p "Build login access to remember users token info and secure login and access so …"
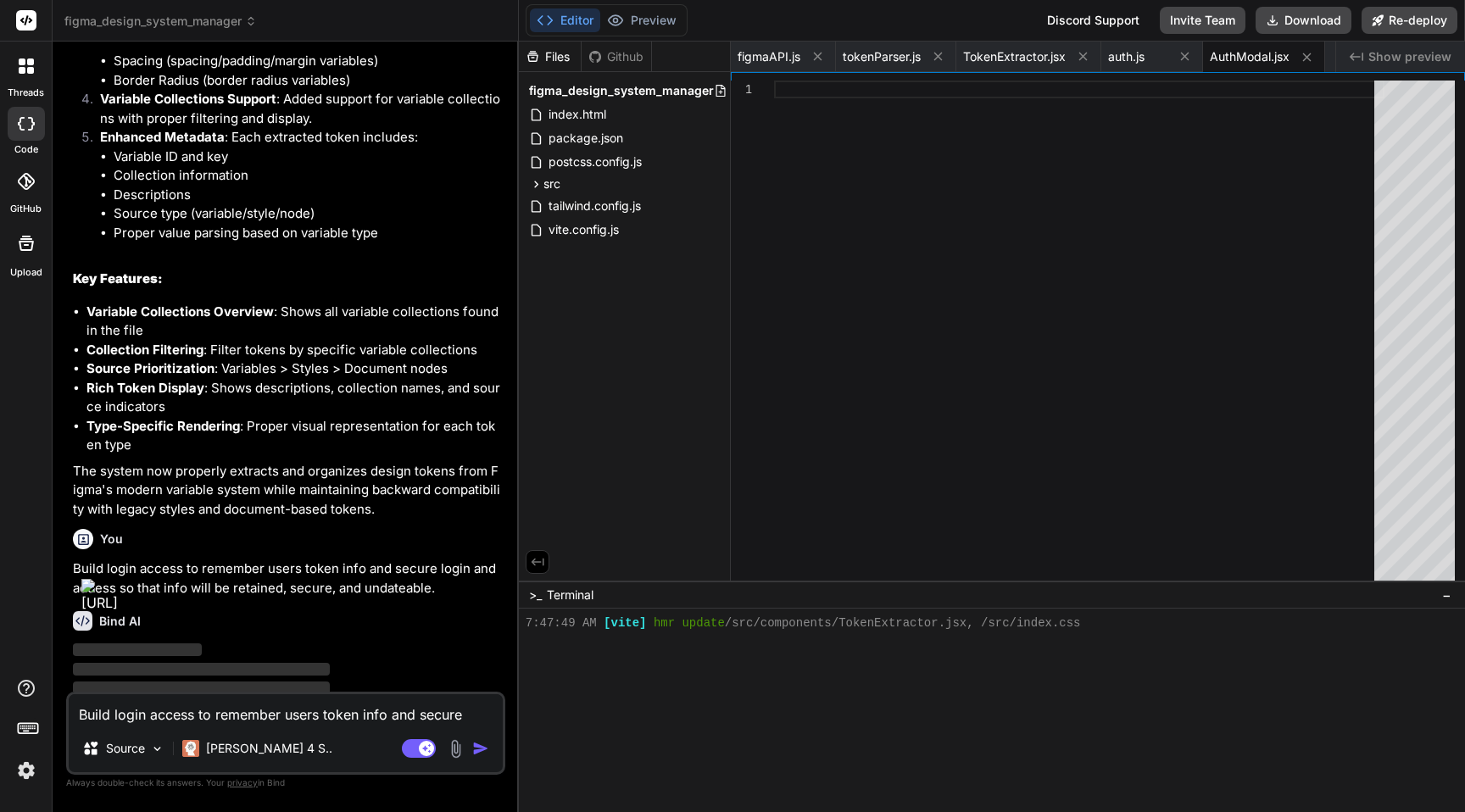
click at [132, 715] on textarea "Build login access to remember users token info and secure login and access so …" at bounding box center [285, 710] width 434 height 31
paste textarea "Build login access to remember users token info and secure login and access so …"
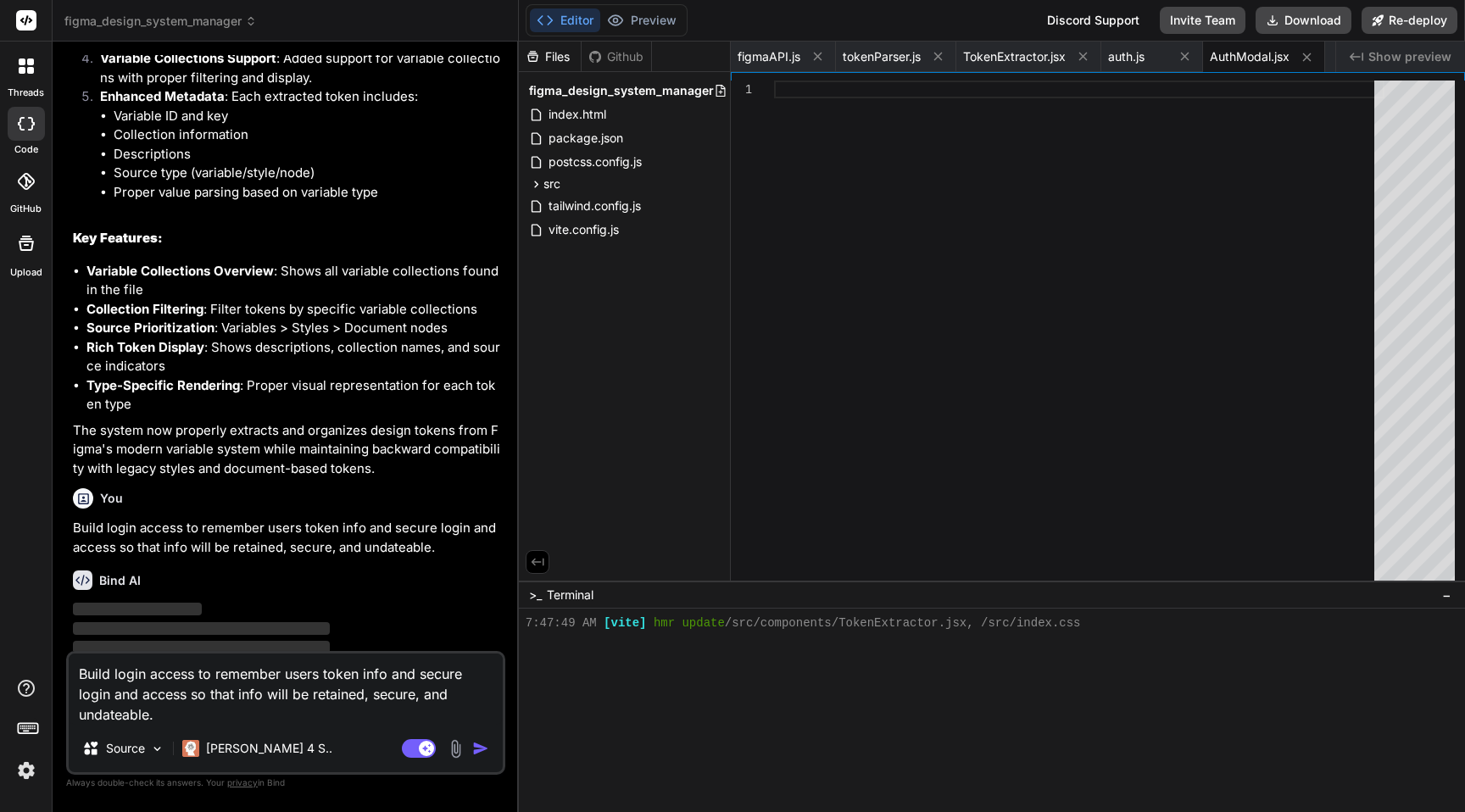
drag, startPoint x: 183, startPoint y: 722, endPoint x: 77, endPoint y: 676, distance: 115.6
click at [77, 676] on textarea "Build login access to remember users token info and secure login and access so …" at bounding box center [285, 689] width 434 height 71
click at [114, 749] on span "Nily.ai" at bounding box center [95, 757] width 36 height 17
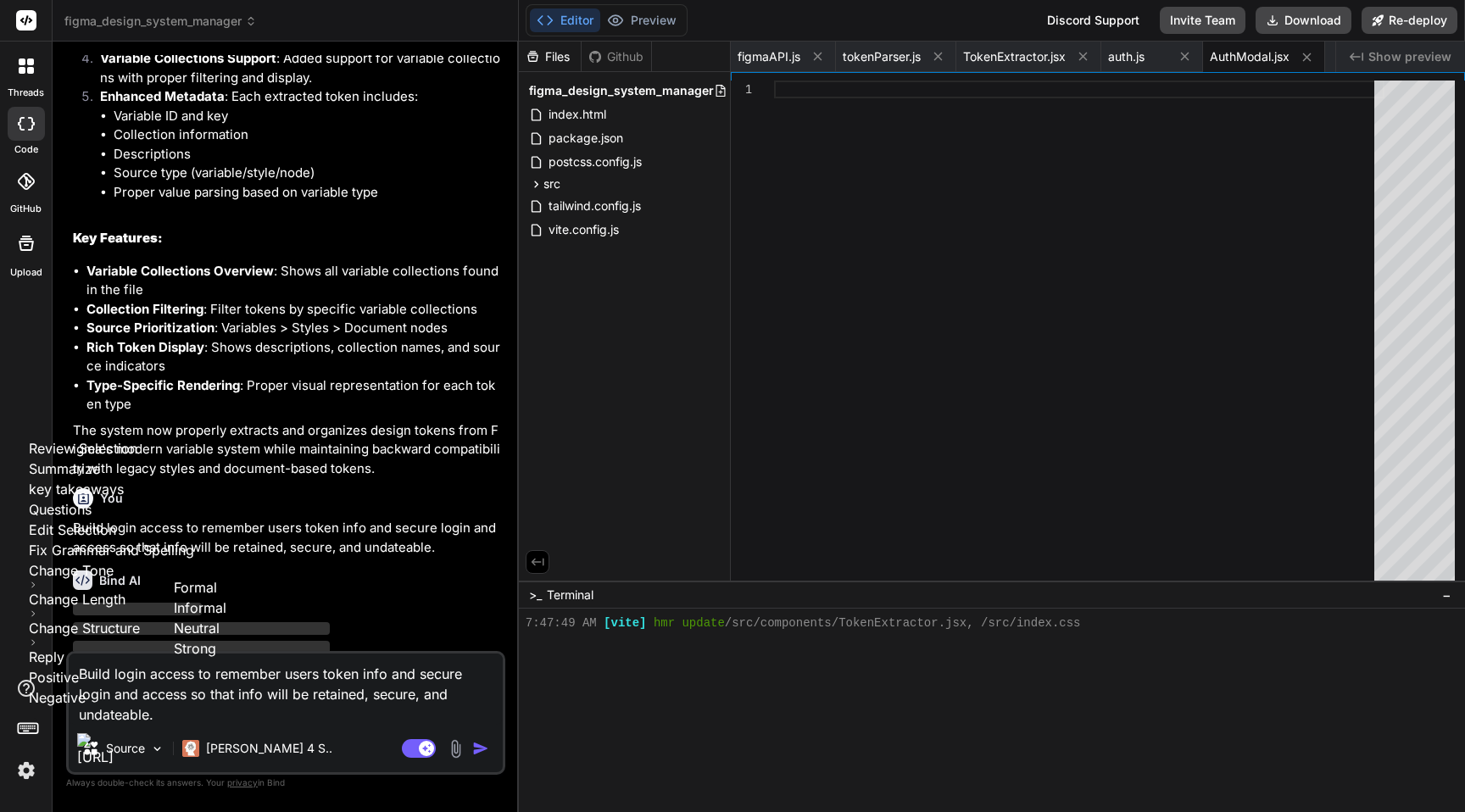
click at [227, 616] on span "Informal" at bounding box center [200, 608] width 52 height 17
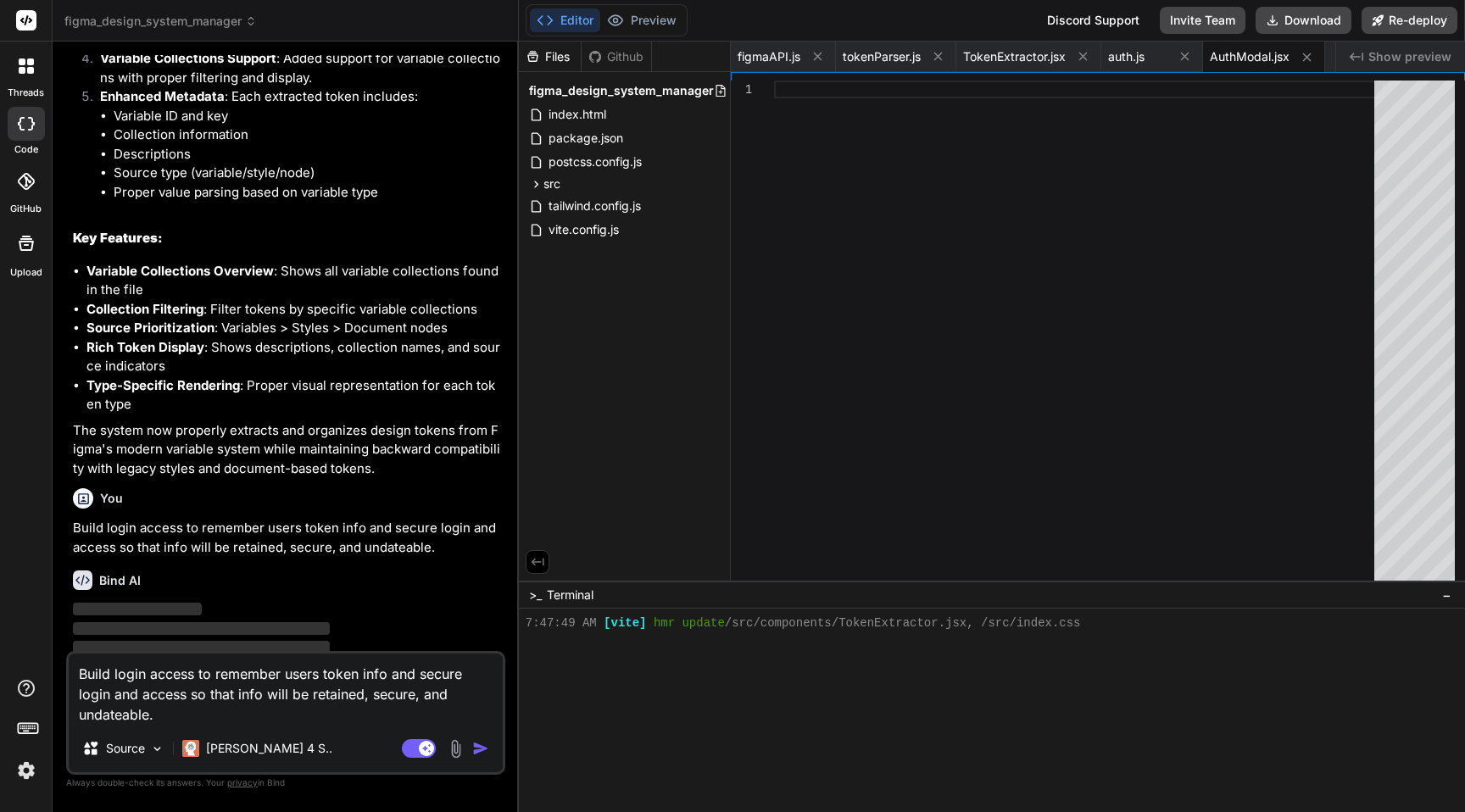
click at [182, 709] on textarea "Build login access to remember users token info and secure login and access so …" at bounding box center [285, 689] width 434 height 71
click at [150, 675] on textarea "Build login access to remember users token info and secure login and access so …" at bounding box center [285, 689] width 434 height 71
click at [275, 674] on textarea "Build login and sign up access to remember users token info and secure login an…" at bounding box center [285, 689] width 434 height 71
click at [269, 679] on textarea "Build login and sign up accesswith Figma to remember users token info and secur…" at bounding box center [285, 689] width 434 height 71
click at [480, 751] on img "button" at bounding box center [481, 748] width 17 height 17
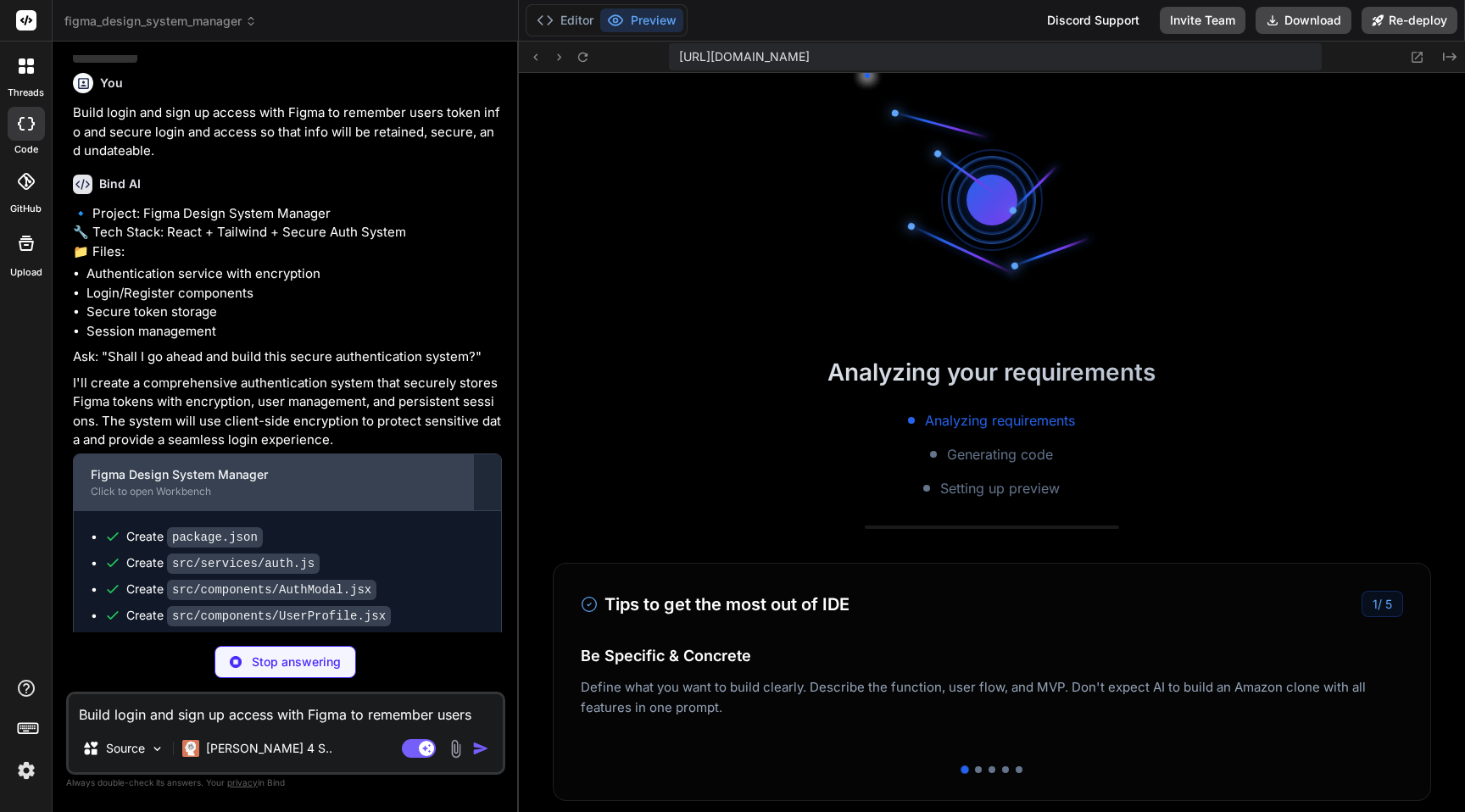
scroll to position [1063, 0]
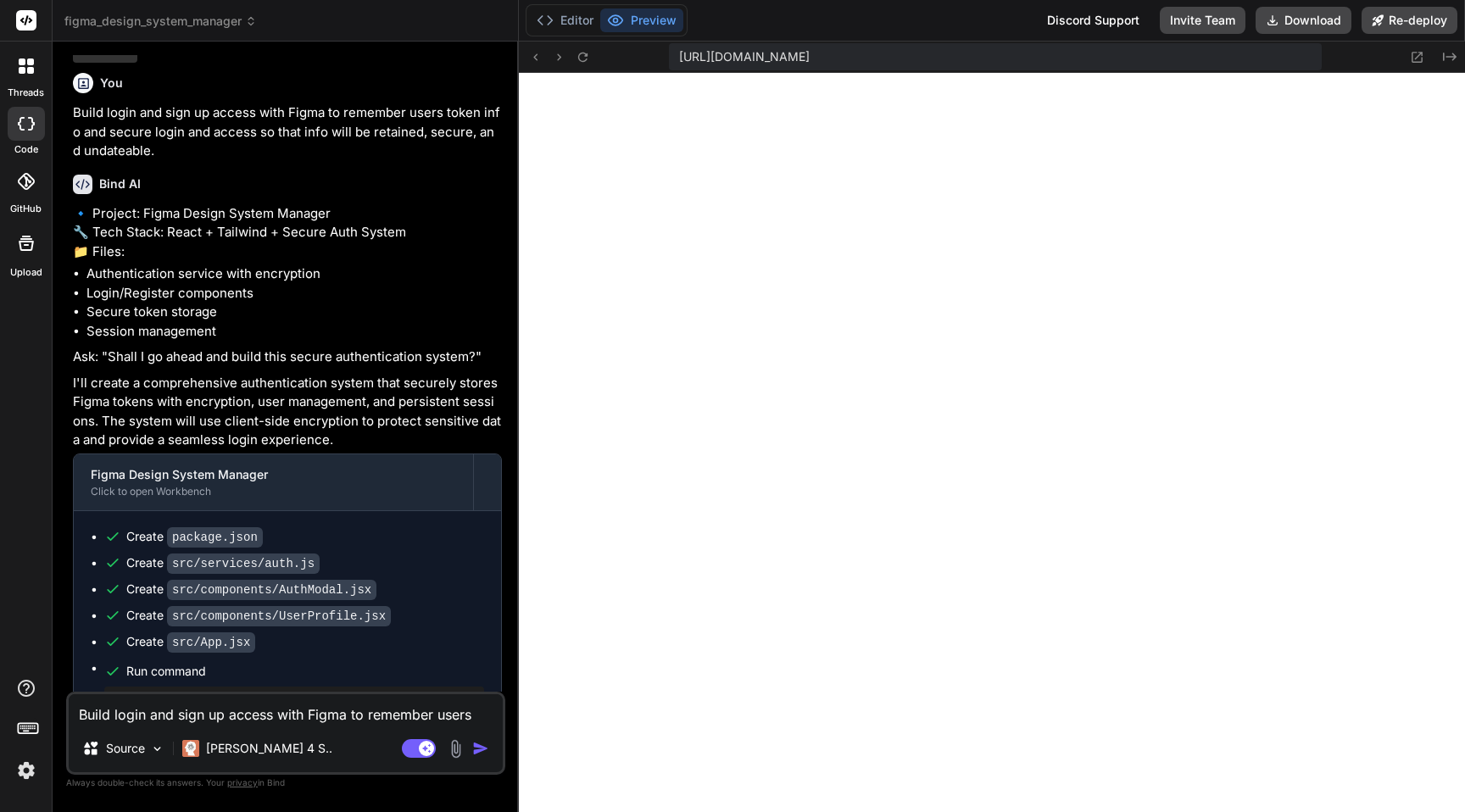
click at [189, 715] on textarea "Build login and sign up access with Figma to remember users token info and secu…" at bounding box center [285, 710] width 434 height 31
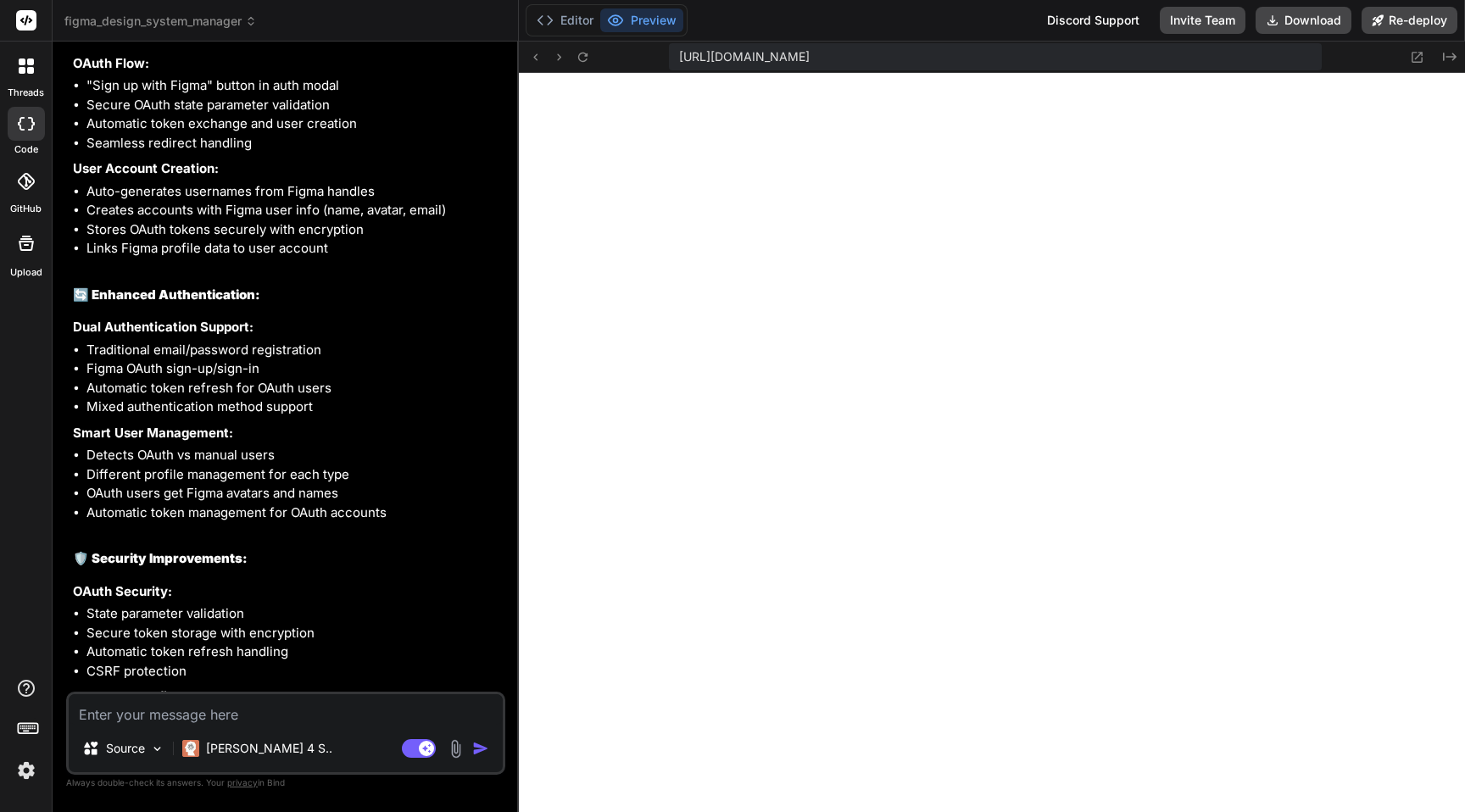
scroll to position [6628, 0]
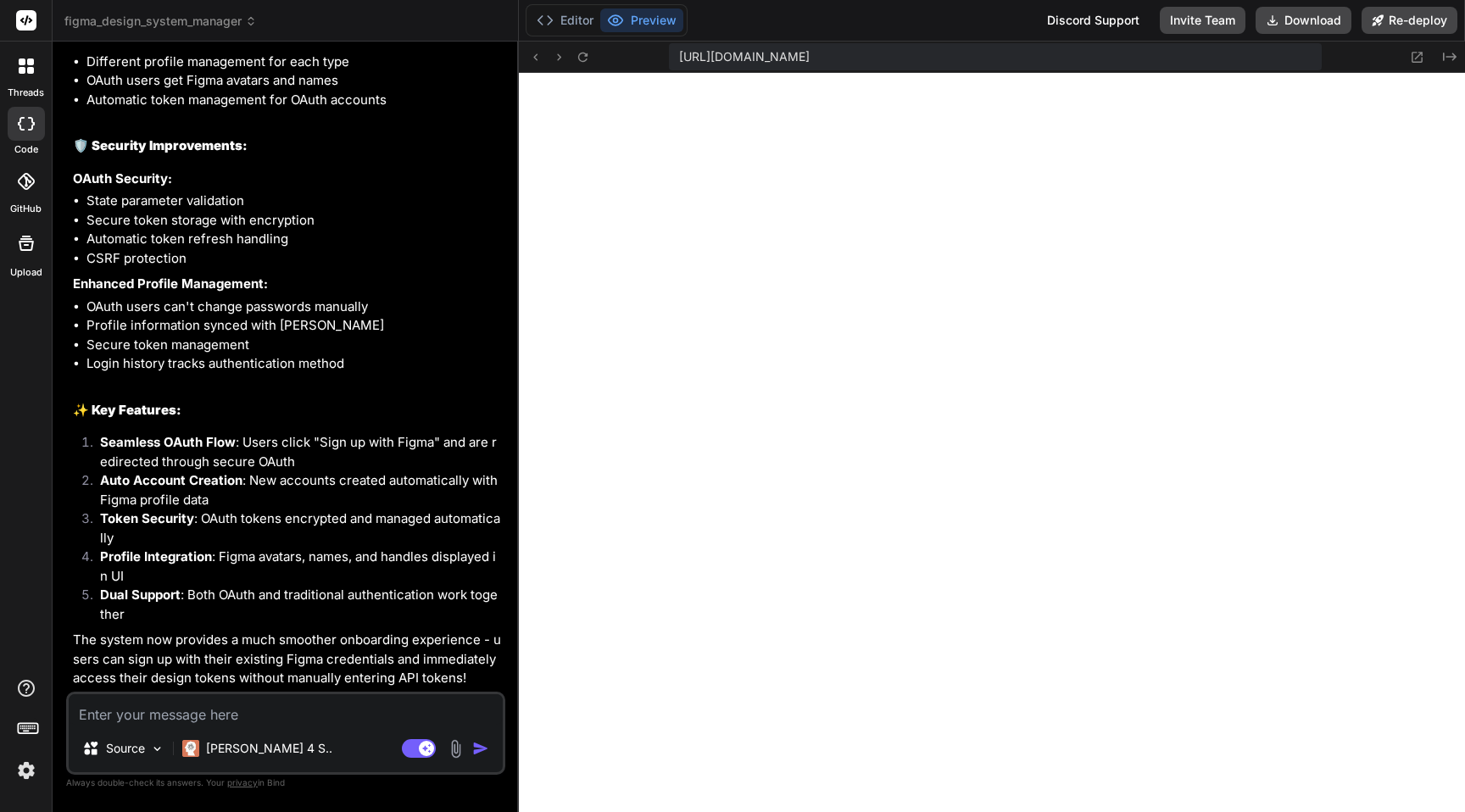
click at [245, 719] on textarea at bounding box center [285, 710] width 434 height 31
click at [132, 713] on textarea "Show an example screenshots" at bounding box center [285, 710] width 434 height 31
click at [282, 711] on textarea "Show example screenshots" at bounding box center [285, 710] width 434 height 31
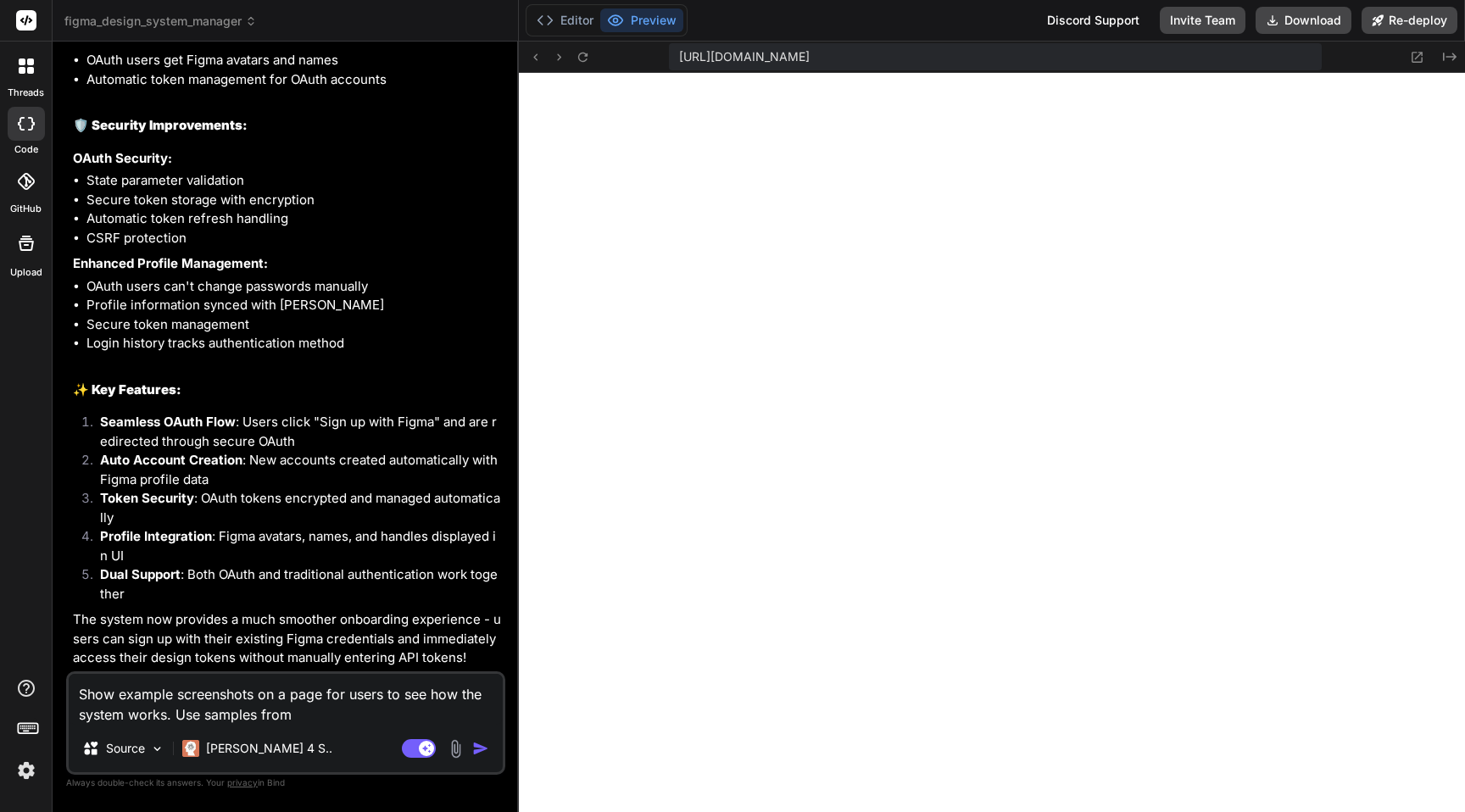
paste textarea "https://designsystemsrepo.com/design-systems/"
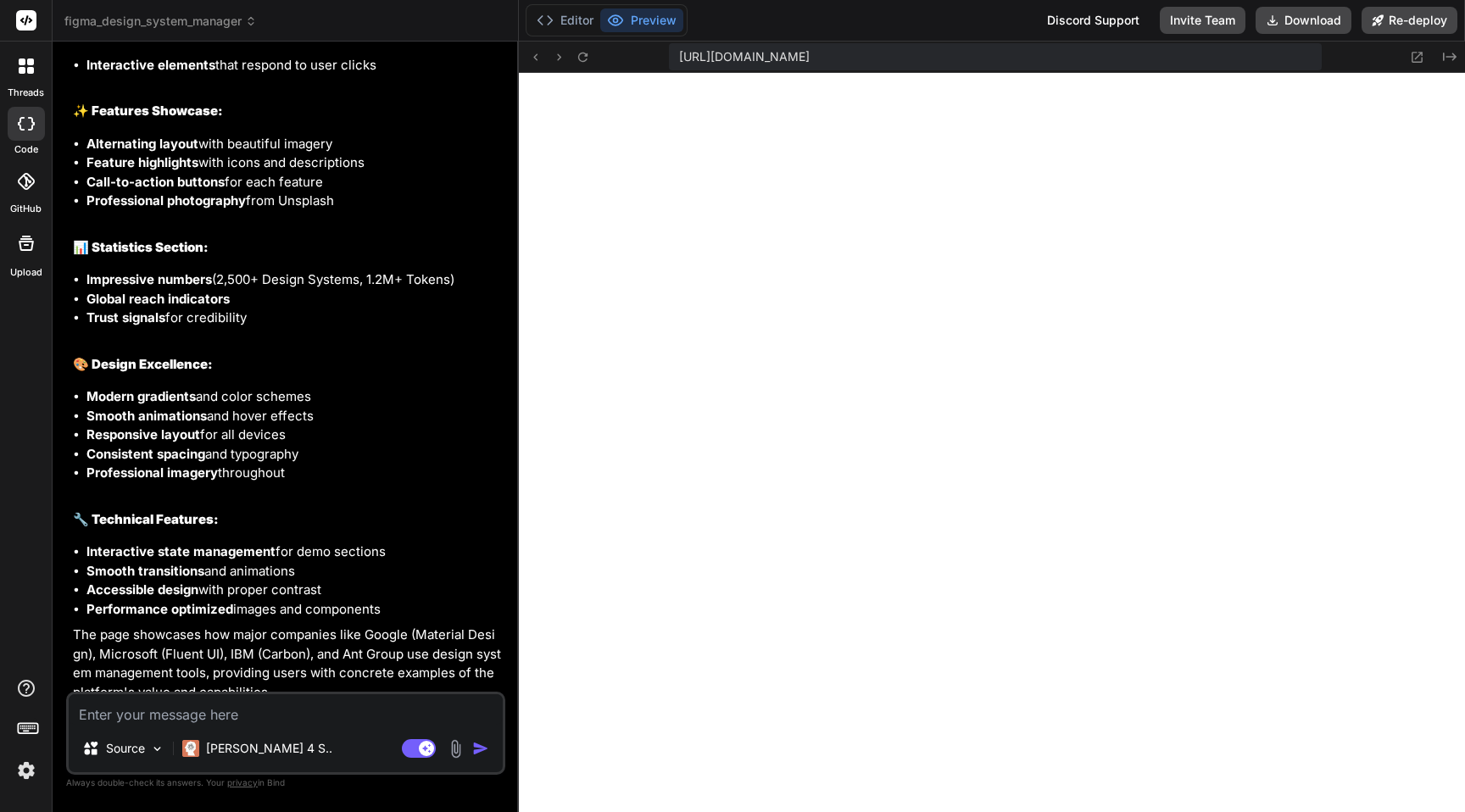
scroll to position [8354, 0]
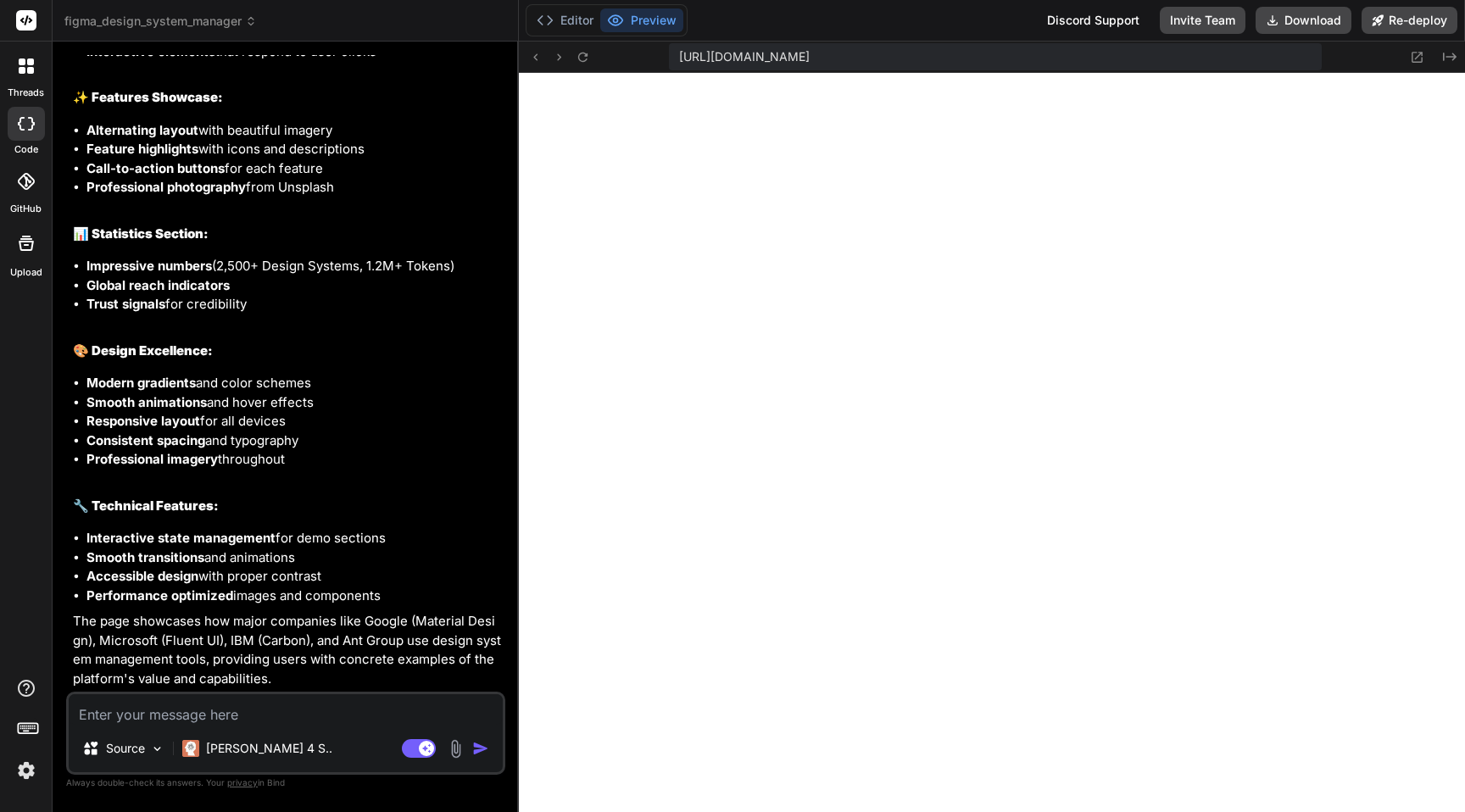
click at [291, 710] on textarea at bounding box center [285, 710] width 434 height 31
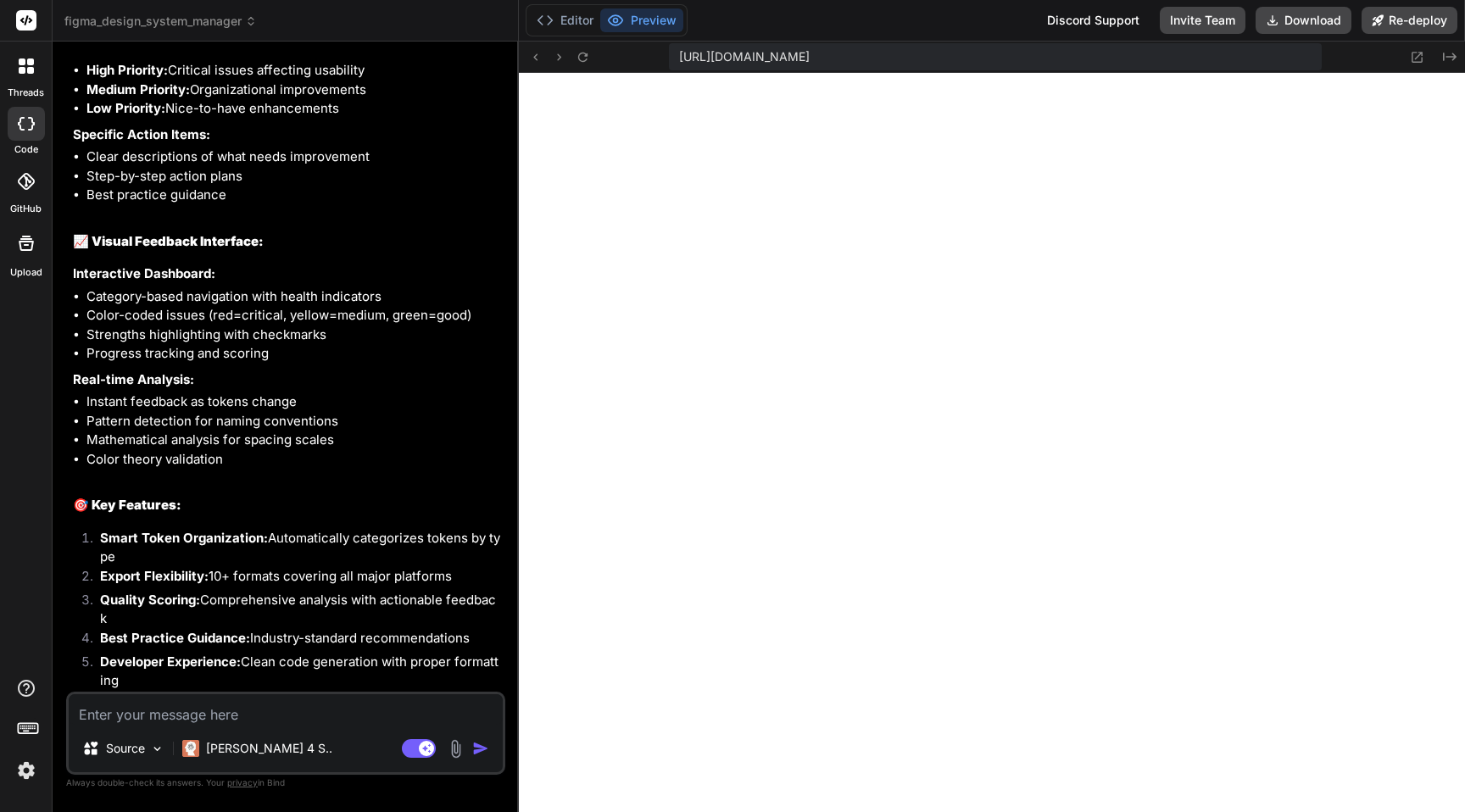
scroll to position [10505, 0]
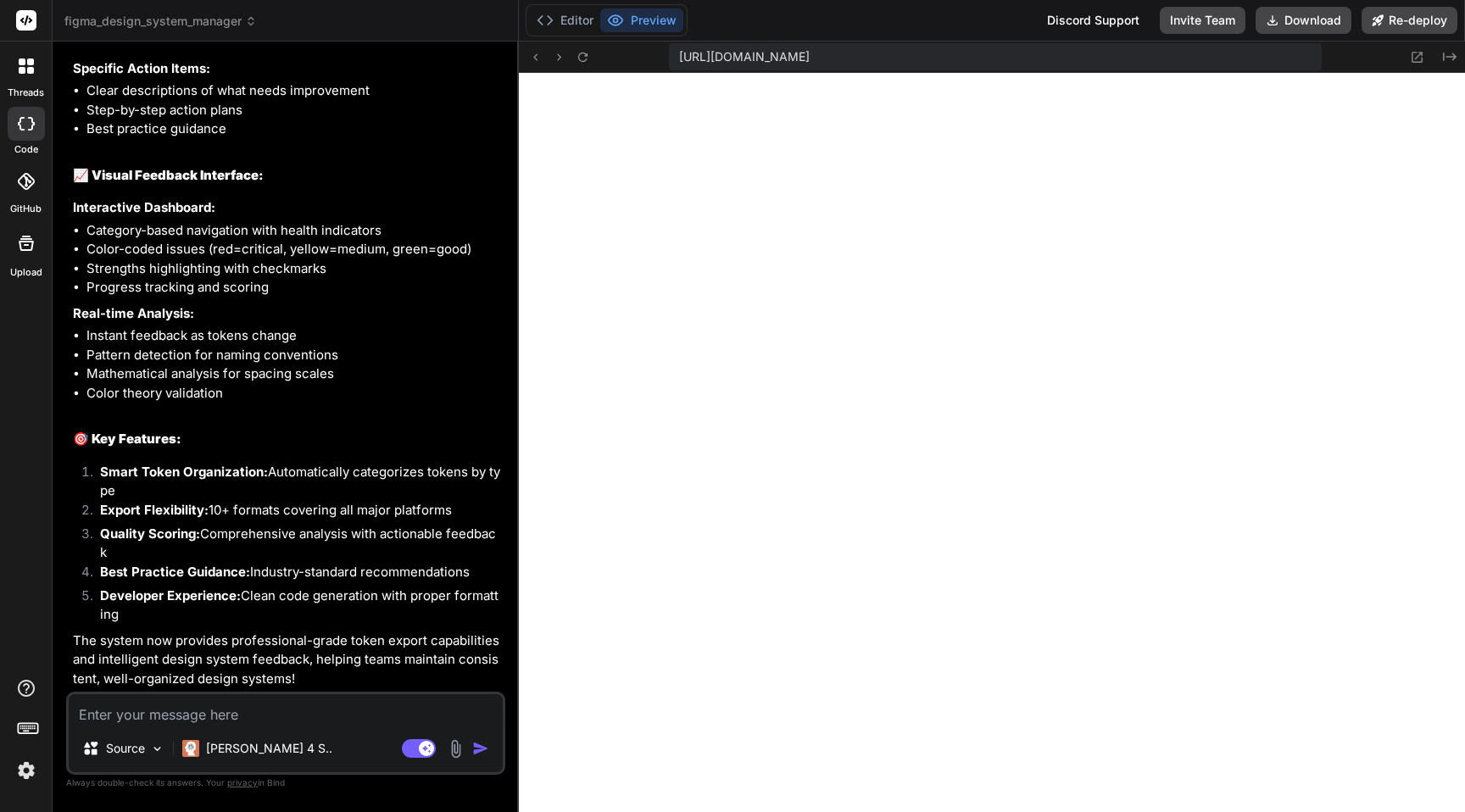
click at [275, 714] on textarea at bounding box center [285, 710] width 434 height 31
click at [258, 714] on textarea at bounding box center [285, 710] width 434 height 31
click at [178, 707] on textarea at bounding box center [285, 710] width 434 height 31
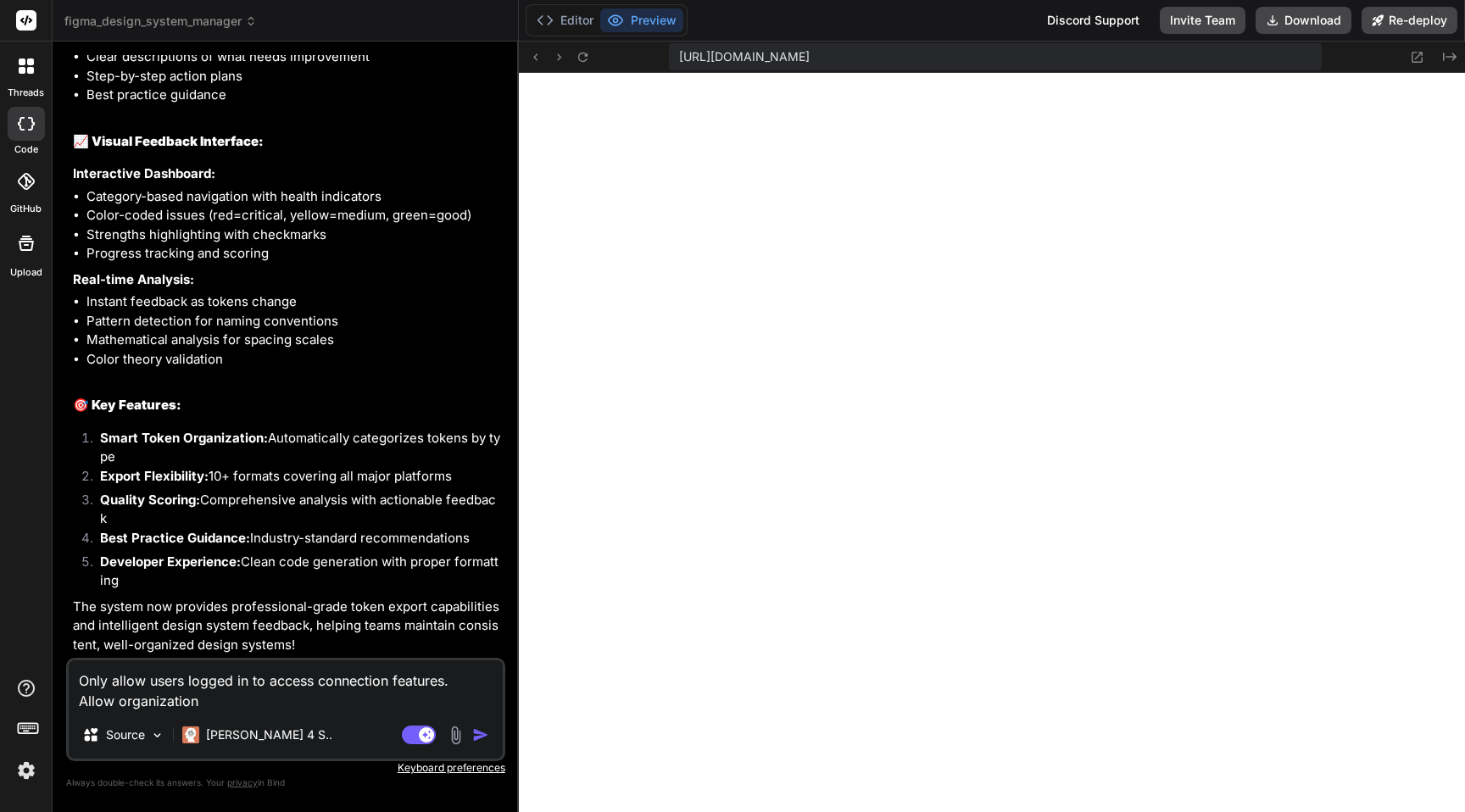
click at [232, 703] on textarea "Only allow users logged in to access connection features. Allow organization" at bounding box center [285, 686] width 434 height 51
click at [275, 706] on textarea "Only allow users logged in to access connection features. Allow organization" at bounding box center [285, 686] width 434 height 51
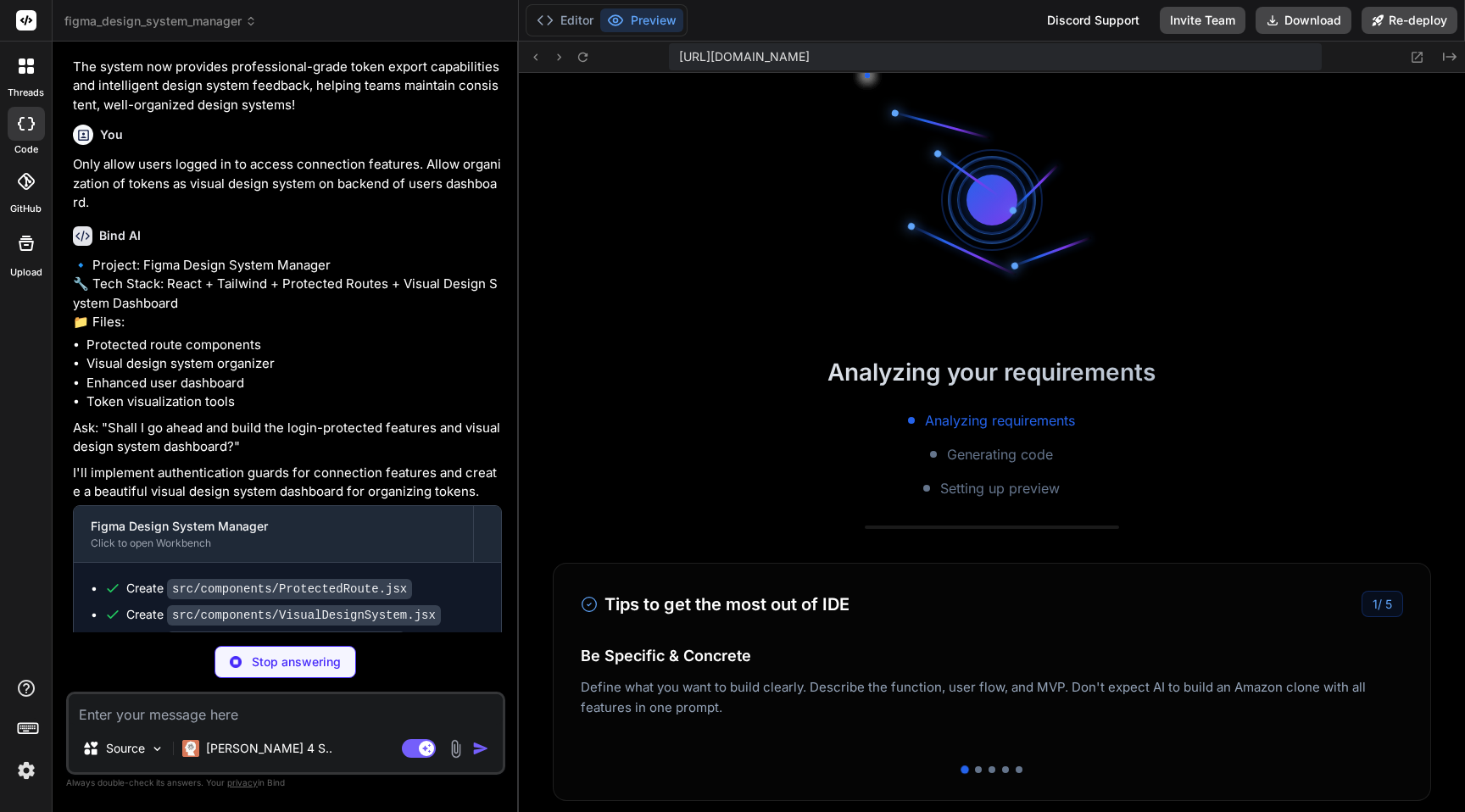
scroll to position [2432, 0]
